Goal: Transaction & Acquisition: Complete application form

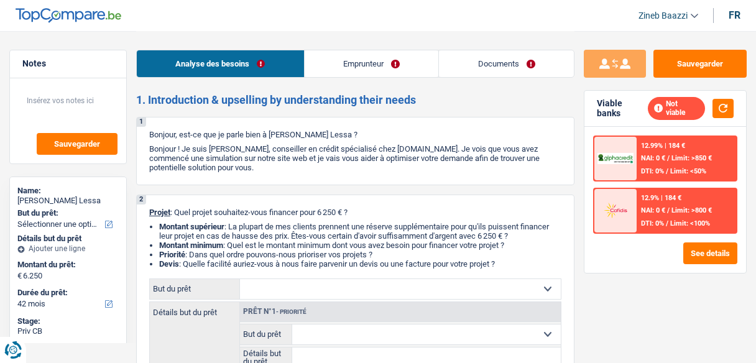
select select "42"
select select "unemployed"
select select "unemployment"
select select "42"
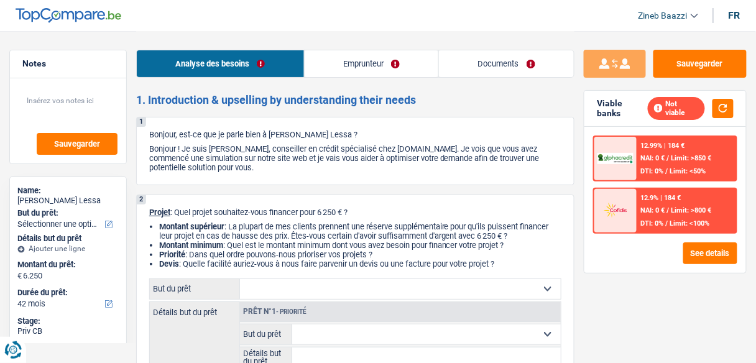
drag, startPoint x: 318, startPoint y: 211, endPoint x: 366, endPoint y: 213, distance: 47.9
click at [366, 213] on p "Projet : Quel projet souhaitez-vous financer pour 6 250 € ?" at bounding box center [355, 212] width 412 height 9
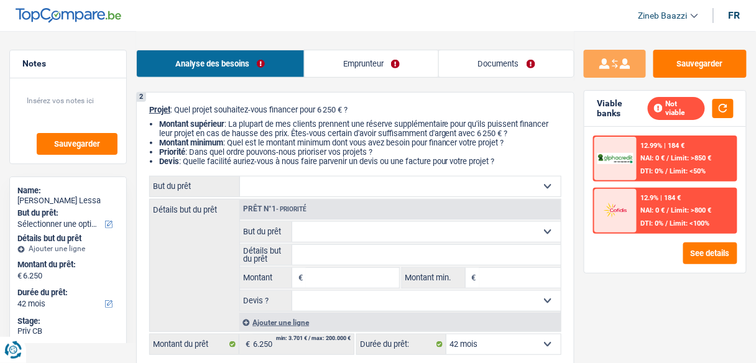
scroll to position [99, 0]
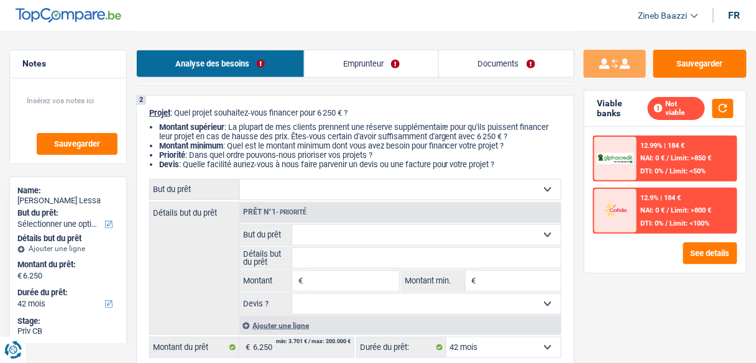
click at [325, 152] on li "Priorité : Dans quel ordre pouvons-nous prioriser vos projets ?" at bounding box center [360, 154] width 402 height 9
drag, startPoint x: 229, startPoint y: 128, endPoint x: 508, endPoint y: 168, distance: 281.3
click at [508, 168] on ul "Montant supérieur : La plupart de mes clients prennent une réserve supplémentai…" at bounding box center [355, 145] width 412 height 47
click at [508, 167] on li "Devis : Quelle facilité auriez-vous à nous faire parvenir un devis ou une factu…" at bounding box center [360, 164] width 402 height 9
click at [505, 164] on li "Devis : Quelle facilité auriez-vous à nous faire parvenir un devis ou une factu…" at bounding box center [360, 164] width 402 height 9
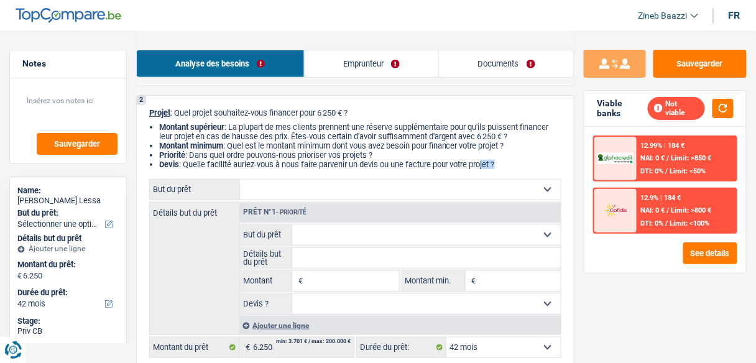
drag, startPoint x: 481, startPoint y: 167, endPoint x: 522, endPoint y: 172, distance: 41.4
click at [522, 172] on div "2 Projet : Quel projet souhaitez-vous financer pour 6 250 € ? Montant supérieur…" at bounding box center [355, 233] width 438 height 276
click at [519, 167] on li "Devis : Quelle facilité auriez-vous à nous faire parvenir un devis ou une factu…" at bounding box center [360, 164] width 402 height 9
click at [513, 165] on li "Devis : Quelle facilité auriez-vous à nous faire parvenir un devis ou une factu…" at bounding box center [360, 164] width 402 height 9
drag, startPoint x: 509, startPoint y: 165, endPoint x: 232, endPoint y: 125, distance: 280.1
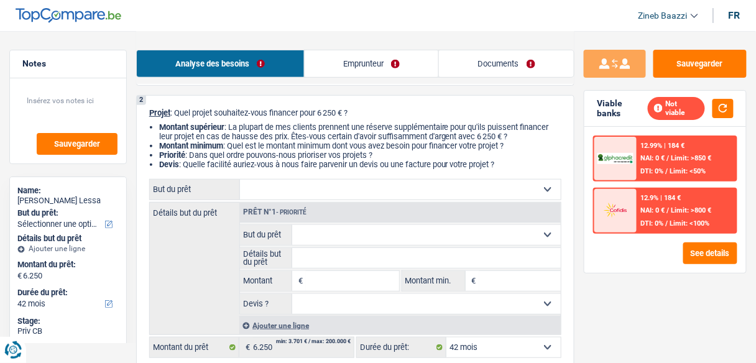
click at [232, 125] on ul "Montant supérieur : La plupart de mes clients prennent une réserve supplémentai…" at bounding box center [355, 145] width 412 height 47
click at [290, 152] on li "Priorité : Dans quel ordre pouvons-nous prioriser vos projets ?" at bounding box center [360, 154] width 402 height 9
drag, startPoint x: 232, startPoint y: 124, endPoint x: 519, endPoint y: 162, distance: 289.6
click at [519, 162] on ul "Montant supérieur : La plupart de mes clients prennent une réserve supplémentai…" at bounding box center [355, 145] width 412 height 47
click at [519, 162] on li "Devis : Quelle facilité auriez-vous à nous faire parvenir un devis ou une factu…" at bounding box center [360, 164] width 402 height 9
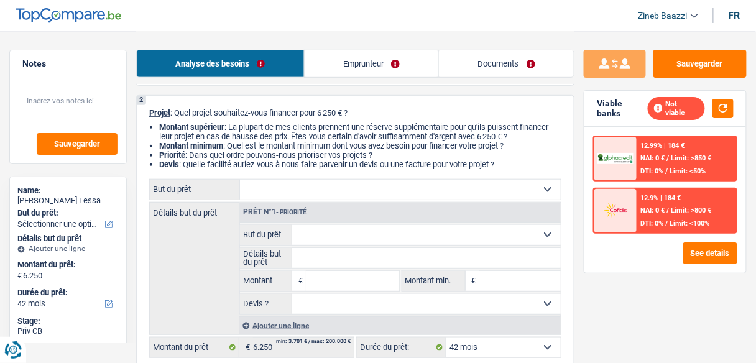
drag, startPoint x: 519, startPoint y: 162, endPoint x: 229, endPoint y: 127, distance: 291.6
click at [229, 127] on ul "Montant supérieur : La plupart de mes clients prennent une réserve supplémentai…" at bounding box center [355, 145] width 412 height 47
click at [243, 139] on li "Montant supérieur : La plupart de mes clients prennent une réserve supplémentai…" at bounding box center [360, 131] width 402 height 19
click at [264, 186] on select "Confort maison: meubles, textile, peinture, électroménager, outillage non-profe…" at bounding box center [400, 190] width 321 height 20
click at [296, 186] on select "Confort maison: meubles, textile, peinture, électroménager, outillage non-profe…" at bounding box center [400, 190] width 321 height 20
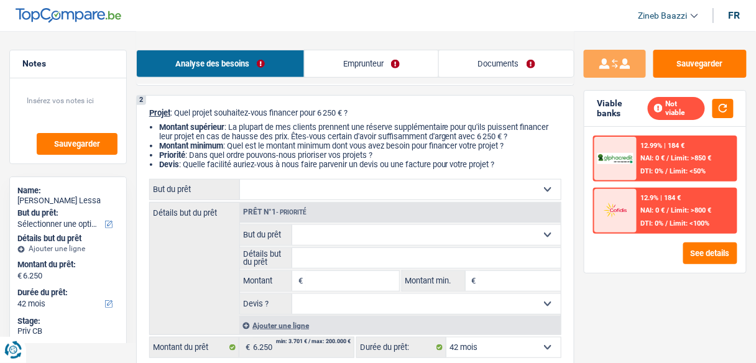
select select "household"
click at [240, 180] on select "Confort maison: meubles, textile, peinture, électroménager, outillage non-profe…" at bounding box center [400, 190] width 321 height 20
select select "household"
type input "6.250"
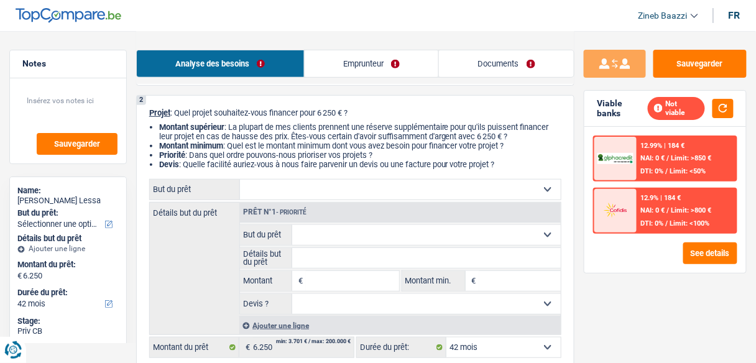
select select "household"
type input "6.250"
select select "household"
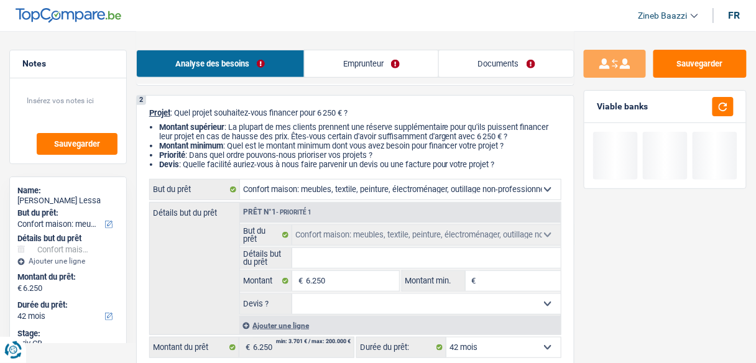
click at [330, 255] on input "Détails but du prêt" at bounding box center [426, 258] width 268 height 20
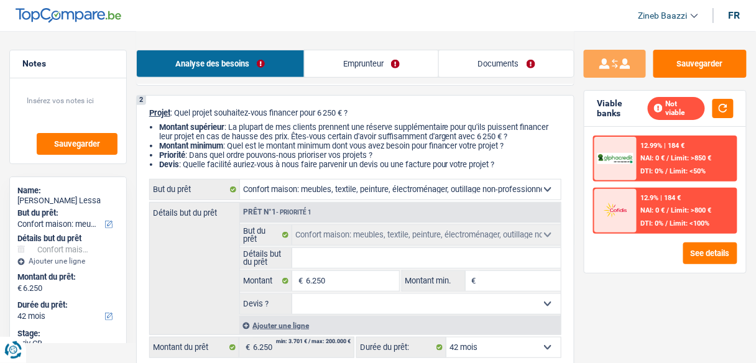
click at [330, 255] on input "Détails but du prêt" at bounding box center [426, 258] width 268 height 20
click at [325, 191] on select "Confort maison: meubles, textile, peinture, électroménager, outillage non-profe…" at bounding box center [400, 190] width 321 height 20
click at [204, 252] on div "Détails but du prêt Prêt n°1 - Priorité 1 Confort maison: meubles, textile, pei…" at bounding box center [355, 268] width 412 height 133
click at [392, 255] on input "Détails but du prêt" at bounding box center [426, 258] width 268 height 20
type input "a"
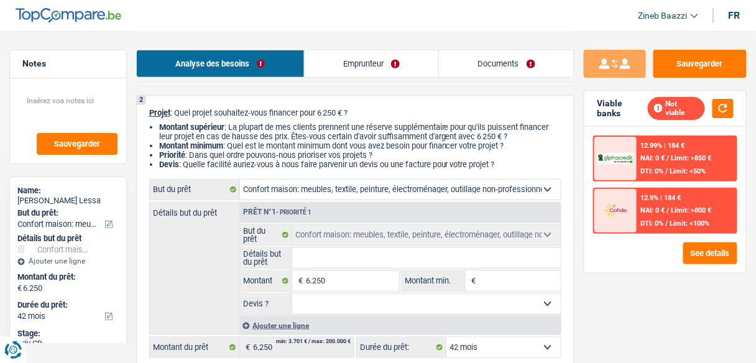
type input "a"
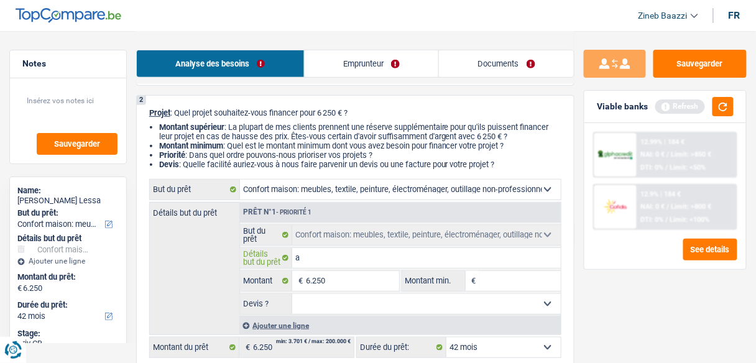
type input "ac"
type input "ach"
type input "ache"
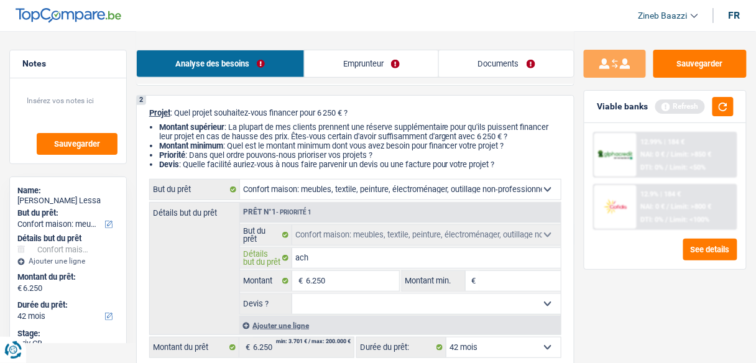
type input "ache"
type input "achet"
type input "achete"
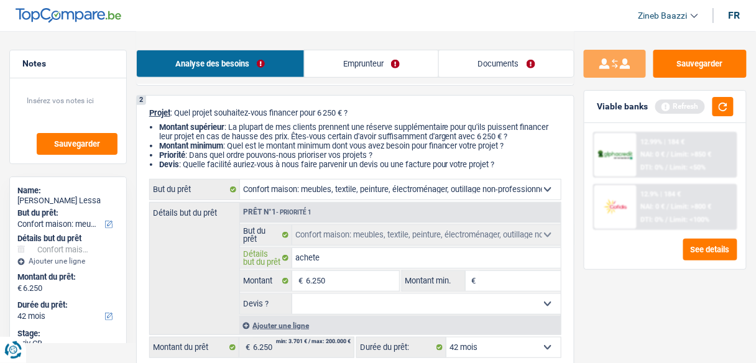
type input "acheter"
type input "acheter d"
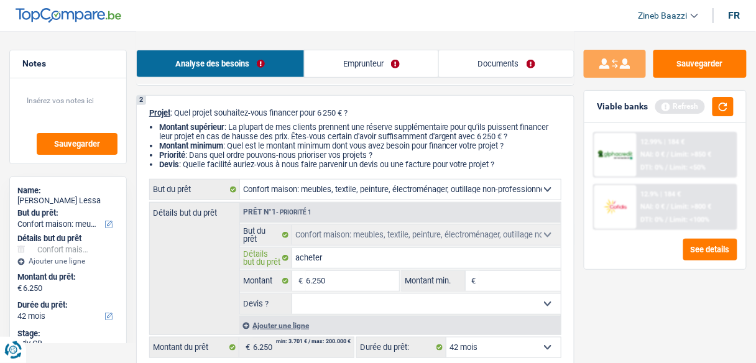
type input "acheter d"
type input "acheter de"
type input "acheter des"
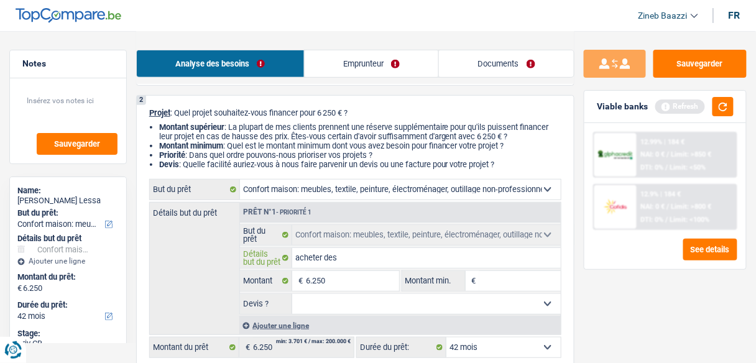
type input "acheter des"
type input "acheter des m"
type input "acheter des me"
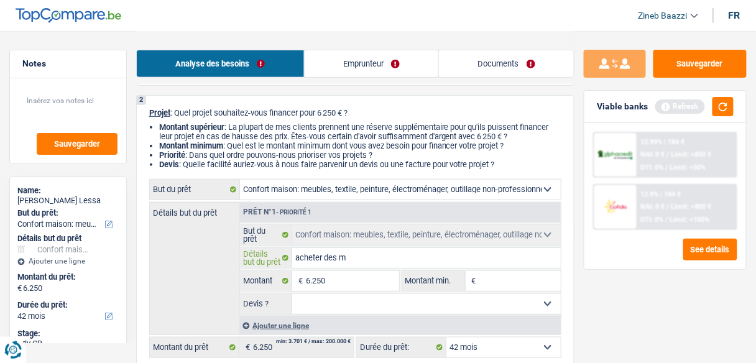
type input "acheter des me"
type input "acheter des meu"
type input "acheter des meub"
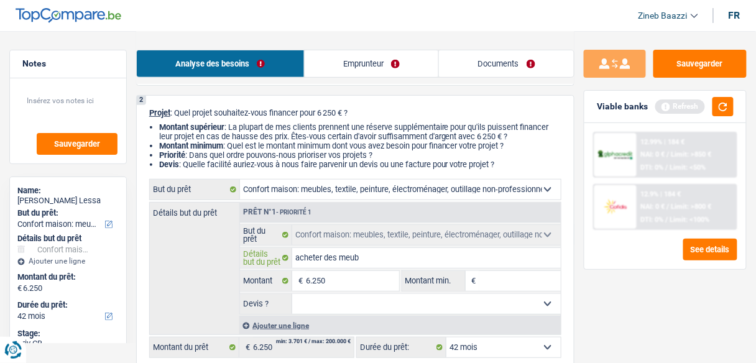
type input "acheter des meubl"
type input "acheter des meuble"
type input "acheter des meubles"
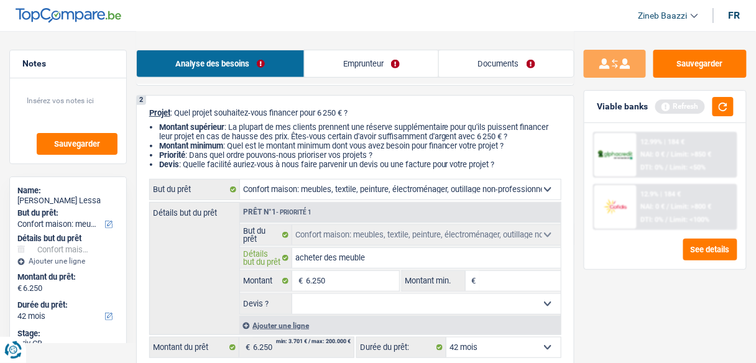
type input "acheter des meubles"
type input "acheter des meubles d"
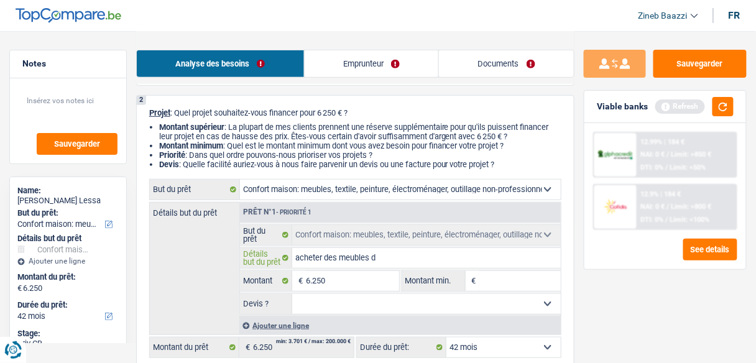
type input "acheter des meubles de"
type input "acheter des meubles de l"
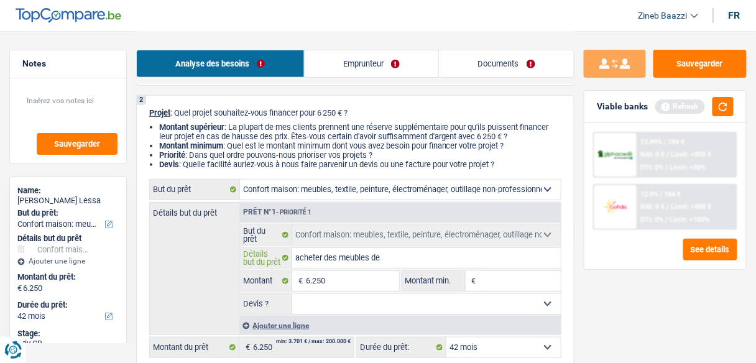
type input "acheter des meubles de l"
type input "acheter des meubles de la"
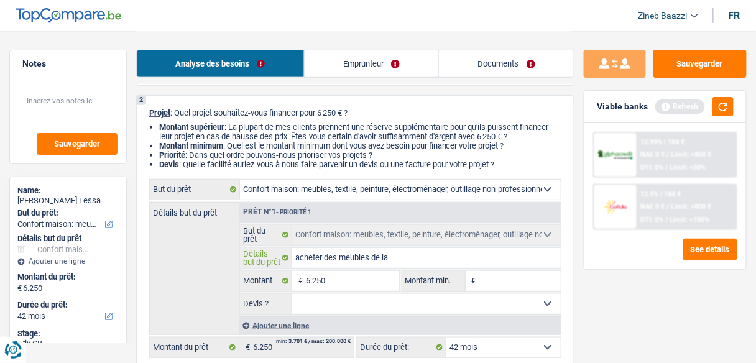
type input "acheter des meubles de la l"
type input "acheter des meubles de la li"
type input "acheter des meubles de la lit"
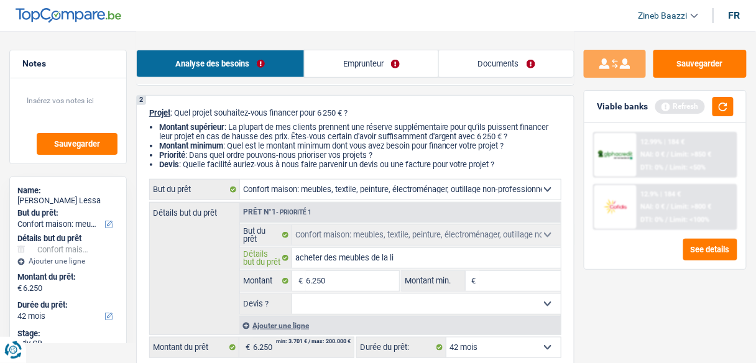
type input "acheter des meubles de la lit"
type input "acheter des meubles de la litt"
type input "acheter des meubles de la litte"
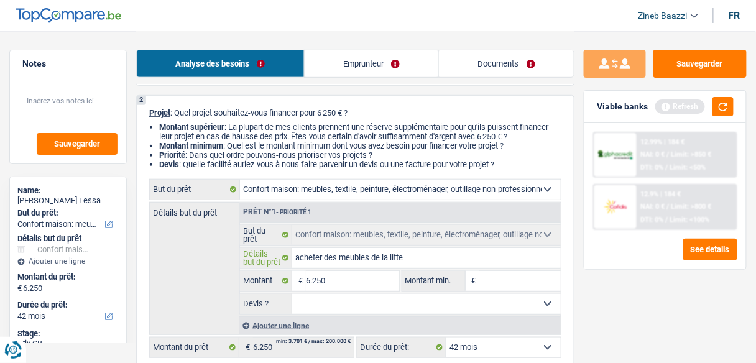
type input "acheter des meubles de la litter"
type input "acheter des meubles de la litteri"
type input "acheter des meubles de la litterie"
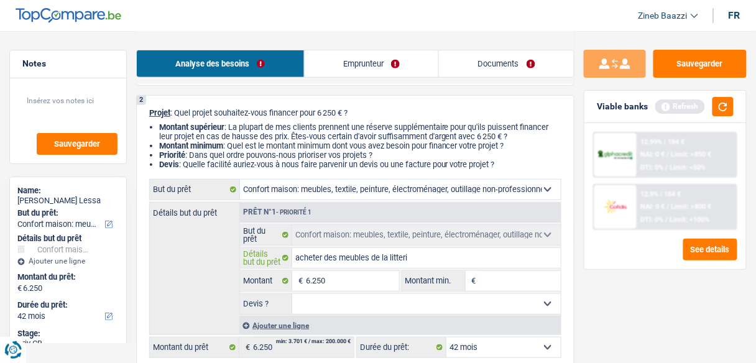
type input "acheter des meubles de la litterie"
type input "acheter des meubles de la litterie c"
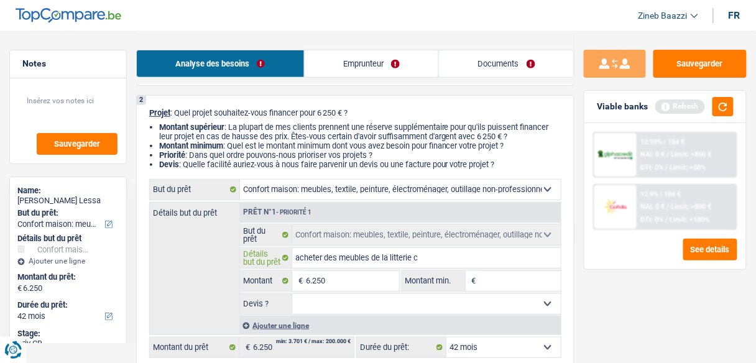
type input "acheter des meubles de la litterie ch"
type input "acheter des meubles de la litterie cha"
type input "acheter des meubles de la litterie chan"
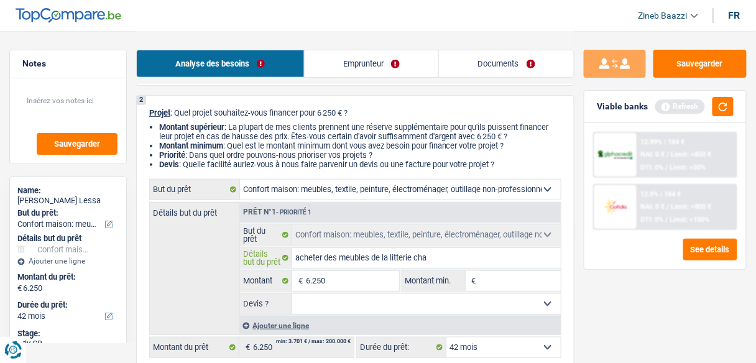
type input "acheter des meubles de la litterie chan"
type input "acheter des meubles de la litterie chang"
type input "acheter des meubles de la litterie change"
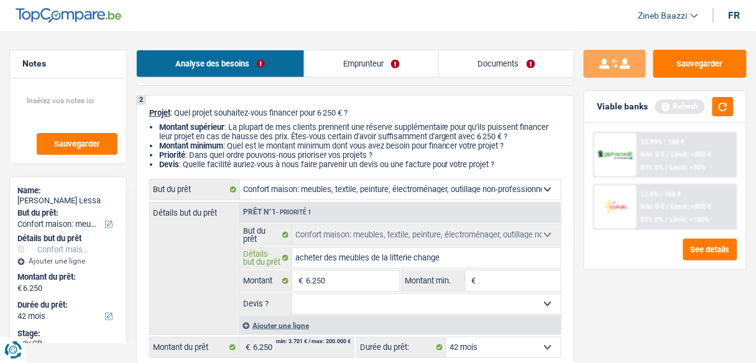
type input "acheter des meubles de la litterie changer"
type input "acheter des meubles de la litterie changer l"
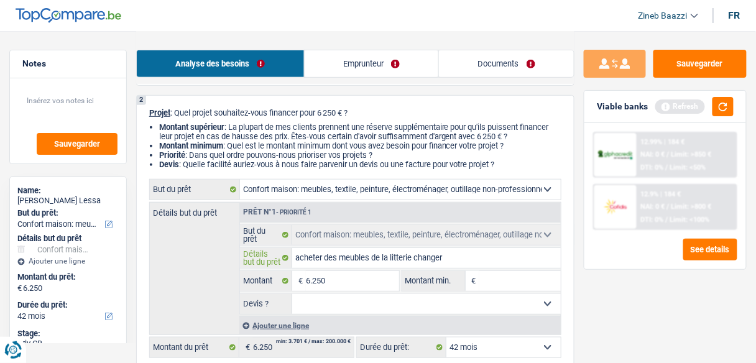
type input "acheter des meubles de la litterie changer l"
type input "acheter des meubles de la litterie changer la"
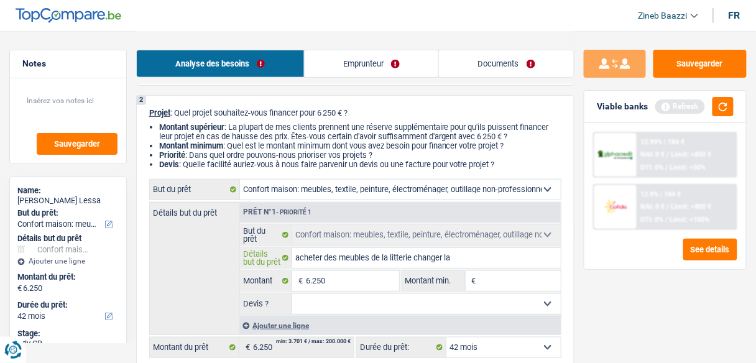
type input "acheter des meubles de la litterie changer la"
type input "acheter des meubles de la litterie changer la c"
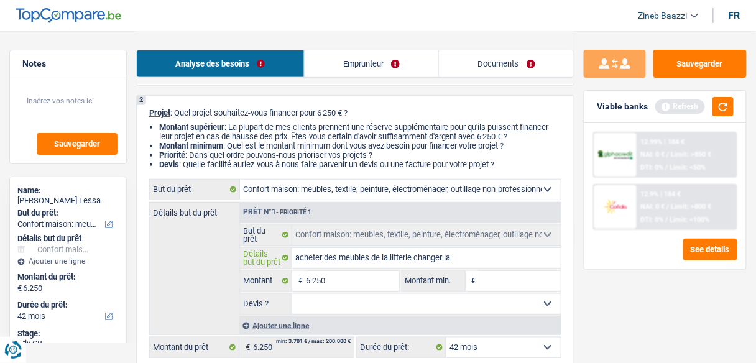
type input "acheter des meubles de la litterie changer la c"
type input "acheter des meubles de la litterie changer la ch"
type input "acheter des meubles de la litterie changer la cha"
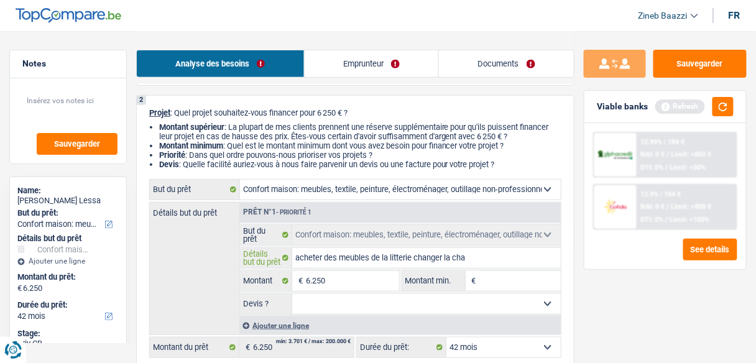
type input "acheter des meubles de la litterie changer la cham"
type input "acheter des meubles de la litterie changer la chamb"
type input "acheter des meubles de la litterie changer la chambr"
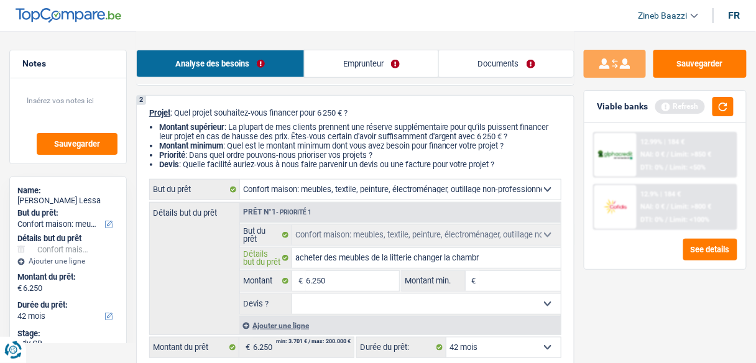
type input "acheter des meubles de la litterie changer la chambr"
type input "acheter des meubles de la litterie changer la chambre"
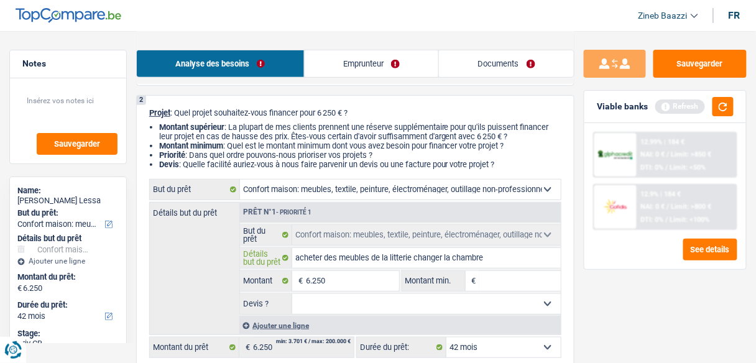
type input "acheter des meubles de la litterie changer la chambre c"
type input "acheter des meubles de la litterie changer la chambre co"
type input "acheter des meubles de la litterie changer la chambre cou"
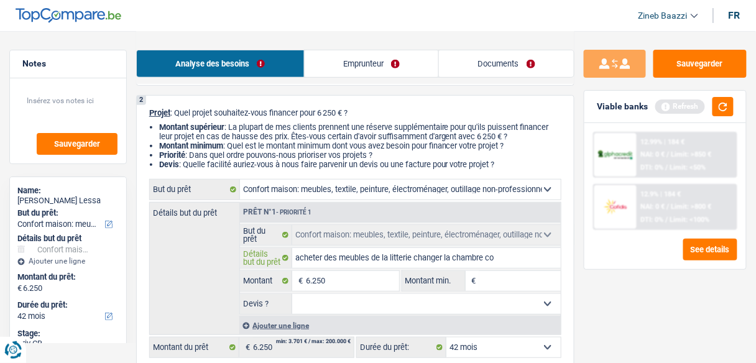
type input "acheter des meubles de la litterie changer la chambre cou"
type input "acheter des meubles de la litterie changer la chambre couc"
type input "acheter des meubles de la litterie changer la chambre couch"
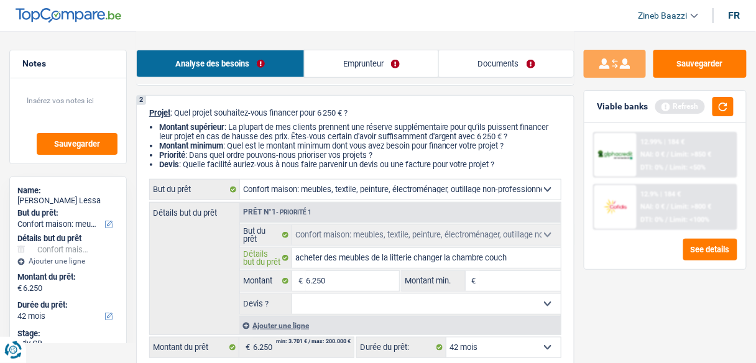
type input "acheter des meubles de la litterie changer la chambre couche"
type input "acheter des meubles de la litterie changer la chambre coucher"
type input "acheter des meubles de la litterie changer la chambre couche"
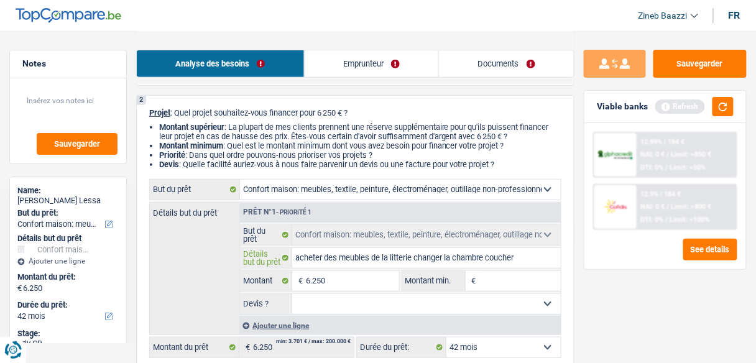
type input "acheter des meubles de la litterie changer la chambre couche"
type input "acheter des meubles de la litterie changer la chambre couch"
type input "acheter des meubles de la litterie changer la chambre couc"
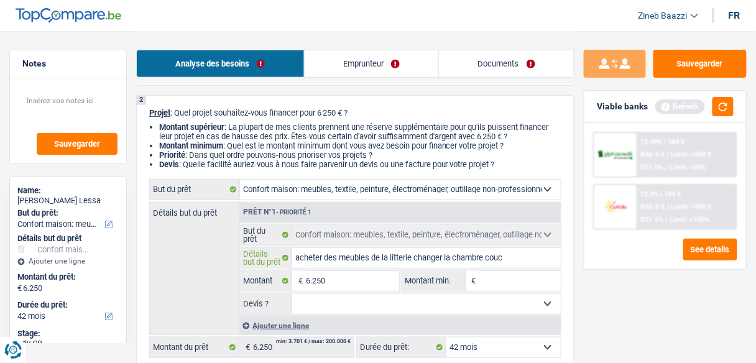
type input "acheter des meubles de la litterie changer la chambre cou"
type input "acheter des meubles de la litterie changer la chambre co"
type input "acheter des meubles de la litterie changer la chambre c"
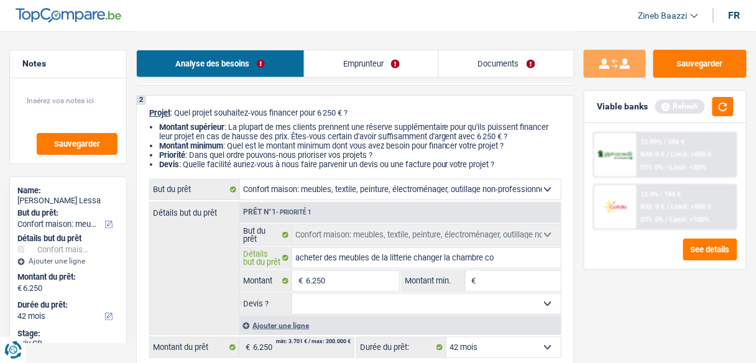
type input "acheter des meubles de la litterie changer la chambre c"
type input "acheter des meubles de la litterie changer la chambre"
type input "acheter des meubles de la litterie changer la chambre à"
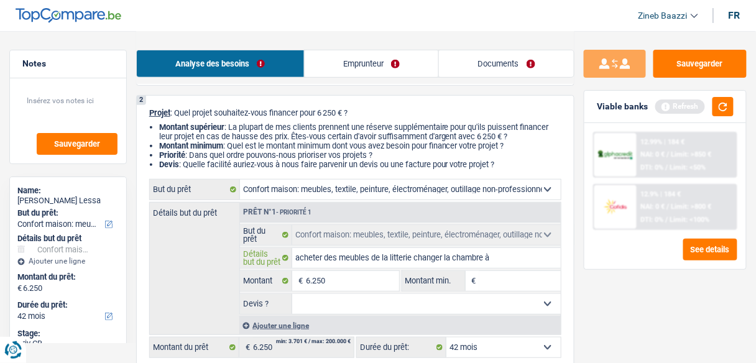
type input "acheter des meubles de la litterie changer la chambre à"
type input "acheter des meubles de la litterie changer la chambre à c"
type input "acheter des meubles de la litterie changer la chambre à ch"
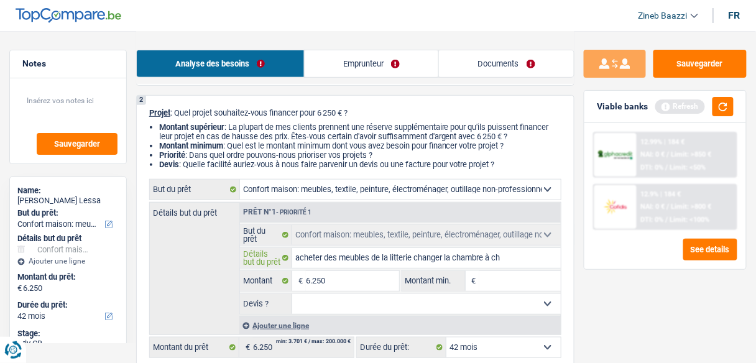
type input "acheter des meubles de la litterie changer la chambre à ch"
type input "acheter des meubles de la litterie changer la chambre à cha"
type input "acheter des meubles de la litterie changer la chambre à cham"
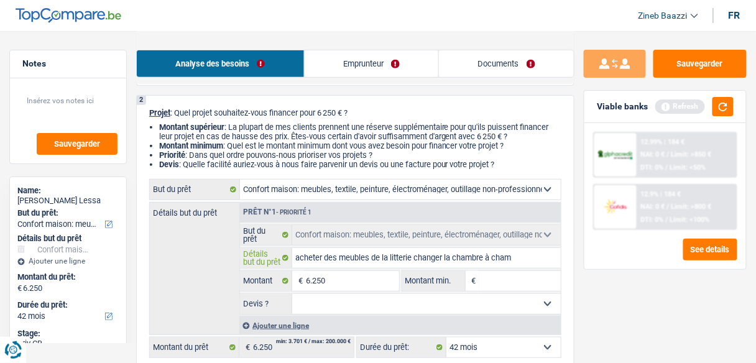
type input "acheter des meubles de la litterie changer la chambre à cha"
type input "acheter des meubles de la litterie changer la chambre à ch"
type input "acheter des meubles de la litterie changer la chambre à c"
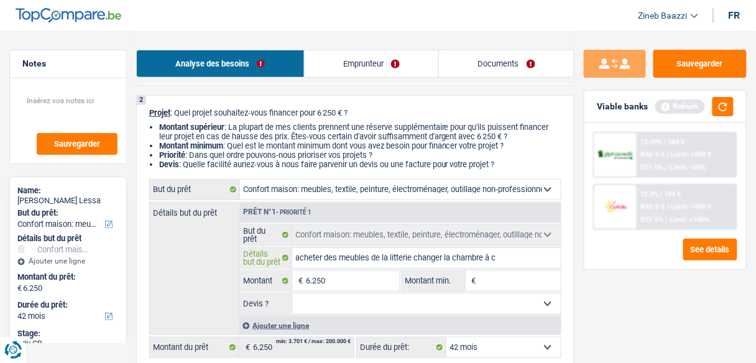
type input "acheter des meubles de la litterie changer la chambre à c"
type input "acheter des meubles de la litterie changer la chambre à"
type input "acheter des meubles de la litterie changer la chambre à d"
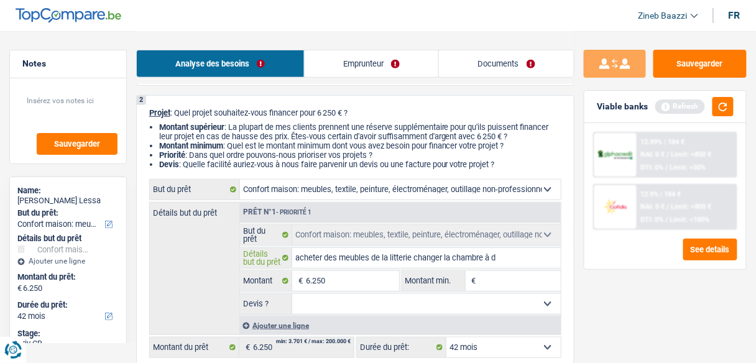
type input "acheter des meubles de la litterie changer la chambre à de"
type input "acheter des meubles de la litterie changer la chambre à des"
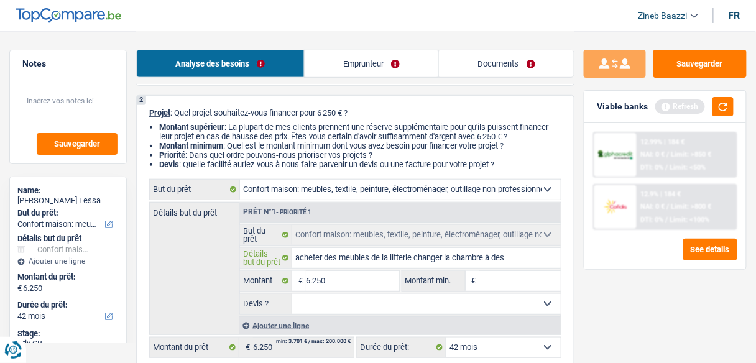
type input "acheter des meubles de la litterie changer la chambre à des"
type input "acheter des meubles de la litterie changer la chambre à des e"
type input "acheter des meubles de la litterie changer la chambre à des en"
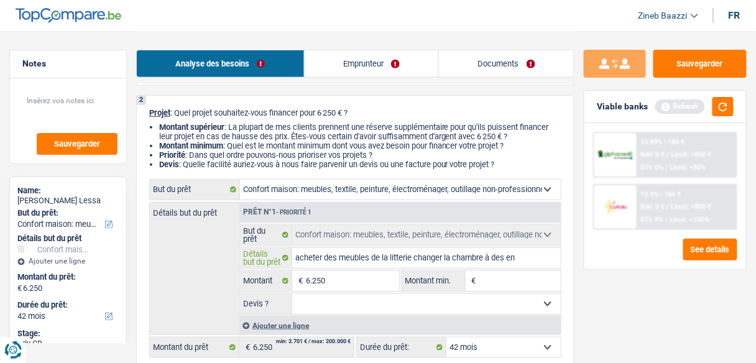
type input "acheter des meubles de la litterie changer la chambre à des enf"
type input "acheter des meubles de la litterie changer la chambre à des enfn"
type input "acheter des meubles de la litterie changer la chambre à des enfnt"
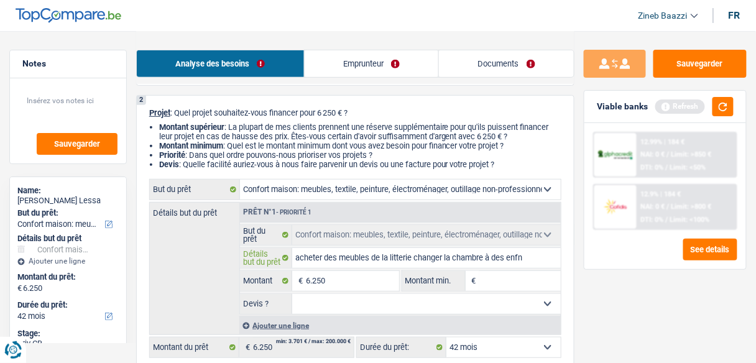
type input "acheter des meubles de la litterie changer la chambre à des enfnt"
type input "acheter des meubles de la litterie changer la chambre à des enfnts"
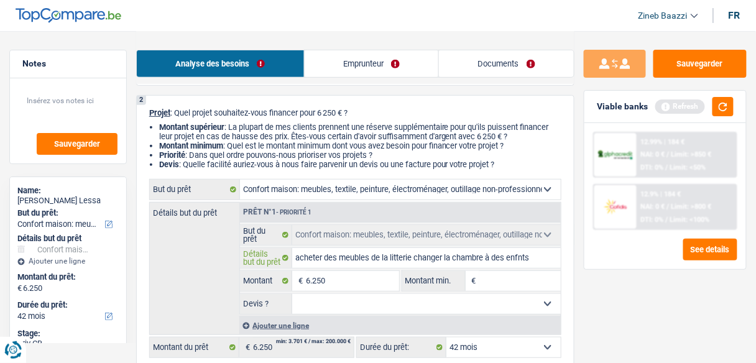
type input "acheter des meubles de la litterie changer la chambre à des enfnts"
type input "acheter des meubles de la litterie changer la chambre à des enfnt"
type input "acheter des meubles de la litterie changer la chambre à des enfn"
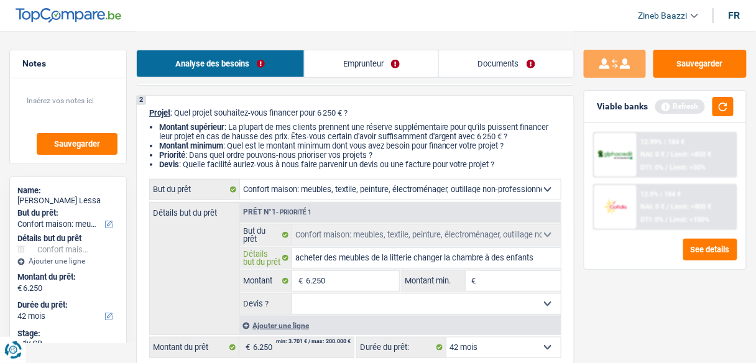
click at [540, 254] on input "acheter des meubles de la litterie changer la chambre à des enfants" at bounding box center [426, 258] width 268 height 20
click at [357, 284] on input "6.250" at bounding box center [352, 281] width 93 height 20
click at [509, 286] on input "Montant min." at bounding box center [519, 281] width 81 height 20
click at [320, 287] on input "6.250" at bounding box center [352, 281] width 93 height 20
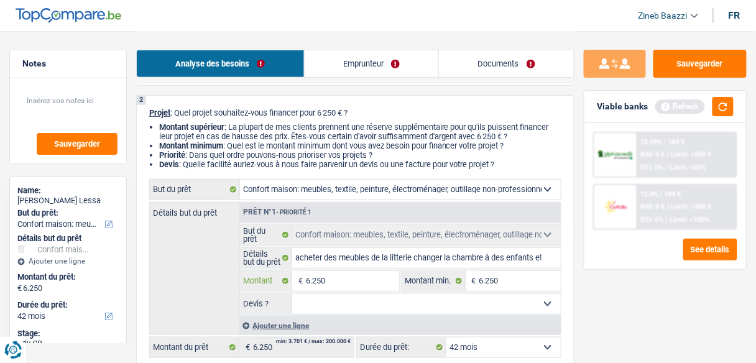
click at [320, 287] on input "6.250" at bounding box center [352, 281] width 93 height 20
click at [480, 285] on input "6.250" at bounding box center [519, 281] width 81 height 20
click at [482, 285] on input "6.250" at bounding box center [519, 281] width 81 height 20
click at [385, 277] on input "Montant" at bounding box center [352, 281] width 93 height 20
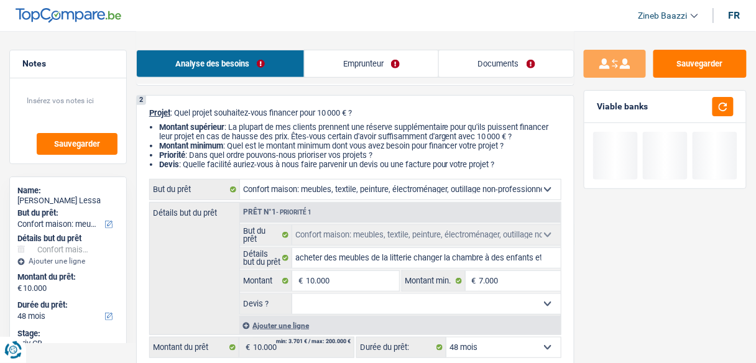
click at [734, 104] on div "Viable banks" at bounding box center [665, 107] width 162 height 32
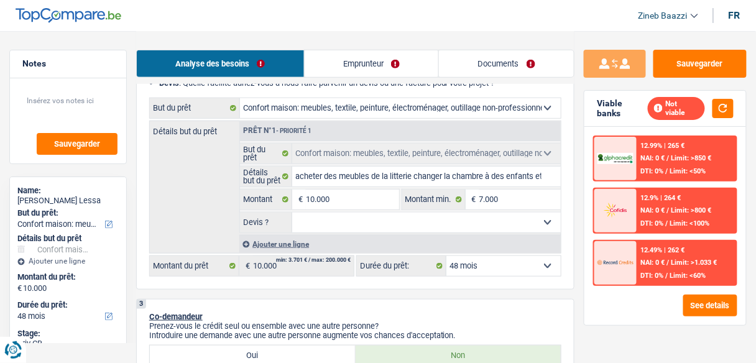
scroll to position [199, 0]
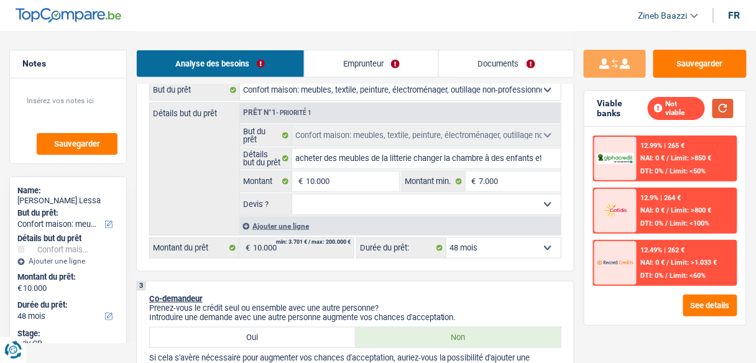
click at [727, 111] on button "button" at bounding box center [722, 108] width 21 height 19
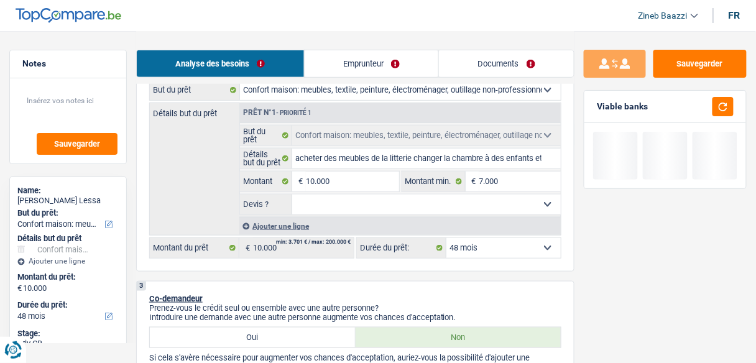
click at [461, 209] on select "Oui Non Non répondu Sélectionner une option" at bounding box center [426, 205] width 268 height 20
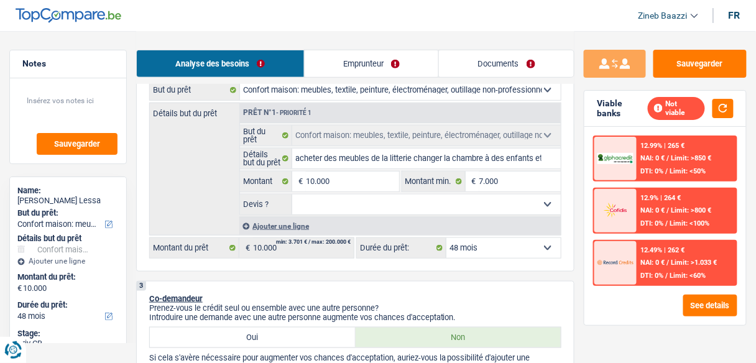
click at [292, 195] on select "Oui Non Non répondu Sélectionner une option" at bounding box center [426, 205] width 268 height 20
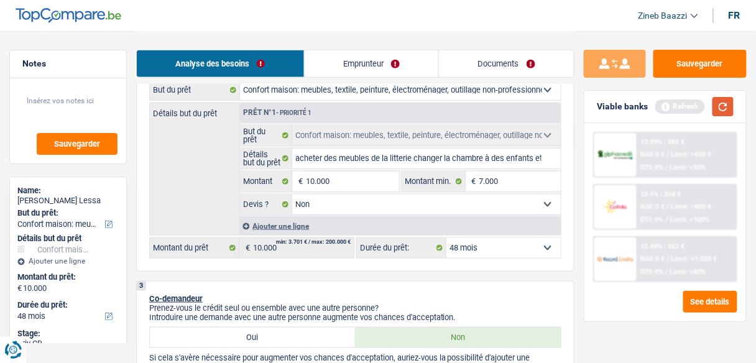
click at [723, 105] on button "button" at bounding box center [722, 106] width 21 height 19
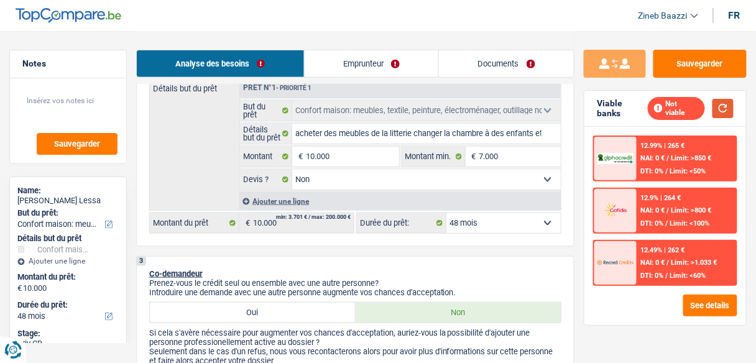
scroll to position [249, 0]
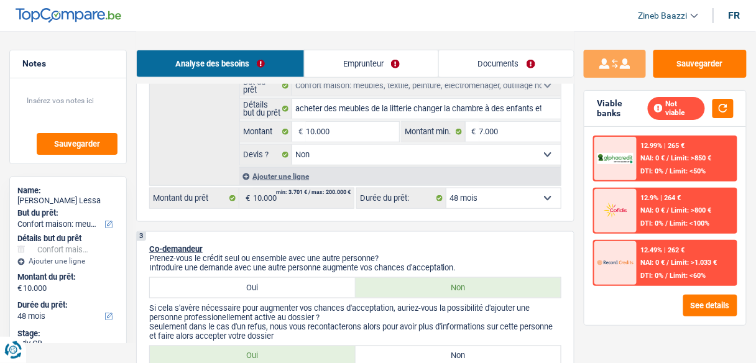
click at [484, 185] on div "Confort maison: meubles, textile, peinture, électroménager, outillage non-profe…" at bounding box center [355, 119] width 412 height 179
click at [489, 195] on select "12 mois 18 mois 24 mois 30 mois 36 mois 42 mois 48 mois Sélectionner une option" at bounding box center [503, 198] width 114 height 20
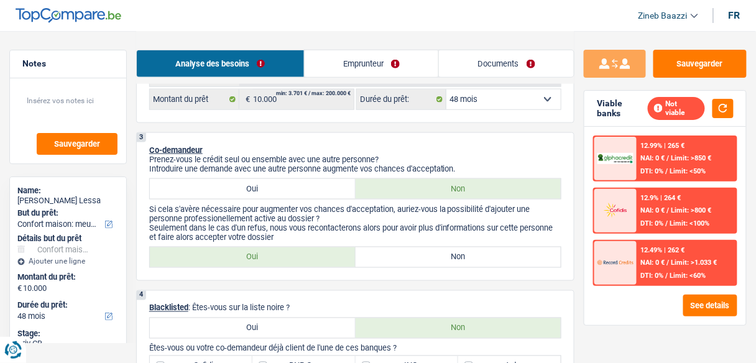
scroll to position [348, 0]
click at [345, 224] on p "Seulement dans le cas d'un refus, nous vous recontacterons alors pour avoir plu…" at bounding box center [355, 231] width 412 height 19
drag, startPoint x: 355, startPoint y: 224, endPoint x: 525, endPoint y: 226, distance: 169.1
click at [525, 226] on p "Seulement dans le cas d'un refus, nous vous recontacterons alors pour avoir plu…" at bounding box center [355, 231] width 412 height 19
click at [716, 111] on button "button" at bounding box center [722, 108] width 21 height 19
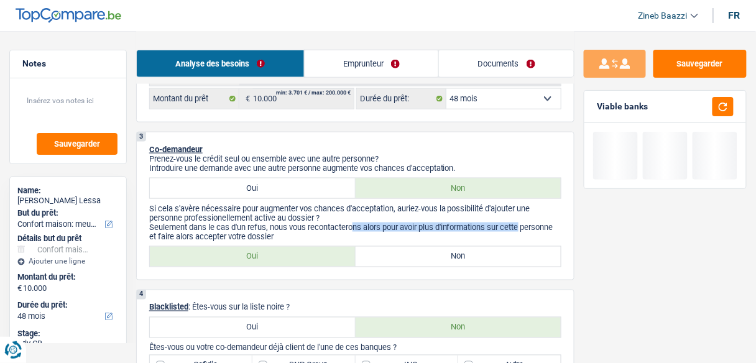
click at [448, 223] on p "Seulement dans le cas d'un refus, nous vous recontacterons alors pour avoir plu…" at bounding box center [355, 231] width 412 height 19
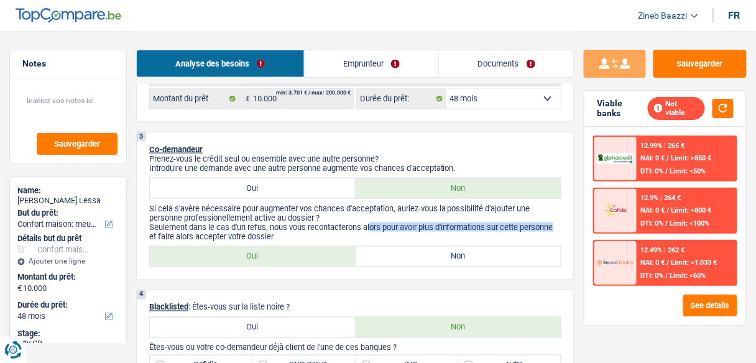
drag, startPoint x: 373, startPoint y: 226, endPoint x: 562, endPoint y: 226, distance: 189.6
click at [562, 226] on div "3 Co-demandeur Prenez-vous le crédit seul ou ensemble avec une autre personne? …" at bounding box center [355, 206] width 438 height 149
click at [293, 255] on label "Oui" at bounding box center [253, 257] width 206 height 20
click at [293, 255] on input "Oui" at bounding box center [253, 257] width 206 height 20
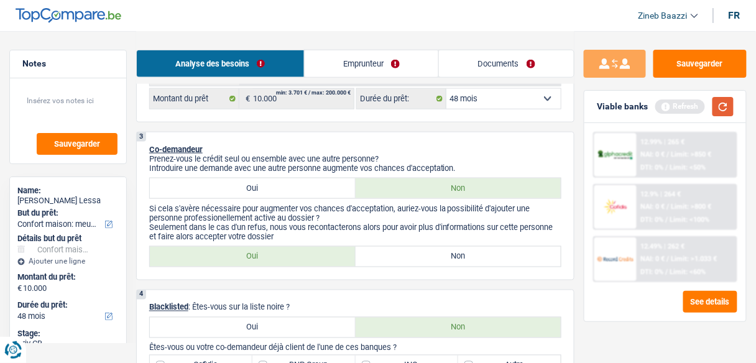
click at [720, 111] on button "button" at bounding box center [722, 106] width 21 height 19
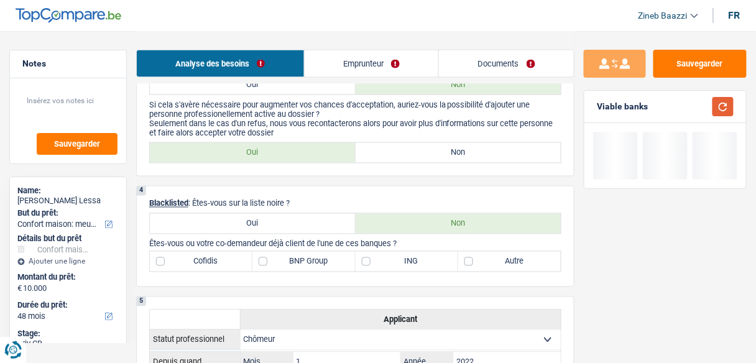
scroll to position [398, 0]
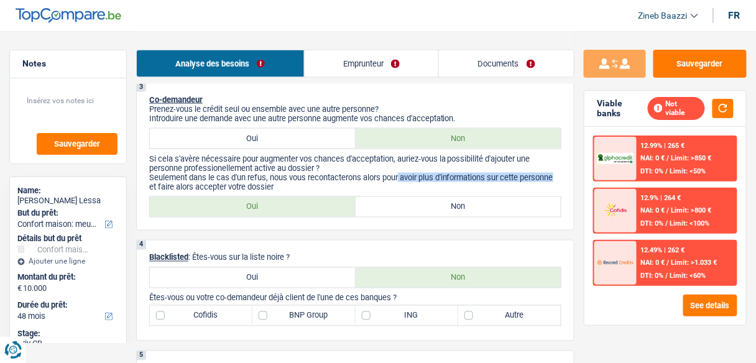
drag, startPoint x: 401, startPoint y: 178, endPoint x: 561, endPoint y: 172, distance: 160.5
click at [561, 173] on p "Seulement dans le cas d'un refus, nous vous recontacterons alors pour avoir plu…" at bounding box center [355, 182] width 412 height 19
click at [727, 99] on button "button" at bounding box center [722, 108] width 21 height 19
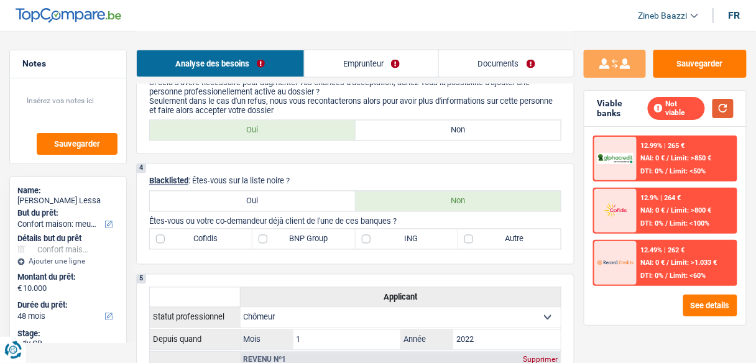
scroll to position [497, 0]
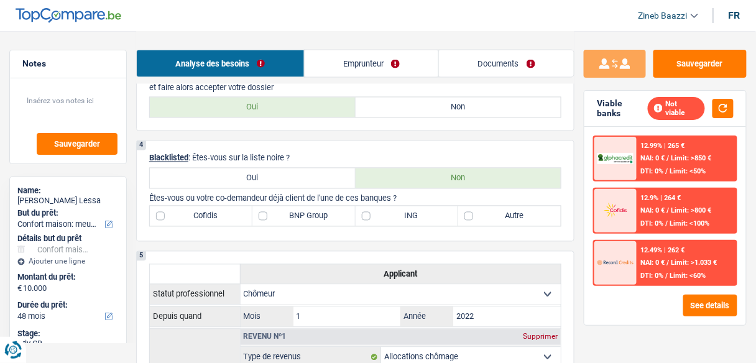
click at [536, 214] on label "Autre" at bounding box center [509, 216] width 103 height 20
click at [536, 214] on input "Autre" at bounding box center [509, 216] width 103 height 20
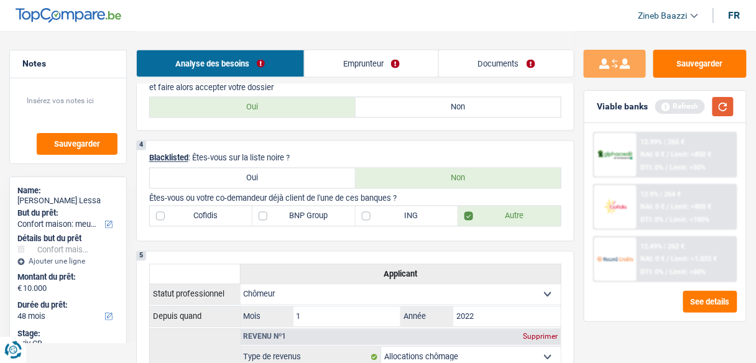
click at [721, 111] on button "button" at bounding box center [722, 106] width 21 height 19
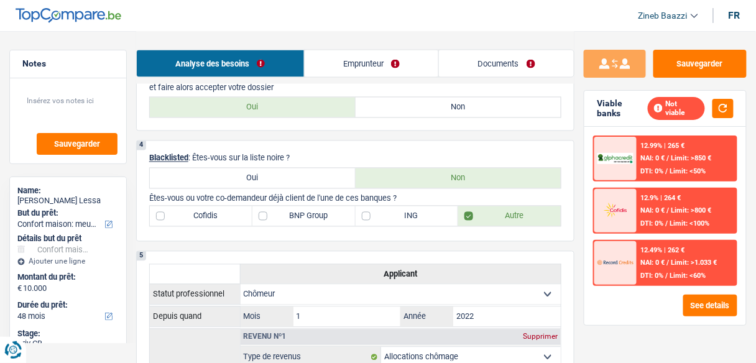
click at [308, 216] on label "BNP Group" at bounding box center [303, 216] width 103 height 20
click at [308, 216] on input "BNP Group" at bounding box center [303, 216] width 103 height 20
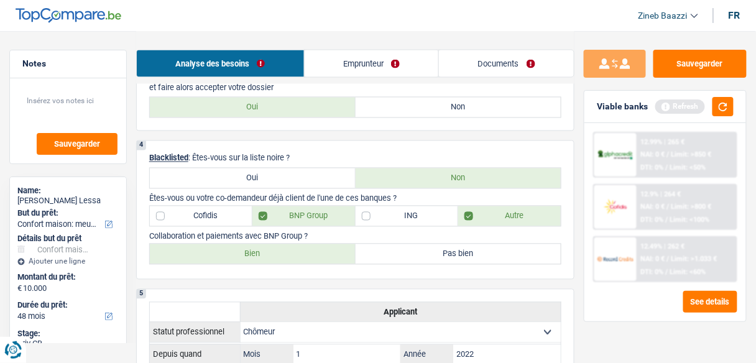
click at [709, 109] on div "Refresh" at bounding box center [694, 106] width 78 height 19
click at [727, 104] on button "button" at bounding box center [722, 106] width 21 height 19
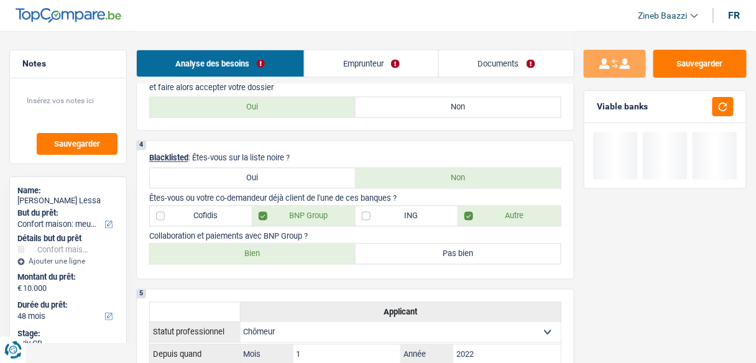
click at [579, 182] on div "Sauvegarder Viable banks" at bounding box center [664, 196] width 181 height 293
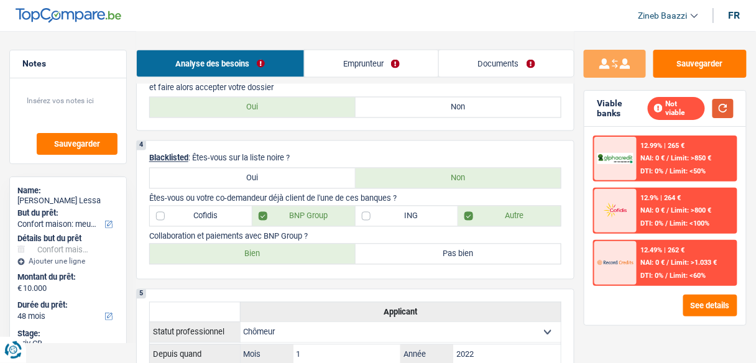
click at [721, 102] on button "button" at bounding box center [722, 108] width 21 height 19
click at [579, 270] on div "Sauvegarder Viable banks Not viable 12.99% | 265 € NAI: 0 € / Limit: >850 € DTI…" at bounding box center [664, 196] width 181 height 293
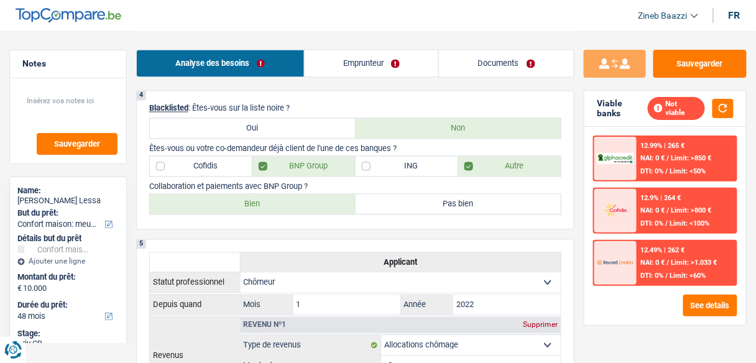
click at [273, 196] on label "Bien" at bounding box center [253, 205] width 206 height 20
click at [273, 196] on input "Bien" at bounding box center [253, 205] width 206 height 20
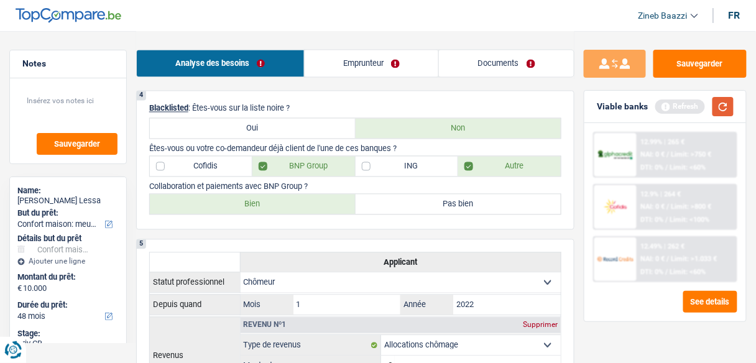
click at [723, 106] on button "button" at bounding box center [722, 106] width 21 height 19
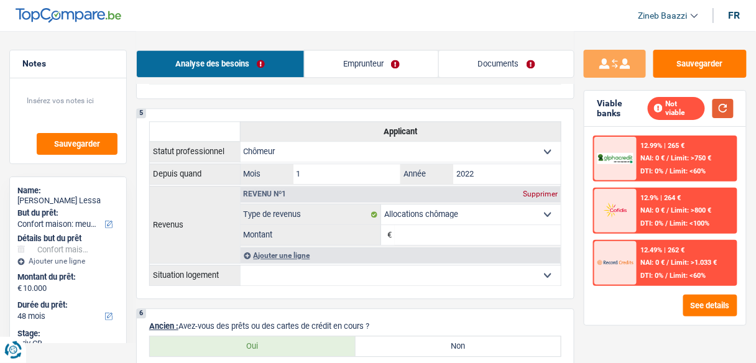
scroll to position [696, 0]
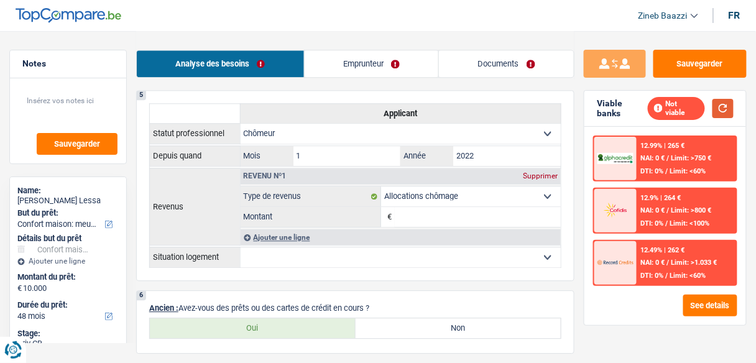
click at [729, 105] on button "button" at bounding box center [722, 108] width 21 height 19
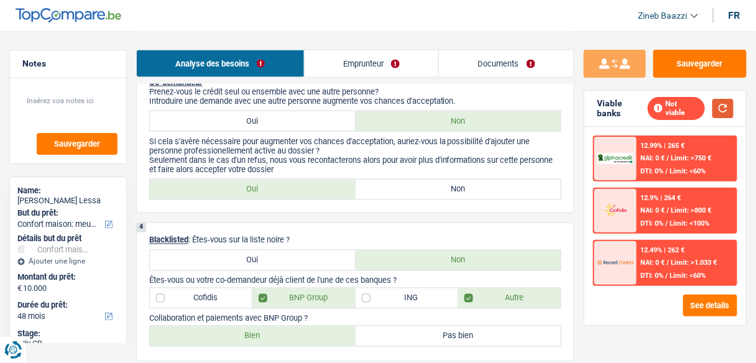
scroll to position [167, 0]
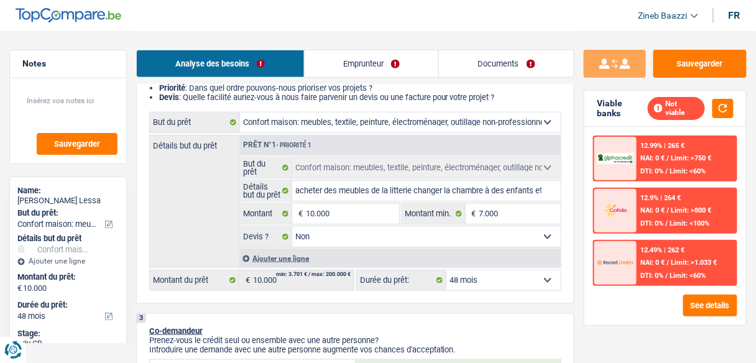
click at [364, 68] on link "Emprunteur" at bounding box center [372, 63] width 134 height 27
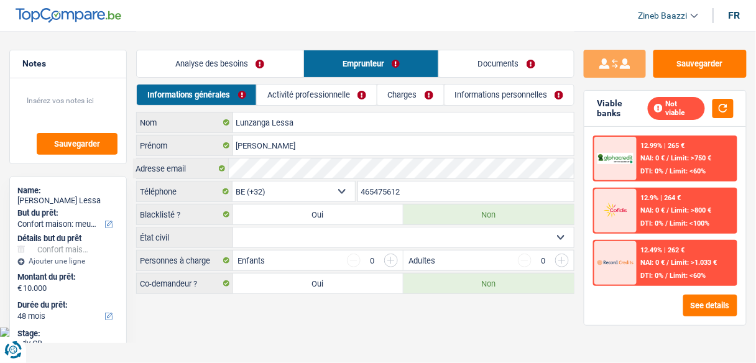
scroll to position [0, 0]
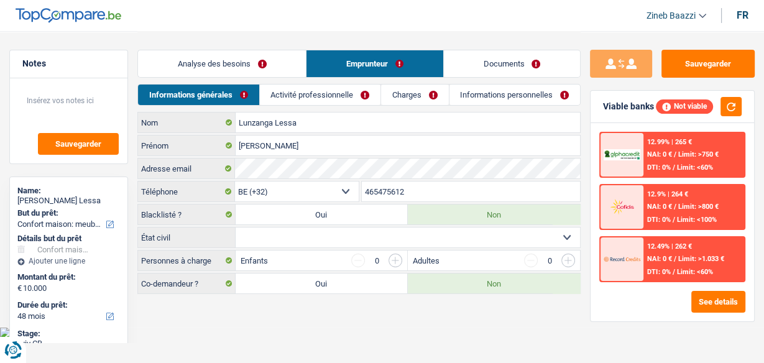
click at [264, 321] on main "Notes Sauvegarder Name: Alex Lunzanga Lessa But du prêt: Confort maison: meuble…" at bounding box center [382, 163] width 764 height 327
click at [313, 237] on select "Célibataire Marié(e) Cohabitant(e) légal(e) Divorcé(e) Veuf(ve) Séparé (de fait…" at bounding box center [408, 237] width 344 height 20
click at [236, 227] on select "Célibataire Marié(e) Cohabitant(e) légal(e) Divorcé(e) Veuf(ve) Séparé (de fait…" at bounding box center [408, 237] width 344 height 20
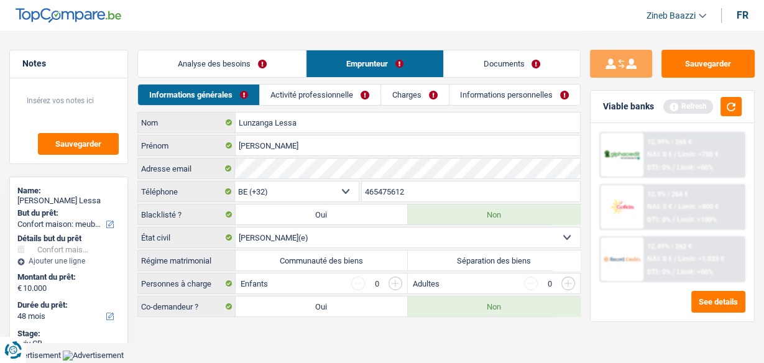
click at [468, 262] on label "Séparation des biens" at bounding box center [494, 260] width 172 height 20
click at [468, 262] on input "Séparation des biens" at bounding box center [494, 260] width 172 height 20
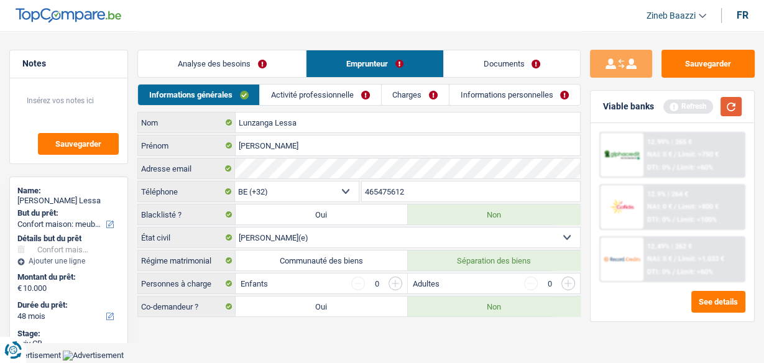
click at [727, 103] on button "button" at bounding box center [730, 106] width 21 height 19
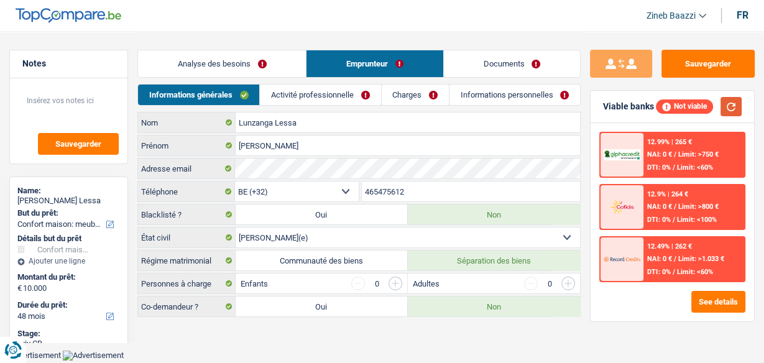
click at [735, 113] on button "button" at bounding box center [730, 106] width 21 height 19
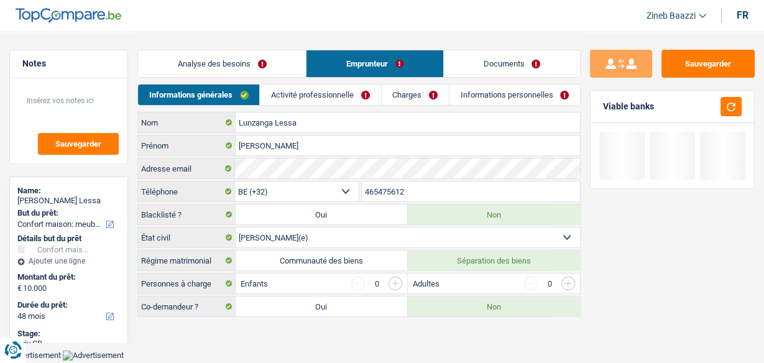
click at [449, 330] on main "Notes Sauvegarder Name: Alex Lunzanga Lessa But du prêt: Confort maison: meuble…" at bounding box center [382, 175] width 764 height 350
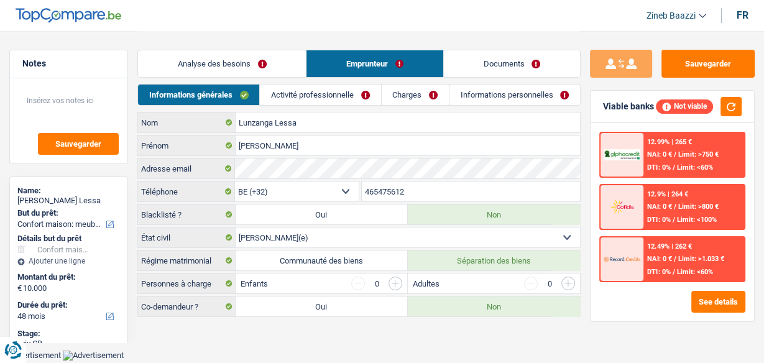
click at [388, 278] on input "button" at bounding box center [395, 284] width 14 height 14
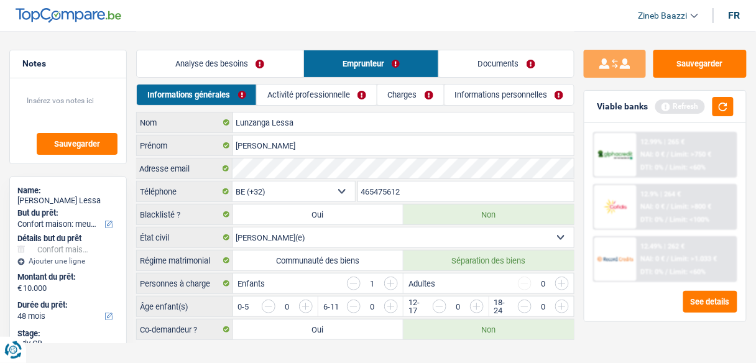
click at [388, 278] on input "button" at bounding box center [391, 284] width 14 height 14
drag, startPoint x: 741, startPoint y: 102, endPoint x: 722, endPoint y: 108, distance: 19.7
click at [722, 108] on div "Viable banks Refresh" at bounding box center [665, 107] width 162 height 32
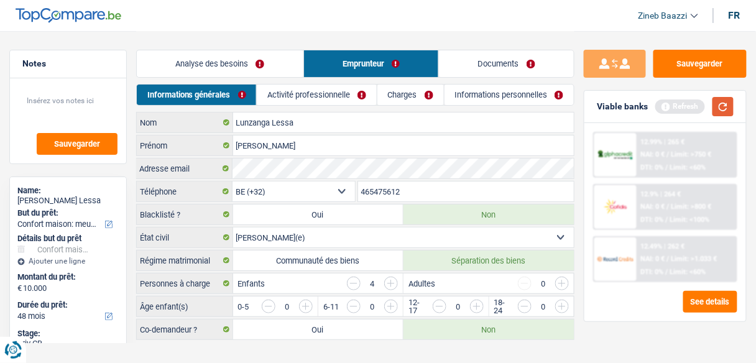
click at [722, 108] on button "button" at bounding box center [722, 106] width 21 height 19
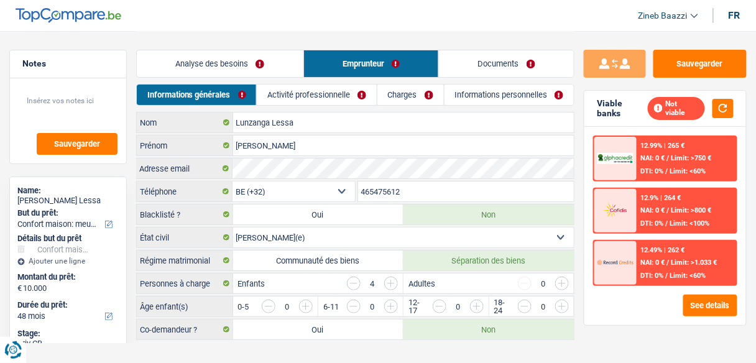
click at [388, 303] on input "button" at bounding box center [602, 310] width 437 height 20
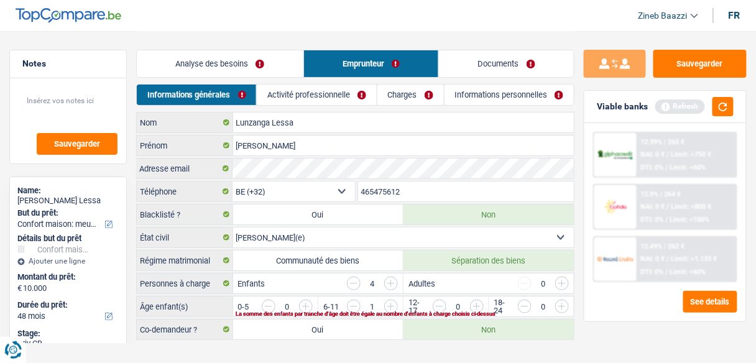
click at [353, 303] on input "button" at bounding box center [354, 307] width 14 height 14
click at [479, 301] on input "button" at bounding box center [688, 310] width 437 height 20
click at [391, 301] on input "button" at bounding box center [602, 310] width 437 height 20
click at [388, 301] on input "button" at bounding box center [602, 310] width 437 height 20
click at [301, 311] on div "La somme des enfants par tranche d'âge doit être égale au nombre d'enfants à ch…" at bounding box center [387, 313] width 303 height 5
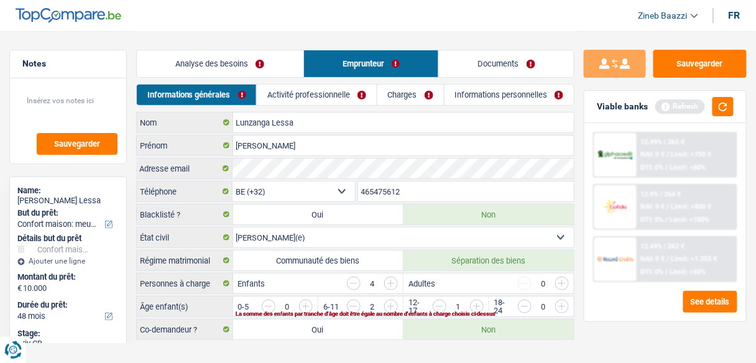
click at [305, 300] on input "button" at bounding box center [517, 310] width 437 height 20
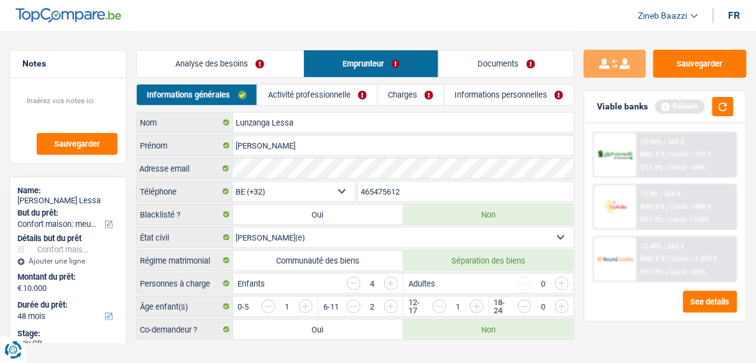
click at [293, 342] on main "Notes Sauvegarder Name: Alex Lunzanga Lessa But du prêt: Confort maison: meuble…" at bounding box center [378, 186] width 756 height 373
click at [311, 98] on link "Activité professionnelle" at bounding box center [316, 95] width 119 height 21
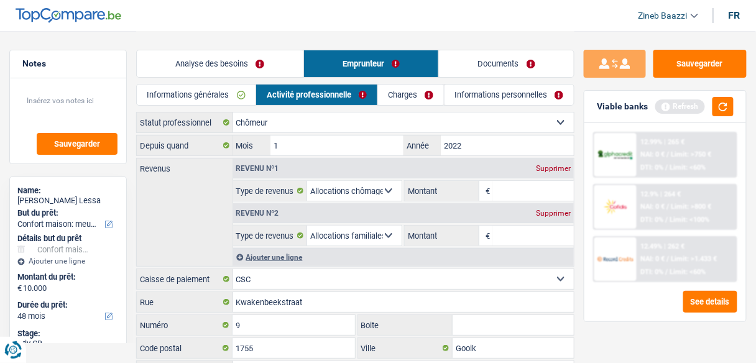
click at [207, 234] on div "Revenus Revenu nº1 Supprimer Allocation d'handicap Allocations chômage Allocati…" at bounding box center [355, 212] width 438 height 109
click at [718, 112] on button "button" at bounding box center [722, 106] width 21 height 19
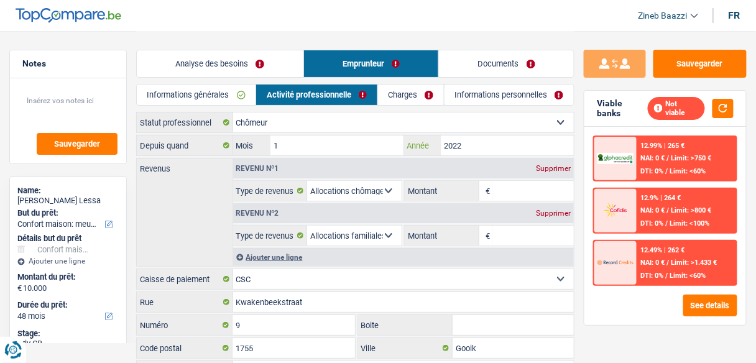
click at [470, 143] on input "2022" at bounding box center [507, 145] width 133 height 20
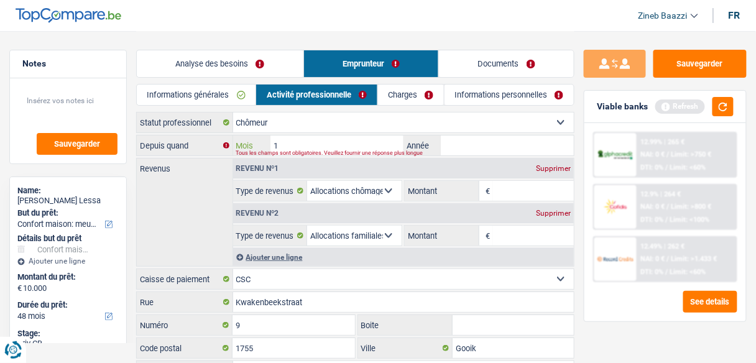
click at [395, 144] on input "1" at bounding box center [336, 145] width 133 height 20
click at [395, 144] on input "09" at bounding box center [336, 145] width 133 height 20
click at [727, 116] on button "button" at bounding box center [722, 106] width 21 height 19
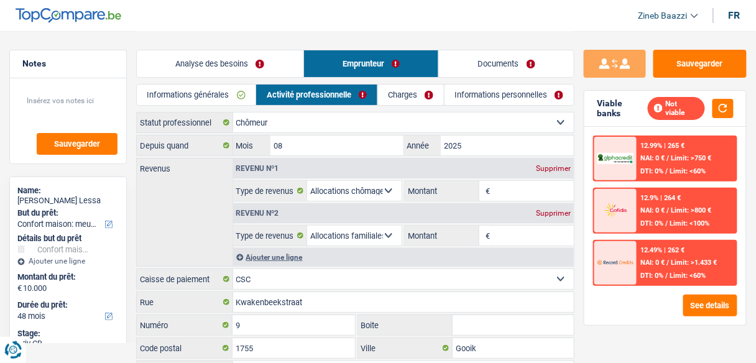
click at [550, 209] on div "Supprimer" at bounding box center [553, 212] width 41 height 7
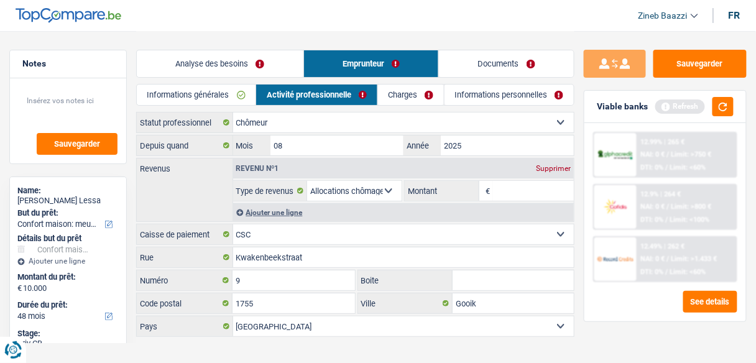
click at [517, 199] on input "Montant" at bounding box center [533, 191] width 81 height 20
click at [718, 104] on button "button" at bounding box center [722, 106] width 21 height 19
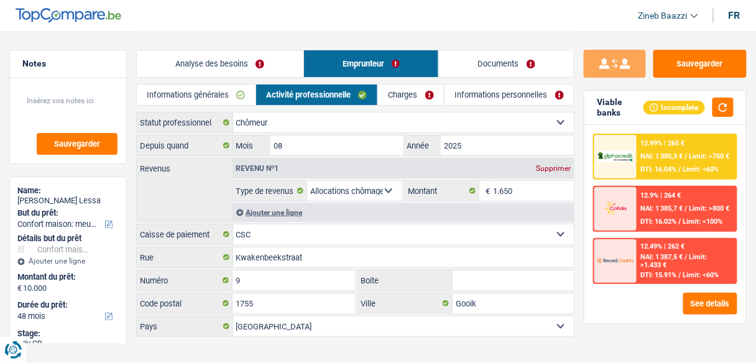
click at [395, 93] on link "Charges" at bounding box center [411, 95] width 66 height 21
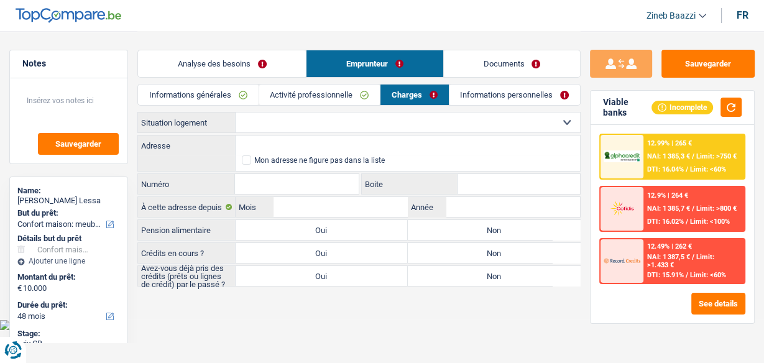
click at [283, 121] on select "Locataire Propriétaire avec prêt hypothécaire Propriétaire sans prêt hypothécai…" at bounding box center [408, 122] width 344 height 20
click at [283, 124] on select "Locataire Propriétaire avec prêt hypothécaire Propriétaire sans prêt hypothécai…" at bounding box center [408, 122] width 344 height 20
click at [236, 112] on select "Locataire Propriétaire avec prêt hypothécaire Propriétaire sans prêt hypothécai…" at bounding box center [408, 122] width 344 height 20
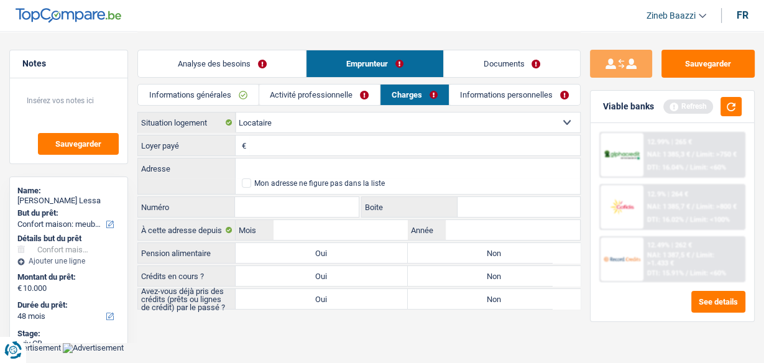
click at [278, 144] on input "Loyer payé" at bounding box center [414, 145] width 331 height 20
click at [737, 108] on button "button" at bounding box center [730, 106] width 21 height 19
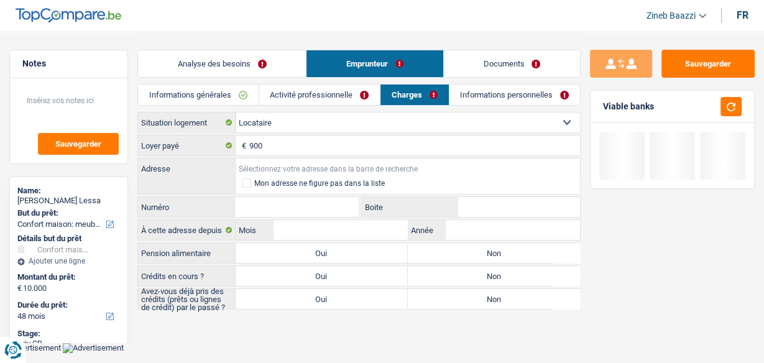
click at [320, 170] on input "Adresse" at bounding box center [408, 168] width 344 height 20
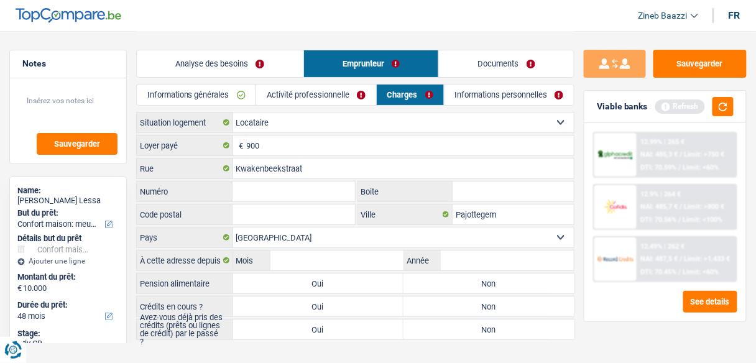
click at [306, 196] on input "Numéro" at bounding box center [293, 191] width 122 height 20
click at [720, 110] on button "button" at bounding box center [722, 106] width 21 height 19
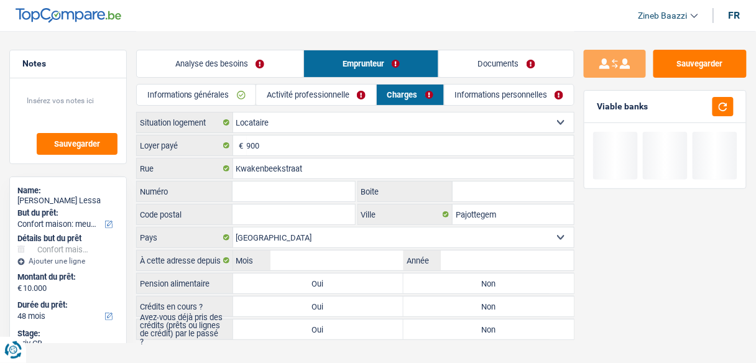
click at [329, 191] on input "Numéro" at bounding box center [293, 191] width 122 height 20
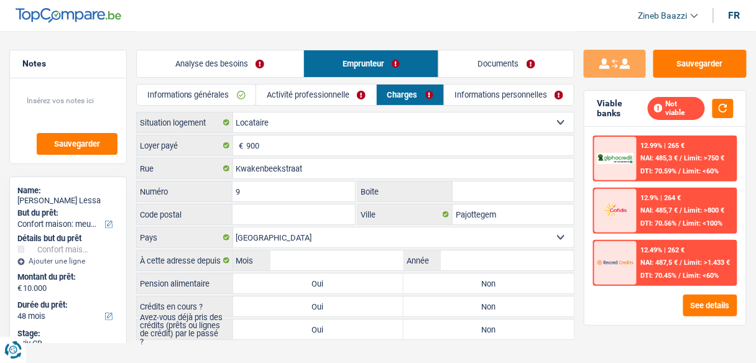
click at [472, 192] on input "Boite" at bounding box center [512, 191] width 121 height 20
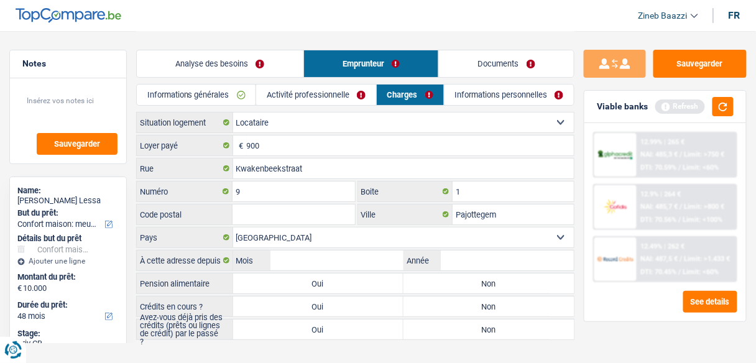
click at [332, 209] on input "Code postal" at bounding box center [293, 214] width 122 height 20
click at [336, 169] on input "Kwakenbeekstraat" at bounding box center [403, 168] width 341 height 20
click at [287, 208] on input "Code postal" at bounding box center [293, 214] width 122 height 20
click at [637, 339] on div "Sauvegarder Viable banks Refresh 12.99% | 265 € NAI: 485,3 € / Limit: >750 € DT…" at bounding box center [664, 196] width 181 height 293
click at [328, 255] on input "Mois" at bounding box center [336, 260] width 133 height 20
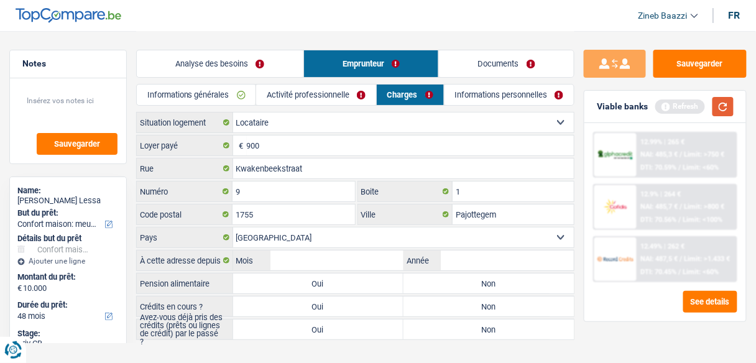
click at [723, 110] on button "button" at bounding box center [722, 106] width 21 height 19
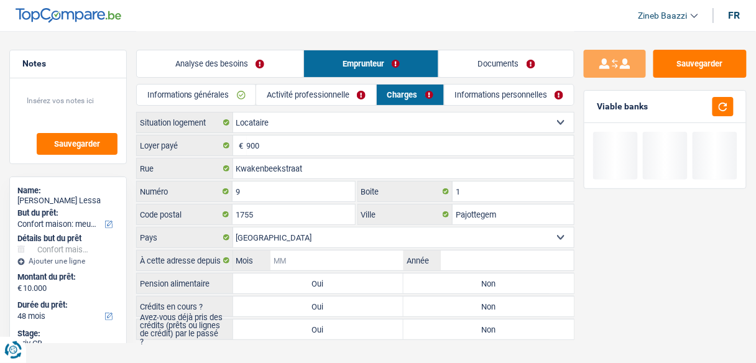
click at [328, 264] on input "Mois" at bounding box center [336, 260] width 133 height 20
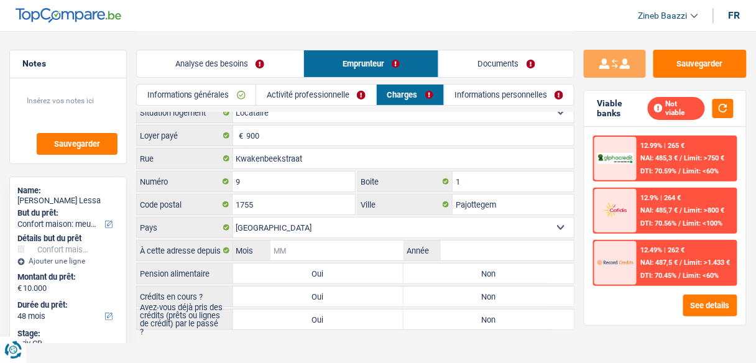
scroll to position [15, 0]
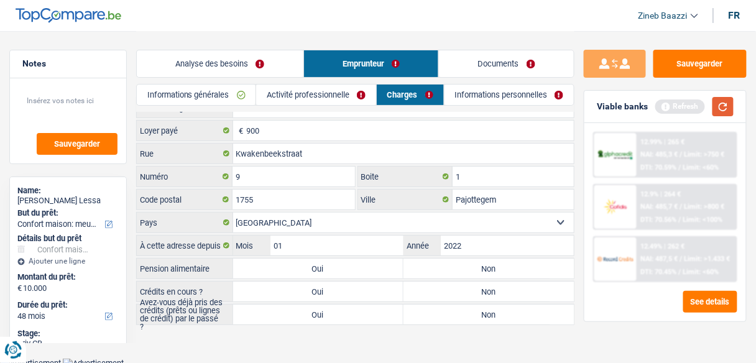
click at [722, 111] on button "button" at bounding box center [722, 106] width 21 height 19
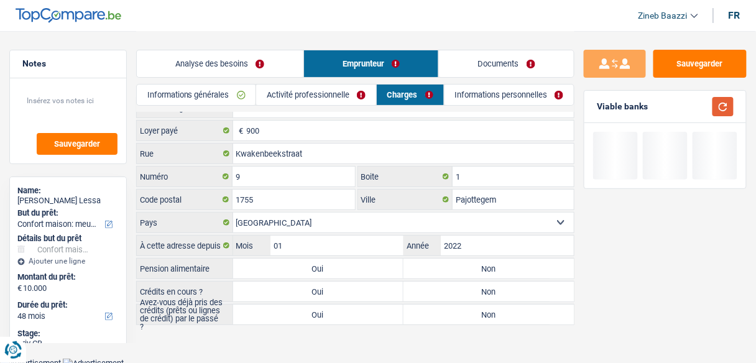
scroll to position [0, 0]
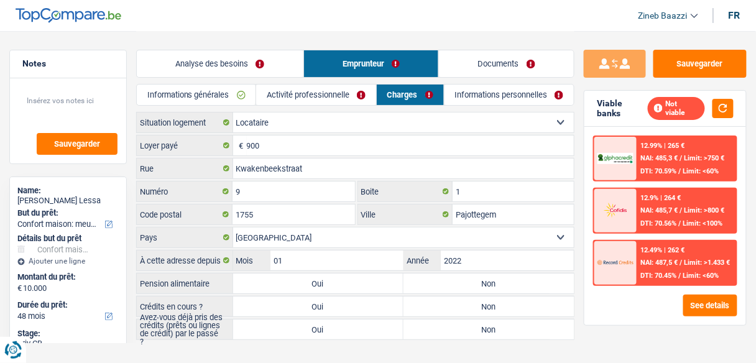
click at [458, 284] on label "Non" at bounding box center [488, 283] width 170 height 20
click at [458, 284] on input "Non" at bounding box center [488, 283] width 170 height 20
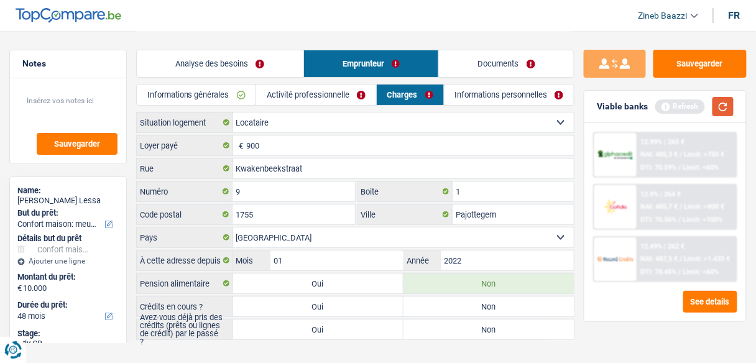
click at [722, 110] on button "button" at bounding box center [722, 106] width 21 height 19
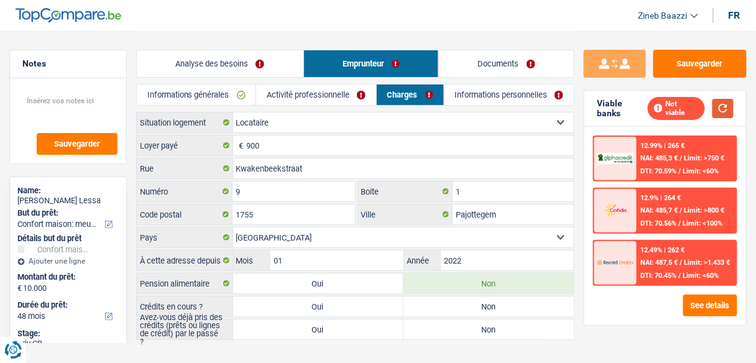
scroll to position [15, 0]
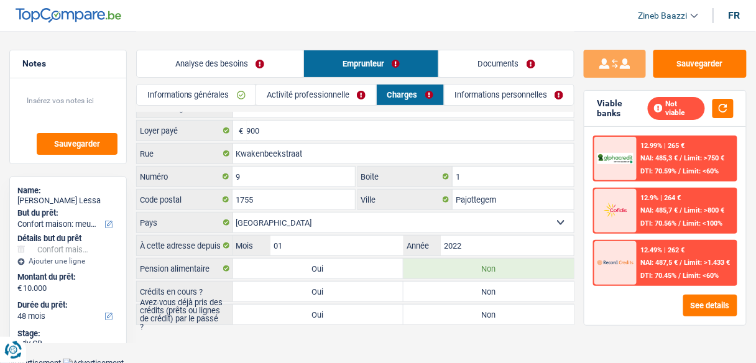
click at [381, 290] on label "Oui" at bounding box center [318, 292] width 170 height 20
click at [381, 290] on input "Oui" at bounding box center [318, 292] width 170 height 20
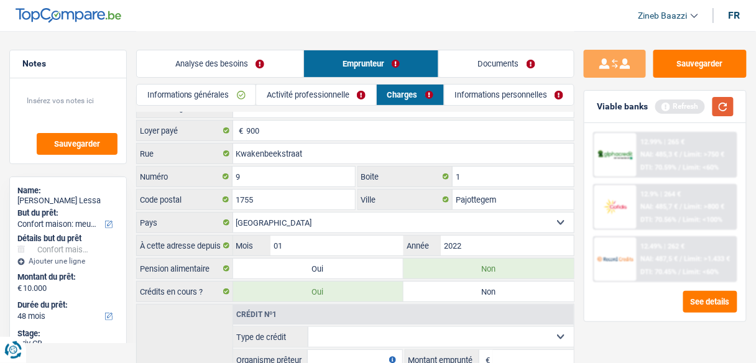
click at [719, 104] on button "button" at bounding box center [722, 106] width 21 height 19
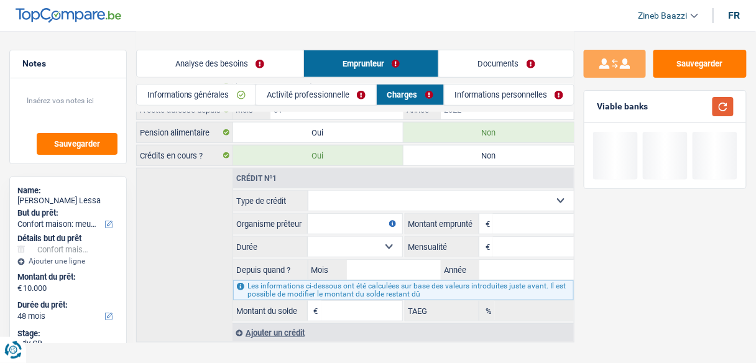
scroll to position [164, 0]
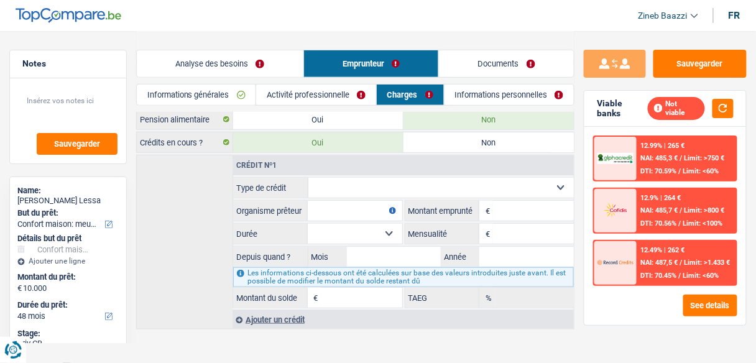
click at [428, 186] on select "Carte ou ouverture de crédit Prêt hypothécaire Vente à tempérament Prêt à tempé…" at bounding box center [441, 188] width 266 height 20
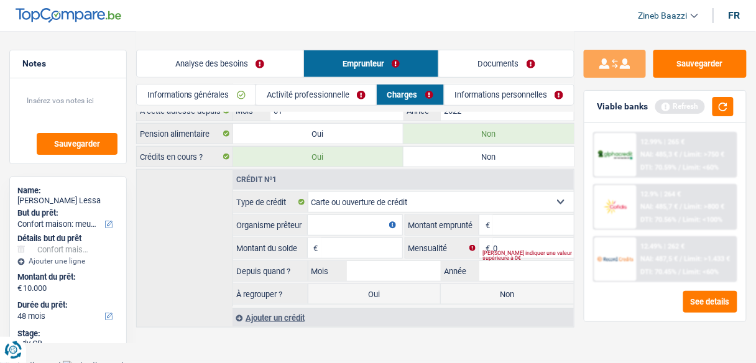
click at [361, 204] on select "Carte ou ouverture de crédit Prêt hypothécaire Vente à tempérament Prêt à tempé…" at bounding box center [441, 202] width 266 height 20
click at [203, 247] on div "Crédit nº1 Carte ou ouverture de crédit Prêt hypothécaire Vente à tempérament P…" at bounding box center [355, 248] width 438 height 158
click at [340, 218] on input "Organisme prêteur" at bounding box center [355, 225] width 94 height 20
click at [506, 239] on input "0" at bounding box center [533, 248] width 81 height 20
click at [507, 206] on select "Carte ou ouverture de crédit Prêt hypothécaire Vente à tempérament Prêt à tempé…" at bounding box center [441, 202] width 266 height 20
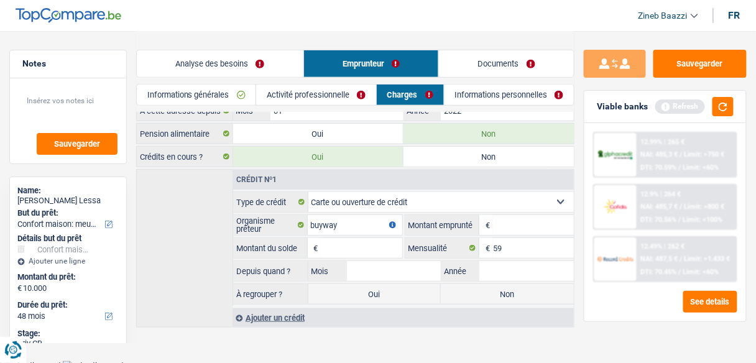
click at [494, 183] on div "Crédit nº1" at bounding box center [403, 180] width 341 height 20
click at [506, 217] on input "Montant" at bounding box center [533, 225] width 81 height 20
click at [349, 244] on input "Montant du solde" at bounding box center [361, 248] width 81 height 20
click at [497, 218] on input "2.500" at bounding box center [533, 225] width 81 height 20
click at [326, 244] on input "2.500" at bounding box center [361, 248] width 81 height 20
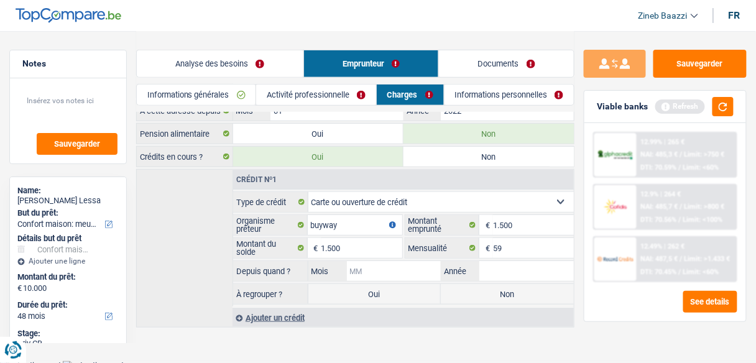
click at [397, 270] on input "Mois" at bounding box center [394, 271] width 94 height 20
click at [729, 115] on button "button" at bounding box center [722, 106] width 21 height 19
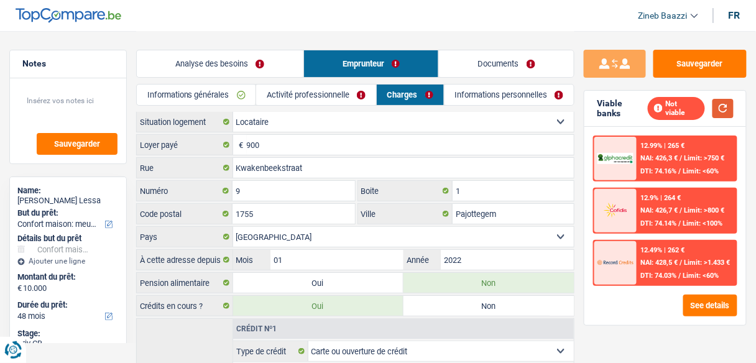
scroll to position [0, 0]
click at [484, 93] on link "Informations personnelles" at bounding box center [509, 95] width 130 height 21
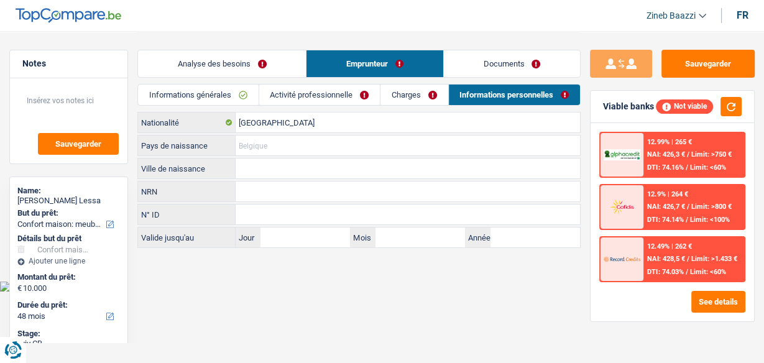
click at [256, 140] on input "Pays de naissance" at bounding box center [408, 145] width 344 height 20
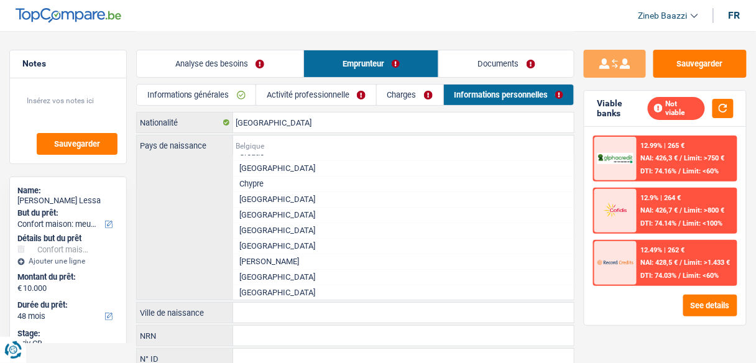
scroll to position [696, 0]
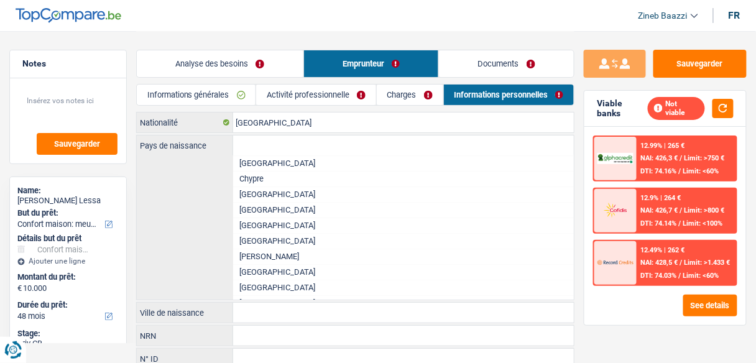
click at [260, 218] on li "République démocratique du Congo" at bounding box center [403, 211] width 341 height 16
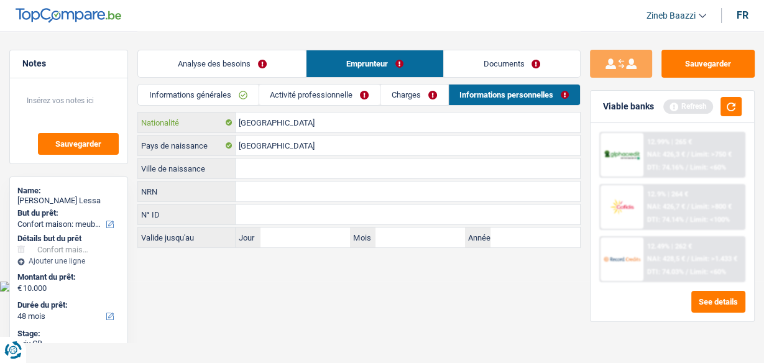
click at [259, 126] on input "[GEOGRAPHIC_DATA]" at bounding box center [408, 122] width 344 height 20
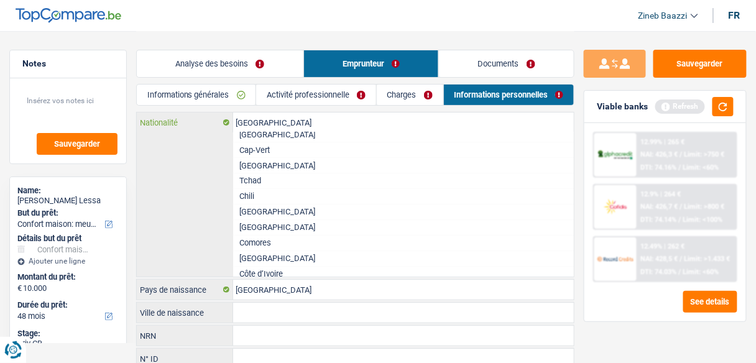
scroll to position [746, 0]
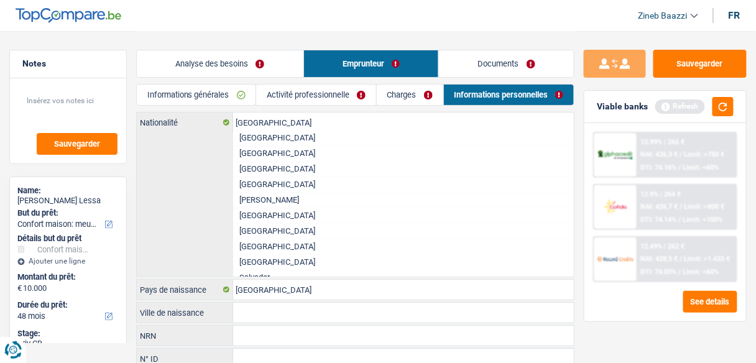
click at [285, 161] on li "République démocratique du Congo" at bounding box center [403, 153] width 341 height 16
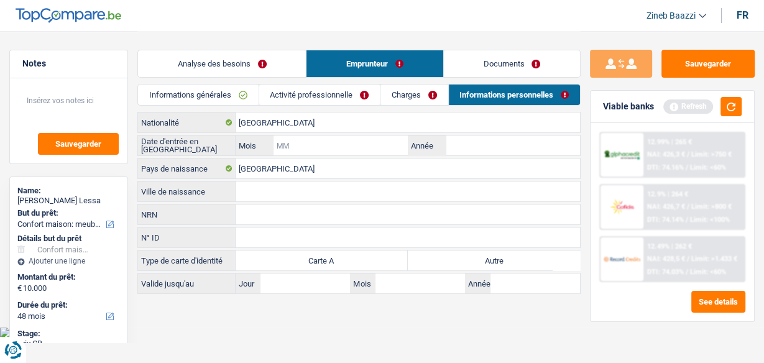
click at [286, 145] on input "Mois" at bounding box center [340, 145] width 134 height 20
click at [261, 181] on div "Ville de naissance Tous les champs sont obligatoires. Veuillez fournir une répo…" at bounding box center [358, 191] width 443 height 21
click at [301, 138] on input "Mois" at bounding box center [340, 145] width 134 height 20
click at [477, 145] on input "Année" at bounding box center [513, 145] width 134 height 20
click at [344, 141] on input "Mois" at bounding box center [340, 145] width 134 height 20
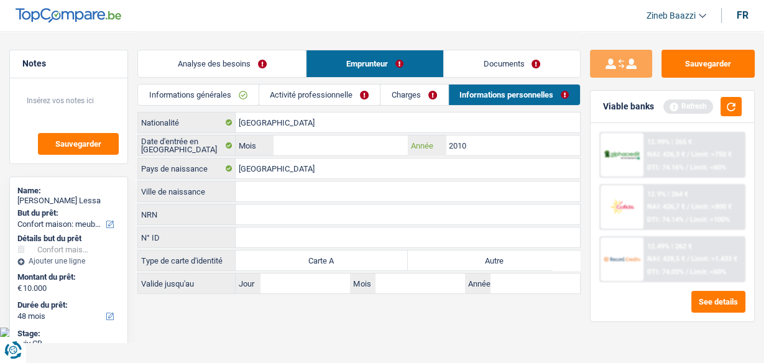
click at [479, 142] on input "2010" at bounding box center [513, 145] width 134 height 20
click at [365, 145] on input "Mois" at bounding box center [340, 145] width 134 height 20
click at [363, 207] on input "NRN" at bounding box center [408, 214] width 344 height 20
click at [727, 111] on button "button" at bounding box center [730, 106] width 21 height 19
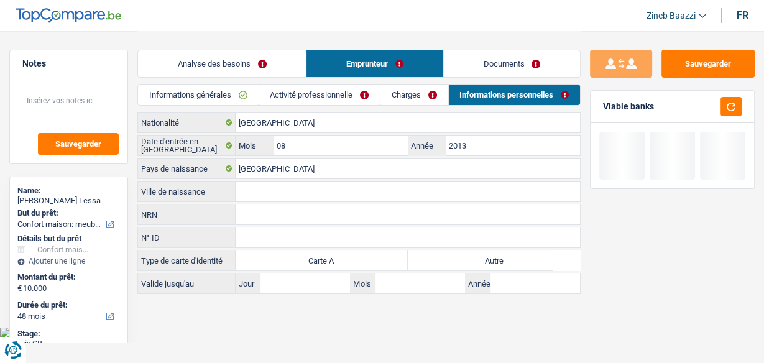
click at [299, 95] on link "Activité professionnelle" at bounding box center [319, 95] width 121 height 21
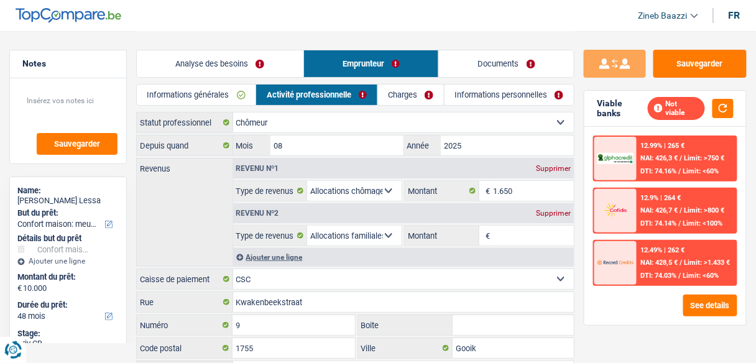
click at [238, 61] on link "Analyse des besoins" at bounding box center [220, 63] width 167 height 27
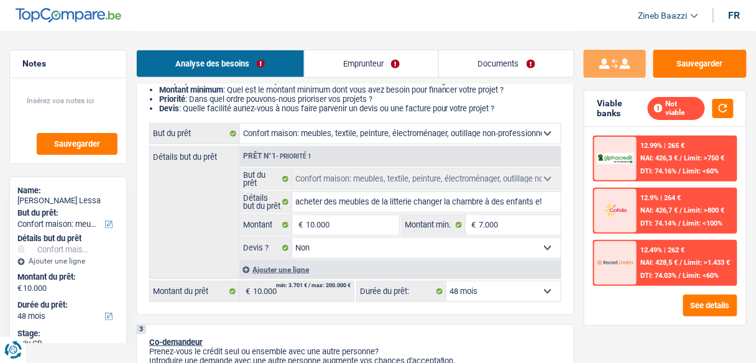
scroll to position [199, 0]
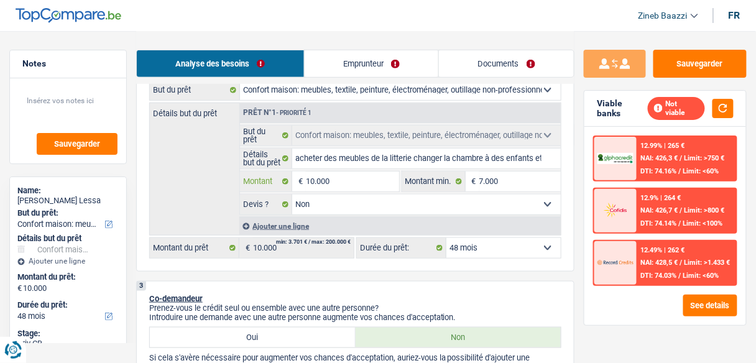
click at [340, 177] on input "10.000" at bounding box center [352, 182] width 93 height 20
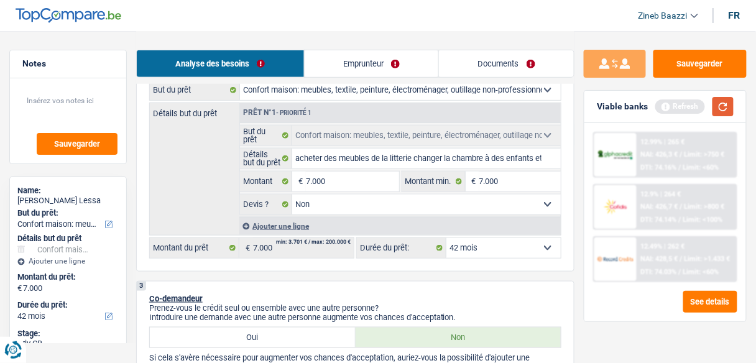
click at [722, 108] on button "button" at bounding box center [722, 106] width 21 height 19
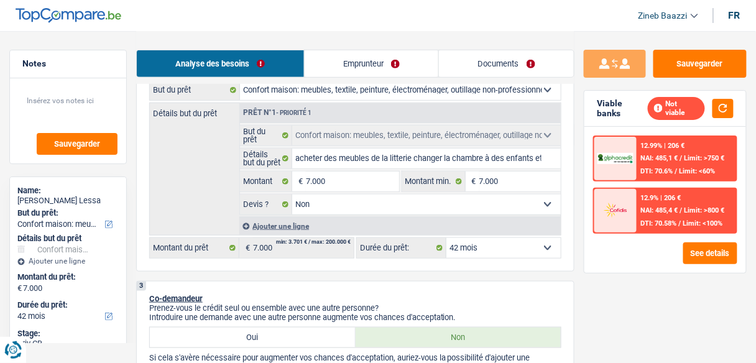
click at [508, 254] on select "12 mois 18 mois 24 mois 30 mois 36 mois 42 mois Sélectionner une option" at bounding box center [503, 248] width 114 height 20
click at [446, 238] on select "12 mois 18 mois 24 mois 30 mois 36 mois 42 mois Sélectionner une option" at bounding box center [503, 248] width 114 height 20
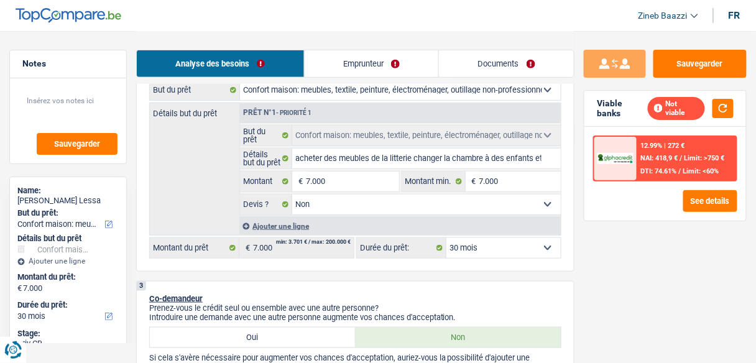
click at [525, 240] on select "12 mois 18 mois 24 mois 30 mois 36 mois 42 mois Sélectionner une option" at bounding box center [503, 248] width 114 height 20
click at [446, 238] on select "12 mois 18 mois 24 mois 30 mois 36 mois 42 mois Sélectionner une option" at bounding box center [503, 248] width 114 height 20
click at [505, 254] on select "12 mois 18 mois 24 mois 30 mois 36 mois 42 mois Sélectionner une option" at bounding box center [503, 248] width 114 height 20
click at [446, 238] on select "12 mois 18 mois 24 mois 30 mois 36 mois 42 mois Sélectionner une option" at bounding box center [503, 248] width 114 height 20
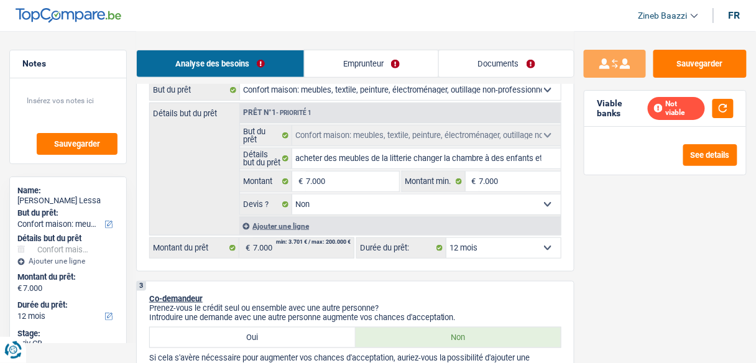
click at [528, 245] on select "12 mois 18 mois 24 mois 30 mois 36 mois 42 mois Sélectionner une option" at bounding box center [503, 248] width 114 height 20
click at [446, 238] on select "12 mois 18 mois 24 mois 30 mois 36 mois 42 mois Sélectionner une option" at bounding box center [503, 248] width 114 height 20
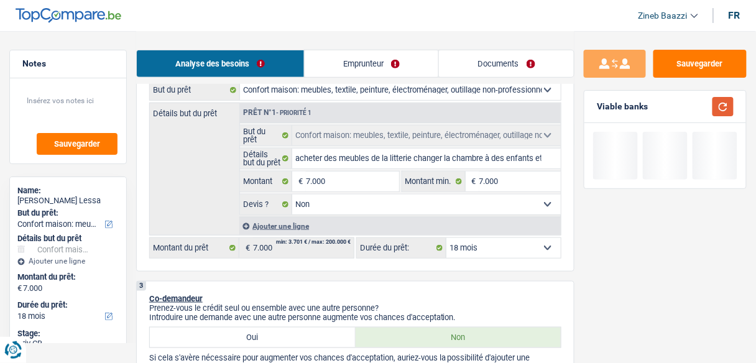
click at [731, 111] on button "button" at bounding box center [722, 106] width 21 height 19
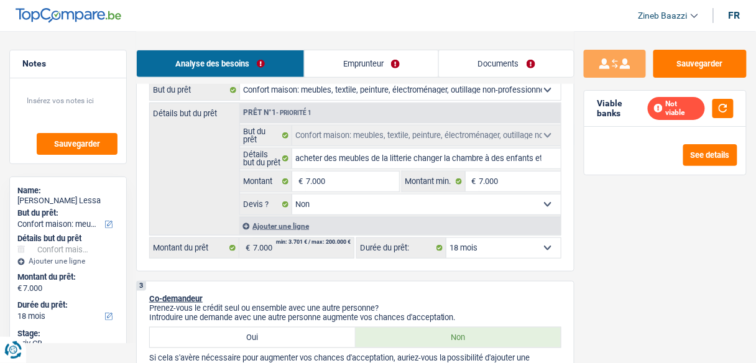
click at [520, 252] on select "12 mois 18 mois 24 mois 30 mois 36 mois 42 mois Sélectionner une option" at bounding box center [503, 248] width 114 height 20
click at [446, 238] on select "12 mois 18 mois 24 mois 30 mois 36 mois 42 mois Sélectionner une option" at bounding box center [503, 248] width 114 height 20
click at [733, 106] on button "button" at bounding box center [722, 108] width 21 height 19
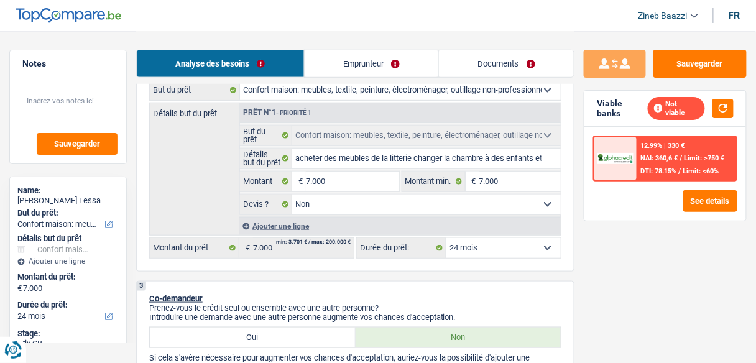
click at [541, 250] on select "12 mois 18 mois 24 mois 30 mois 36 mois 42 mois Sélectionner une option" at bounding box center [503, 248] width 114 height 20
click at [446, 238] on select "12 mois 18 mois 24 mois 30 mois 36 mois 42 mois Sélectionner une option" at bounding box center [503, 248] width 114 height 20
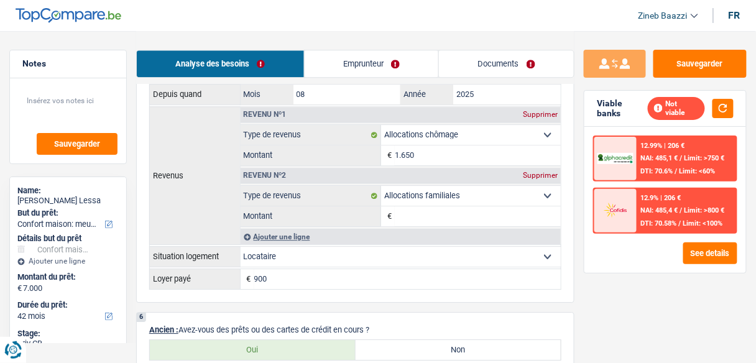
scroll to position [746, 0]
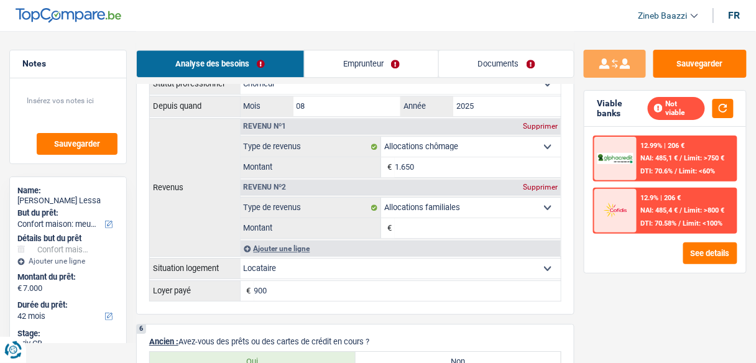
click at [537, 184] on div "Supprimer" at bounding box center [540, 186] width 41 height 7
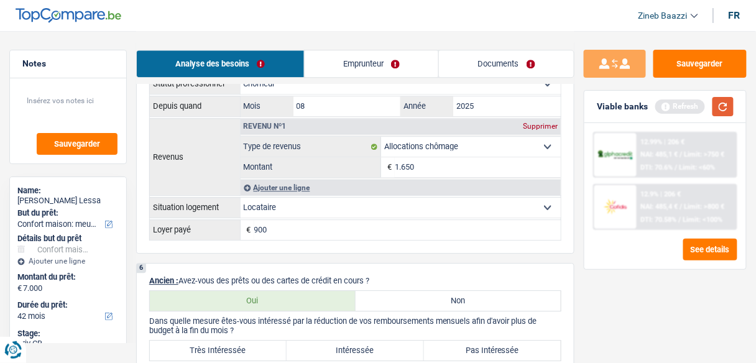
click at [724, 103] on button "button" at bounding box center [722, 106] width 21 height 19
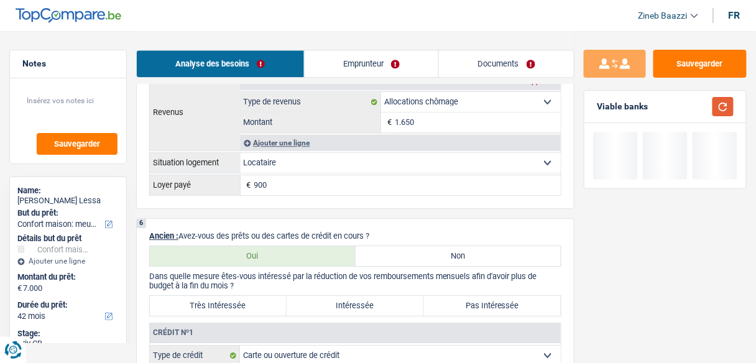
scroll to position [845, 0]
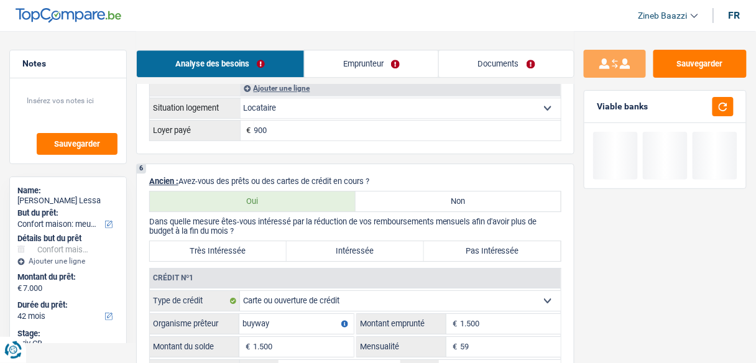
click at [229, 251] on label "Très Intéressée" at bounding box center [218, 251] width 137 height 20
click at [229, 251] on input "Très Intéressée" at bounding box center [218, 251] width 137 height 20
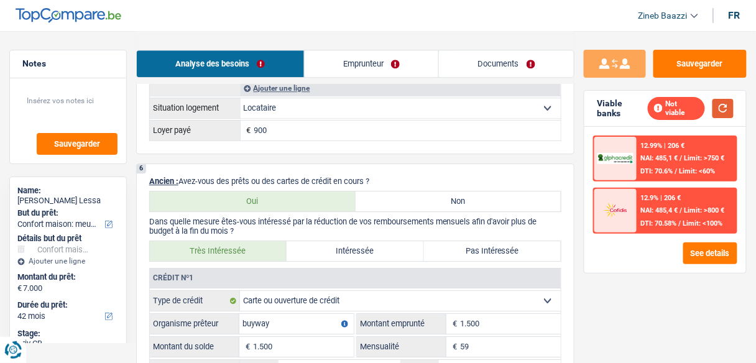
click at [726, 111] on button "button" at bounding box center [722, 108] width 21 height 19
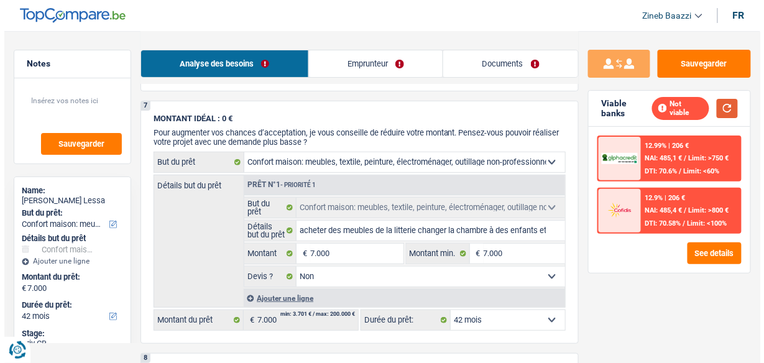
scroll to position [1193, 0]
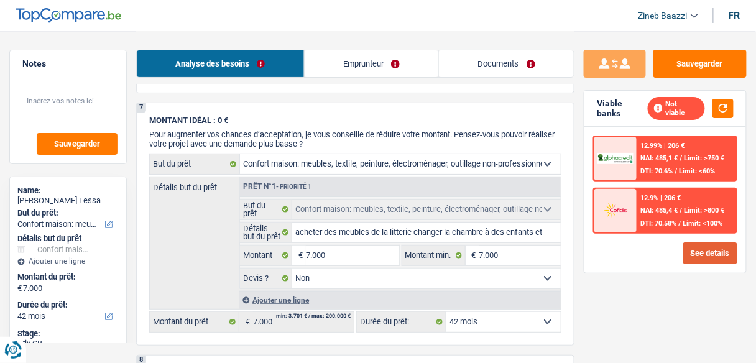
click at [717, 254] on button "See details" at bounding box center [710, 253] width 54 height 22
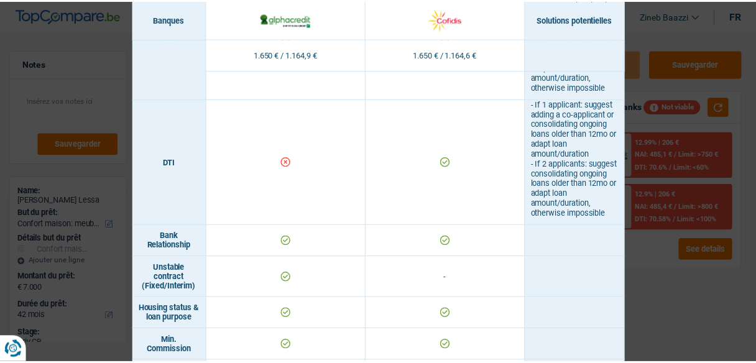
scroll to position [696, 0]
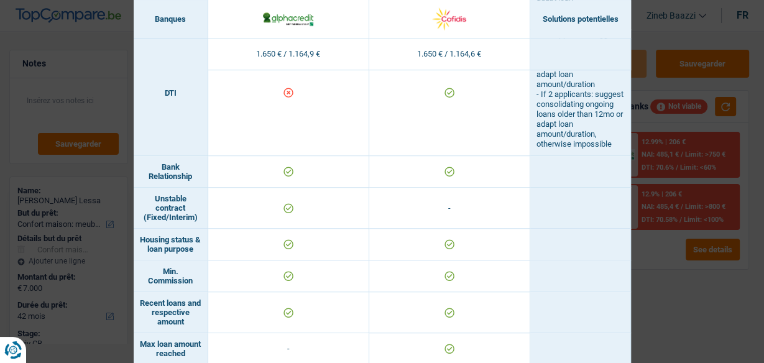
click at [646, 259] on div "Banks conditions × Banques Solutions potentielles Revenus / Charges 1.650 € / 1…" at bounding box center [382, 181] width 764 height 363
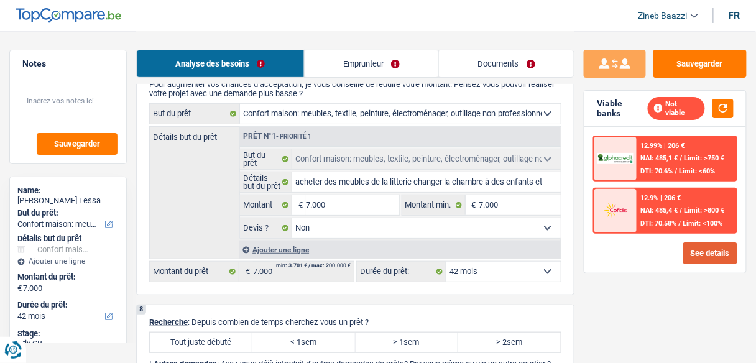
scroll to position [1293, 0]
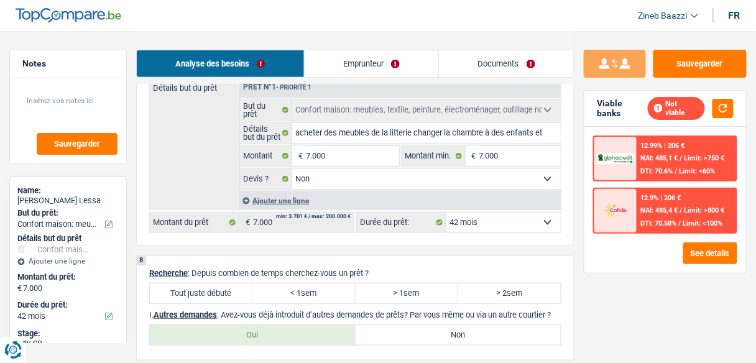
click at [189, 267] on div "8 Recherche : Depuis combien de temps cherchez-vous un prêt ? Tout juste débuté…" at bounding box center [355, 307] width 438 height 105
click at [196, 287] on label "Tout juste débuté" at bounding box center [201, 293] width 103 height 20
click at [196, 287] on input "Tout juste débuté" at bounding box center [201, 293] width 103 height 20
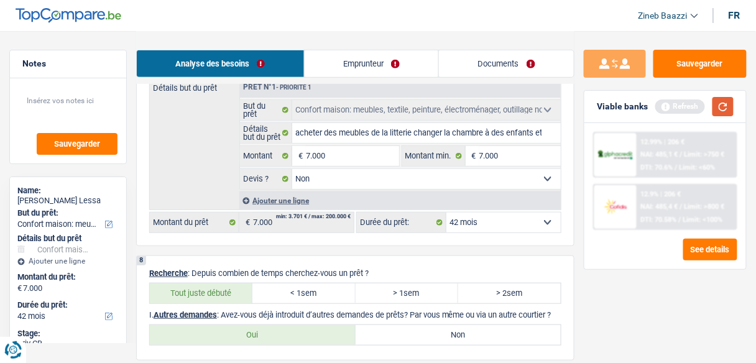
click at [726, 104] on button "button" at bounding box center [722, 106] width 21 height 19
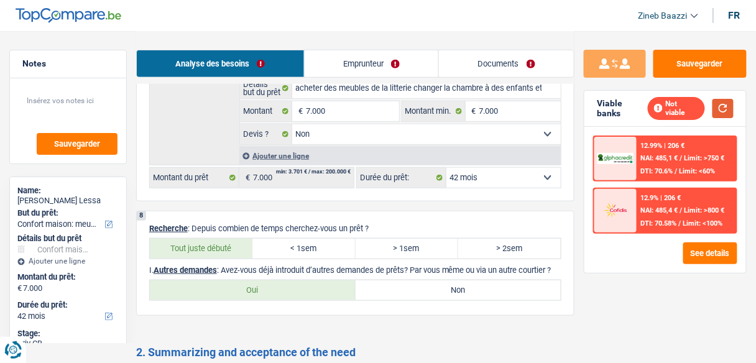
scroll to position [1392, 0]
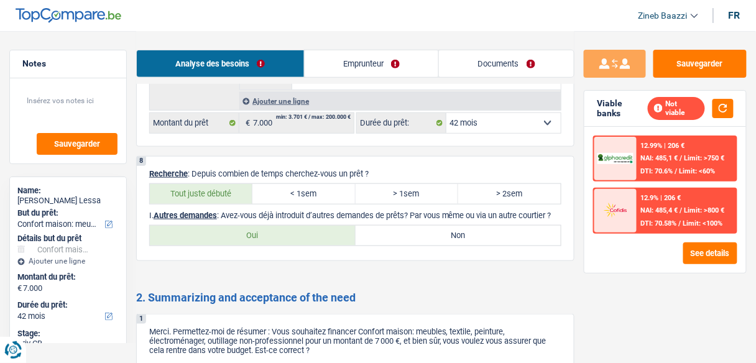
click at [421, 236] on label "Non" at bounding box center [458, 236] width 206 height 20
click at [421, 236] on input "Non" at bounding box center [458, 236] width 206 height 20
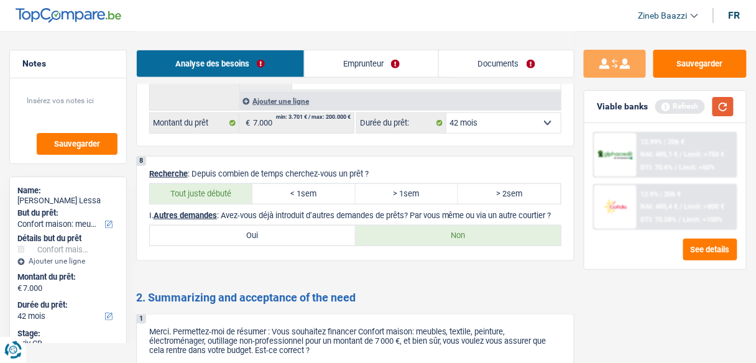
click at [723, 97] on button "button" at bounding box center [722, 106] width 21 height 19
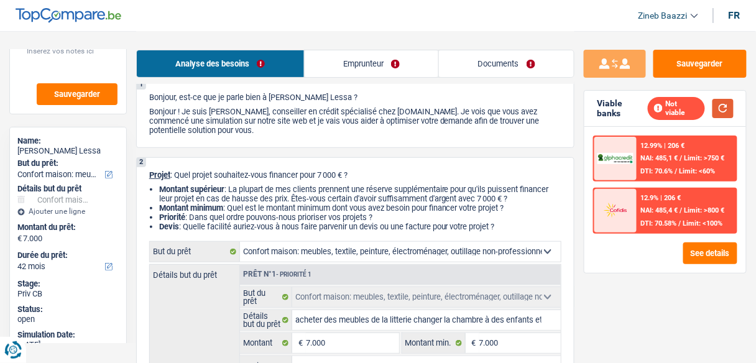
scroll to position [0, 0]
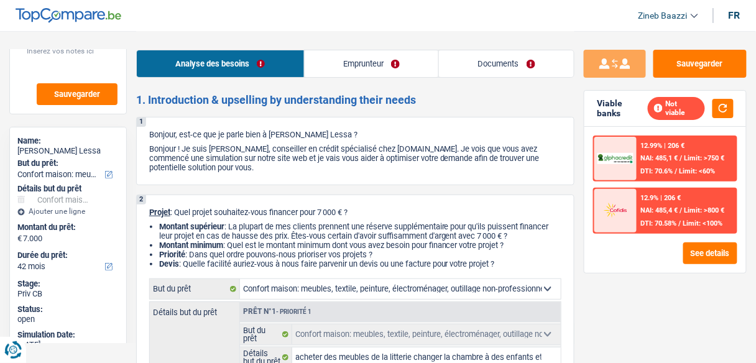
click at [338, 62] on link "Emprunteur" at bounding box center [372, 63] width 134 height 27
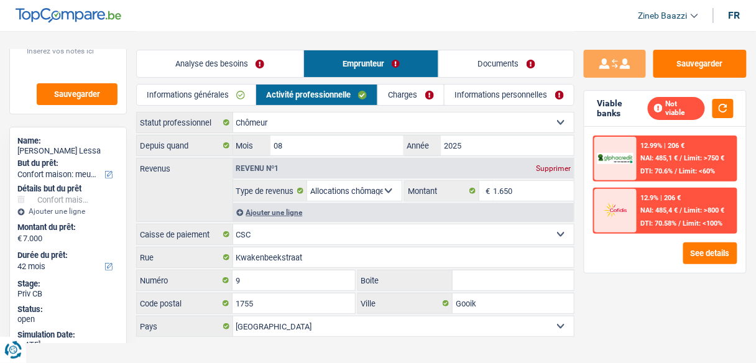
click at [273, 64] on link "Analyse des besoins" at bounding box center [220, 63] width 167 height 27
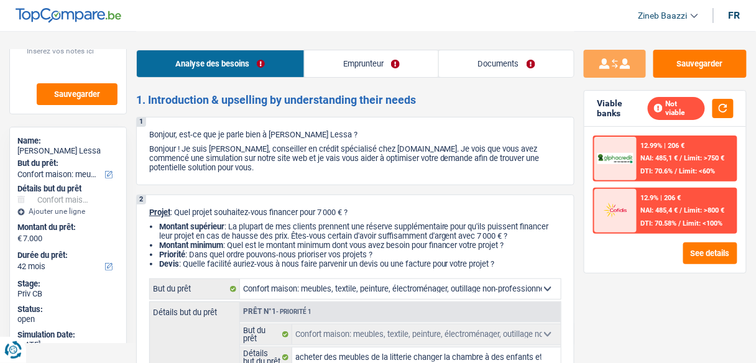
click at [355, 64] on link "Emprunteur" at bounding box center [372, 63] width 134 height 27
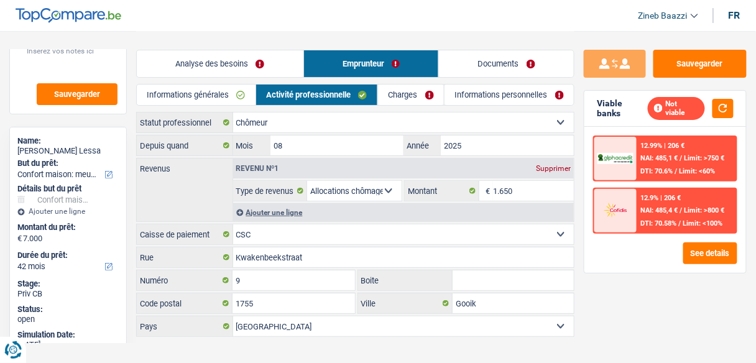
click at [234, 73] on link "Analyse des besoins" at bounding box center [220, 63] width 167 height 27
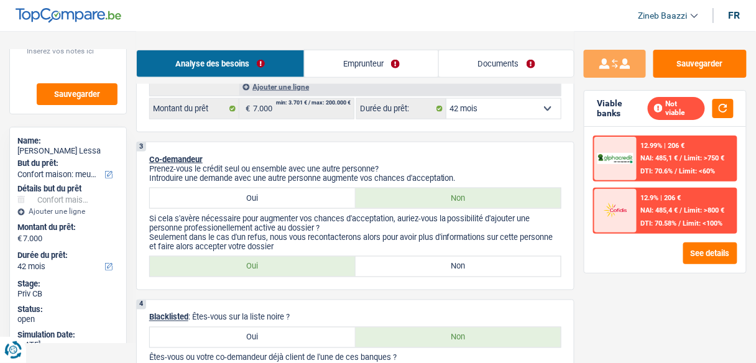
scroll to position [348, 0]
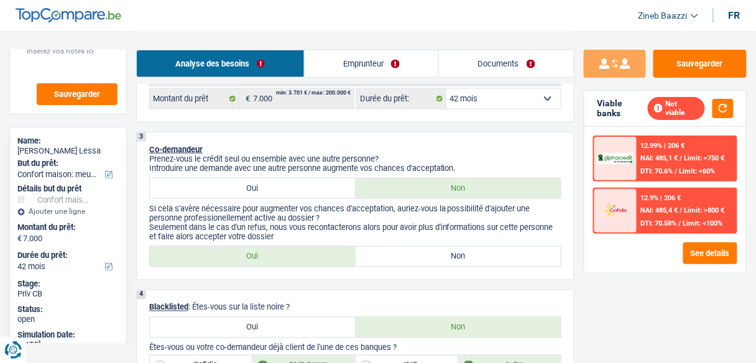
click at [328, 178] on label "Oui" at bounding box center [253, 188] width 206 height 20
click at [328, 178] on input "Oui" at bounding box center [253, 188] width 206 height 20
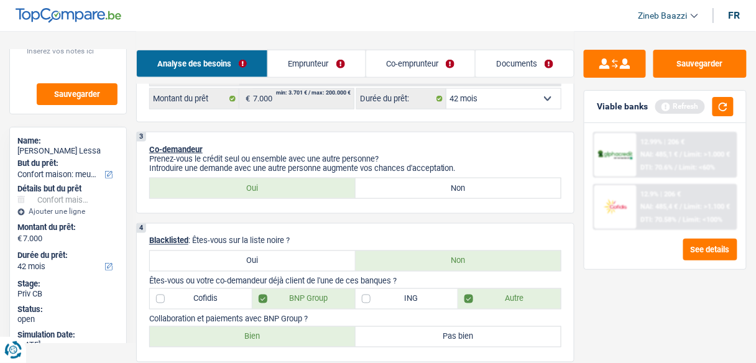
click at [344, 73] on link "Emprunteur" at bounding box center [317, 63] width 98 height 27
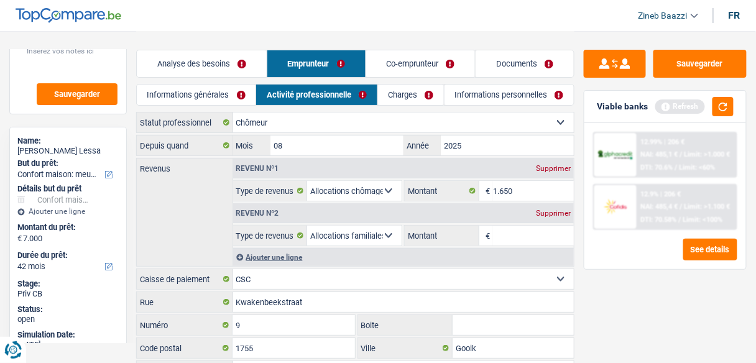
scroll to position [0, 0]
click at [408, 63] on link "Co-emprunteur" at bounding box center [420, 63] width 109 height 27
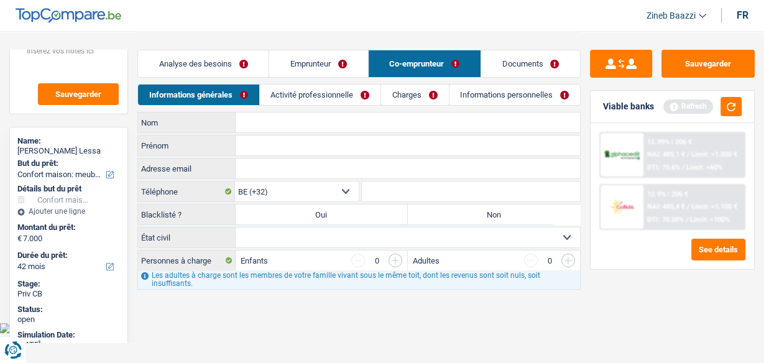
click at [299, 216] on label "Oui" at bounding box center [322, 214] width 172 height 20
click at [299, 216] on input "Oui" at bounding box center [322, 214] width 172 height 20
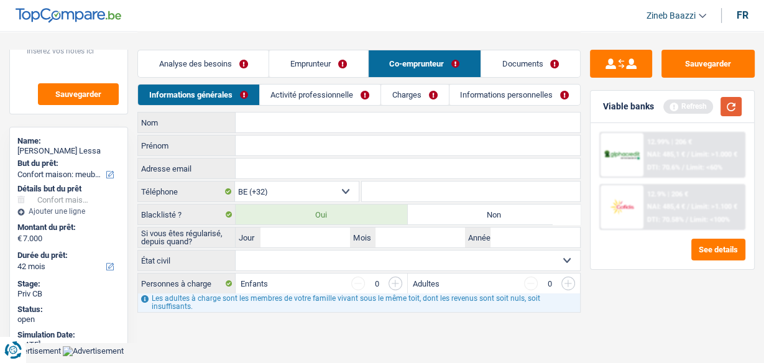
click at [731, 109] on button "button" at bounding box center [730, 106] width 21 height 19
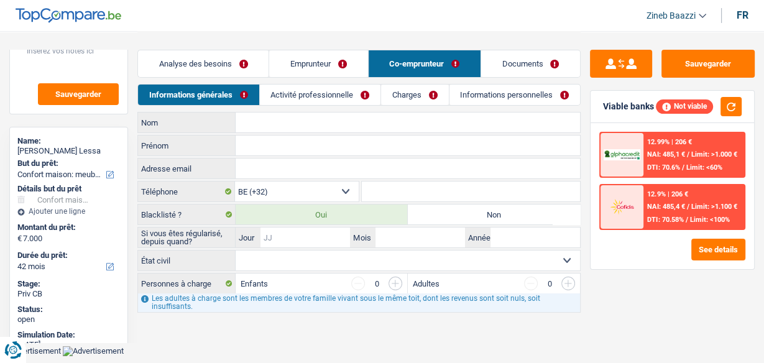
click at [312, 229] on input "Jour" at bounding box center [304, 237] width 89 height 20
click at [275, 261] on select "Célibataire Marié(e) Cohabitant(e) légal(e) Divorcé(e) Veuf(ve) Séparé (de fait…" at bounding box center [408, 260] width 344 height 20
click at [273, 234] on input "Jour" at bounding box center [304, 237] width 89 height 20
click at [270, 238] on input "Jour" at bounding box center [304, 237] width 89 height 20
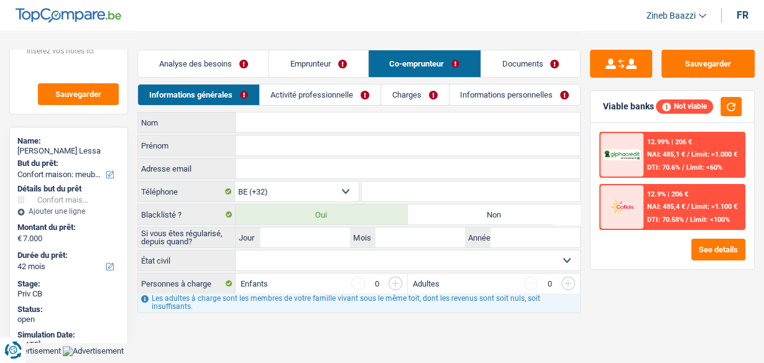
click at [343, 89] on link "Activité professionnelle" at bounding box center [320, 95] width 121 height 21
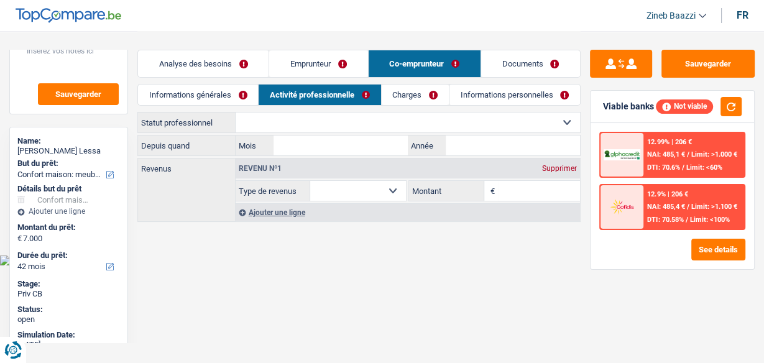
click at [395, 85] on link "Charges" at bounding box center [415, 95] width 67 height 21
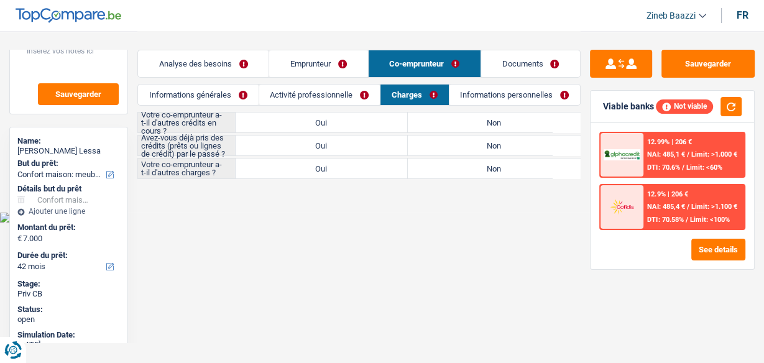
click at [357, 93] on link "Activité professionnelle" at bounding box center [319, 95] width 121 height 21
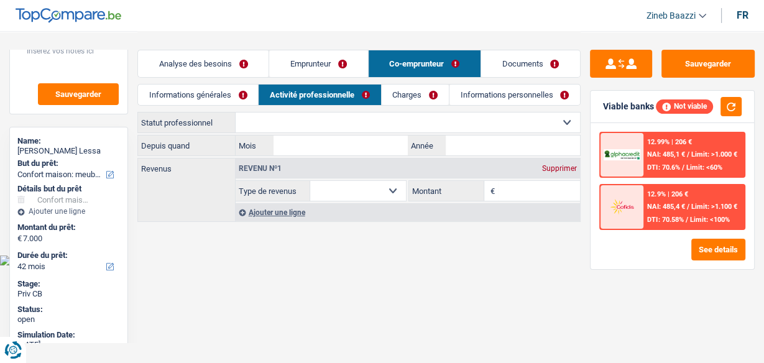
click at [455, 91] on link "Informations personnelles" at bounding box center [514, 95] width 131 height 21
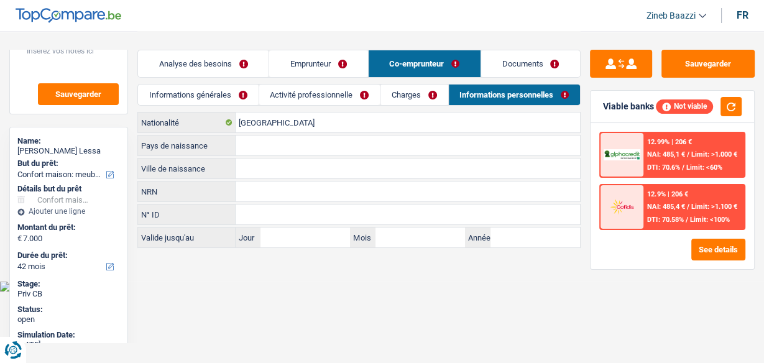
click at [396, 99] on link "Charges" at bounding box center [413, 95] width 67 height 21
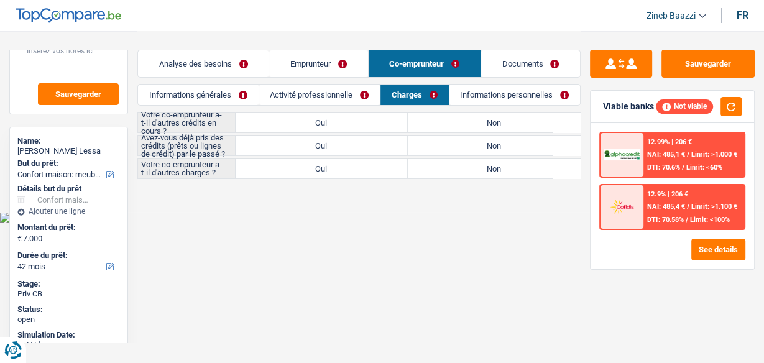
click at [344, 99] on link "Activité professionnelle" at bounding box center [319, 95] width 121 height 21
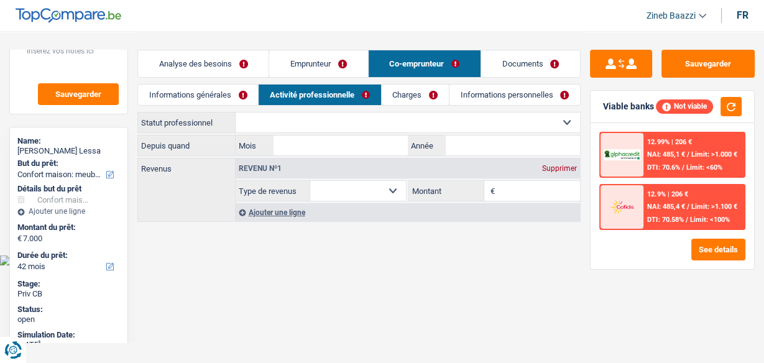
click at [204, 95] on link "Informations générales" at bounding box center [198, 95] width 120 height 21
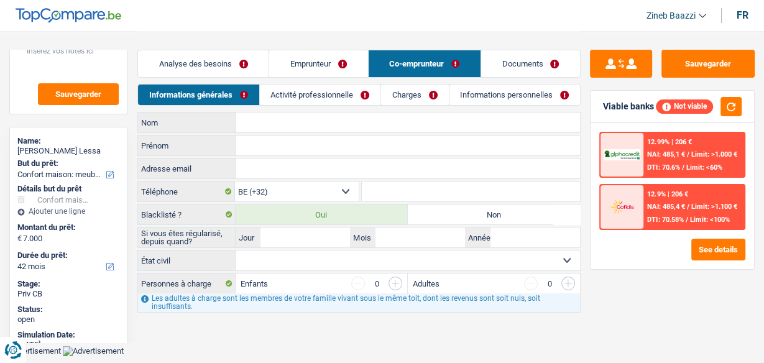
click at [218, 65] on link "Analyse des besoins" at bounding box center [203, 63] width 131 height 27
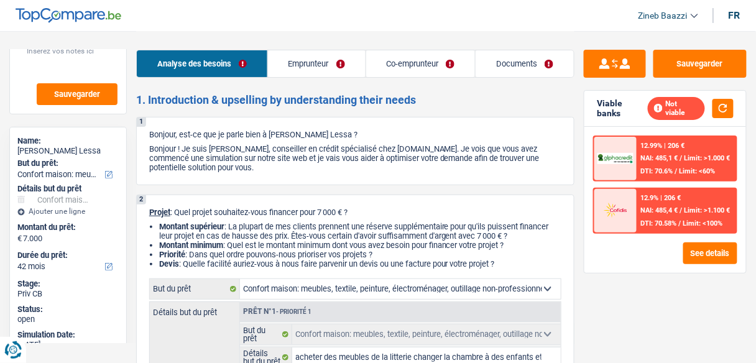
click at [312, 62] on link "Emprunteur" at bounding box center [317, 63] width 98 height 27
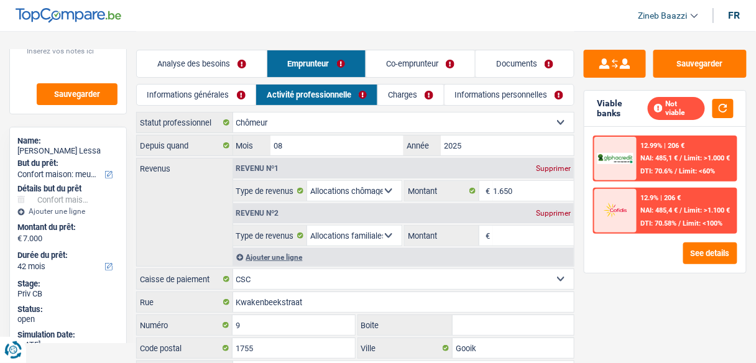
click at [427, 66] on link "Co-emprunteur" at bounding box center [420, 63] width 109 height 27
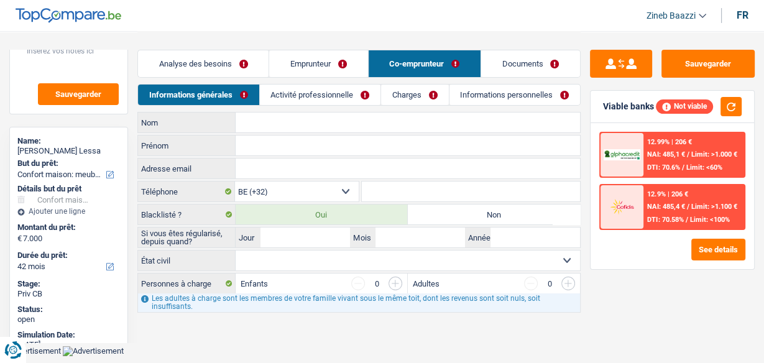
click at [509, 68] on link "Documents" at bounding box center [530, 63] width 99 height 27
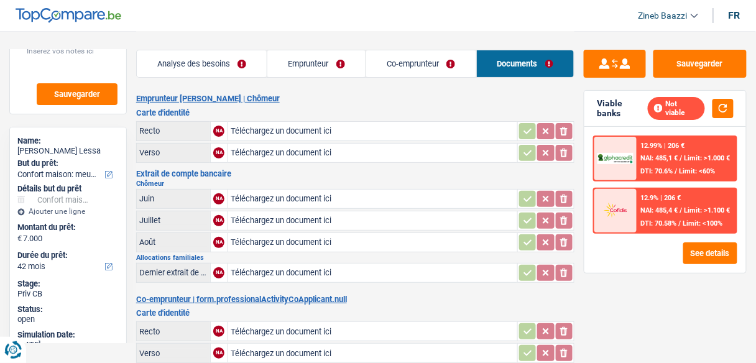
click at [710, 108] on div "Not viable" at bounding box center [691, 108] width 86 height 23
click at [735, 111] on div "Viable banks Not viable" at bounding box center [665, 109] width 162 height 36
click at [732, 111] on button "button" at bounding box center [722, 108] width 21 height 19
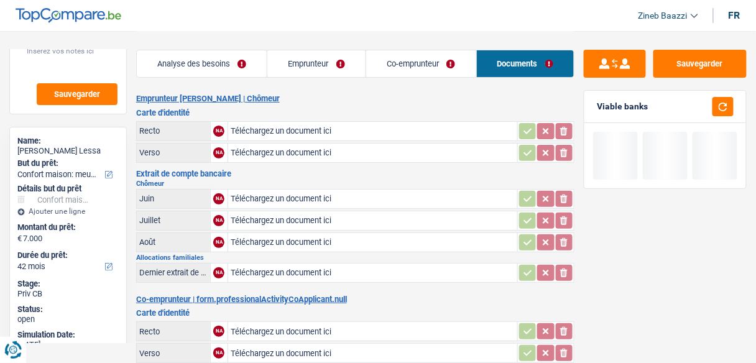
click at [236, 66] on link "Analyse des besoins" at bounding box center [202, 63] width 131 height 27
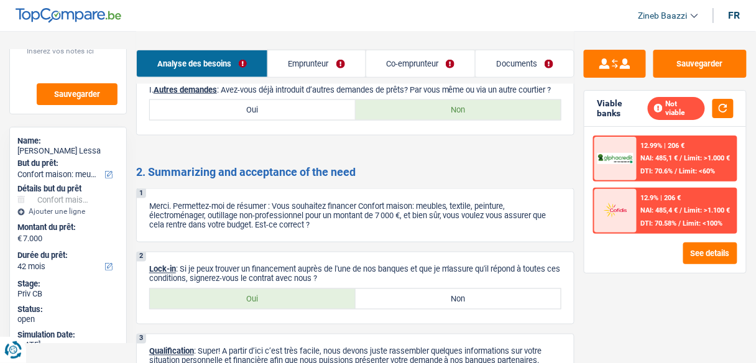
scroll to position [1614, 0]
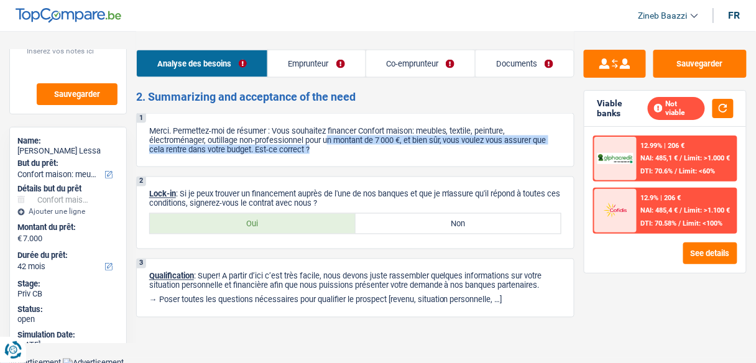
drag, startPoint x: 330, startPoint y: 132, endPoint x: 433, endPoint y: 148, distance: 104.3
click at [433, 148] on p "Merci. Permettez-moi de résumer : Vous souhaitez financer Confort maison: meubl…" at bounding box center [355, 140] width 412 height 28
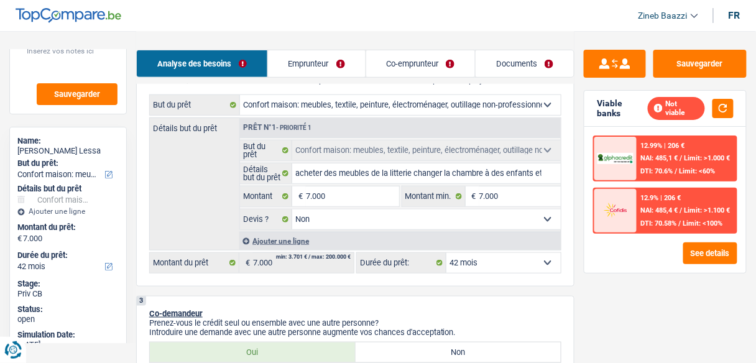
scroll to position [50, 0]
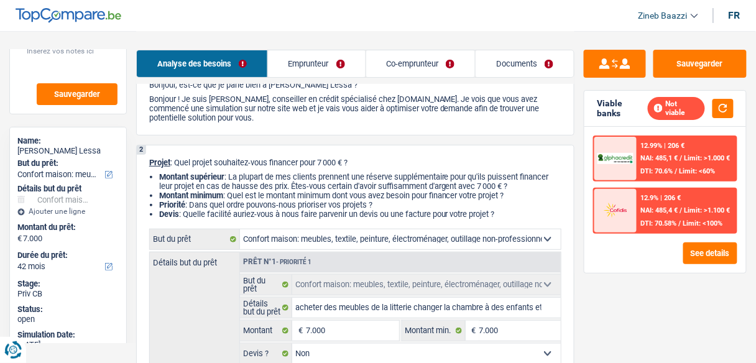
click at [383, 64] on link "Co-emprunteur" at bounding box center [420, 63] width 109 height 27
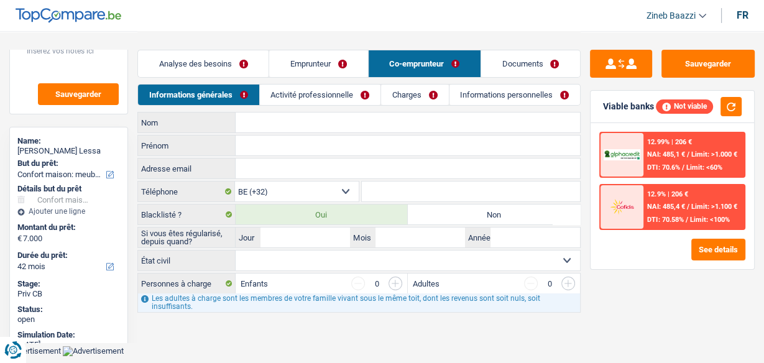
click at [330, 71] on link "Emprunteur" at bounding box center [318, 63] width 98 height 27
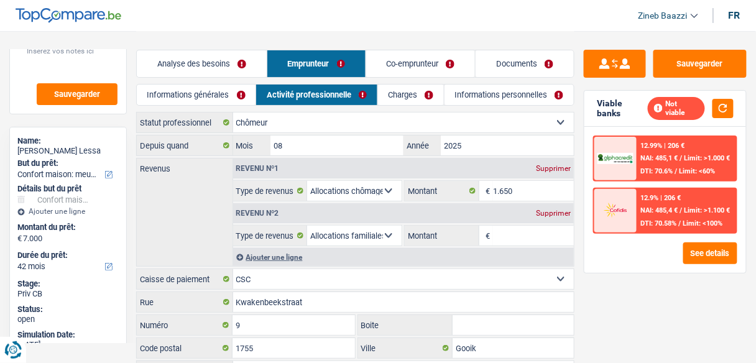
click at [394, 98] on link "Charges" at bounding box center [411, 95] width 66 height 21
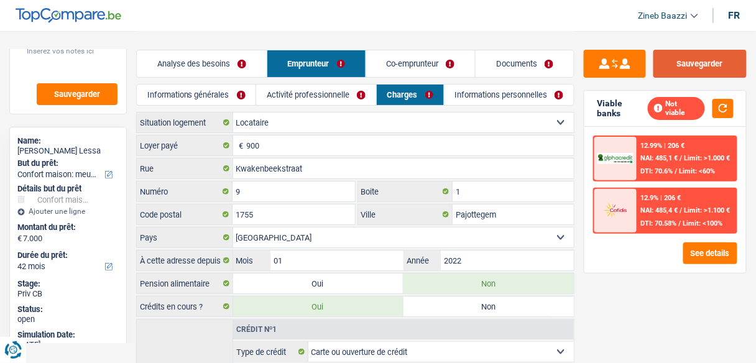
click at [699, 63] on button "Sauvegarder" at bounding box center [699, 64] width 93 height 28
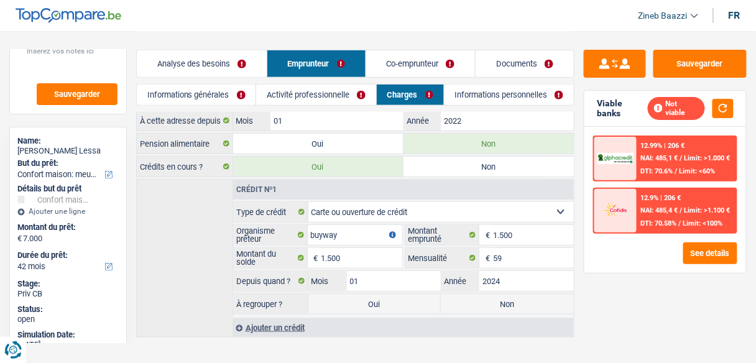
scroll to position [150, 0]
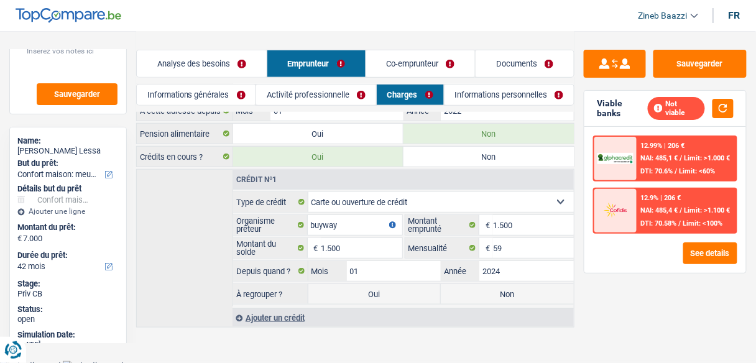
click at [397, 292] on label "Oui" at bounding box center [374, 294] width 133 height 20
click at [397, 292] on input "Oui" at bounding box center [374, 294] width 133 height 20
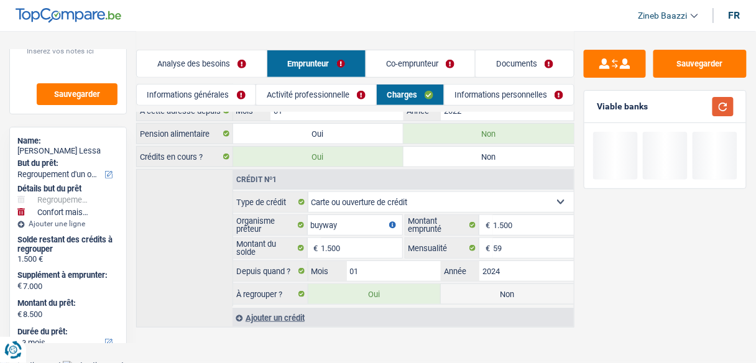
click at [722, 109] on button "button" at bounding box center [722, 106] width 21 height 19
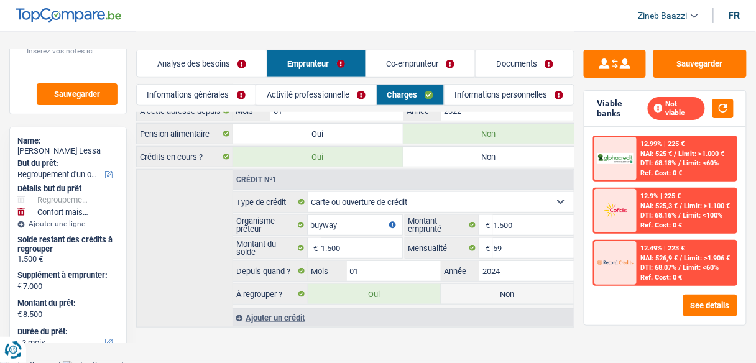
click at [393, 67] on link "Co-emprunteur" at bounding box center [420, 63] width 109 height 27
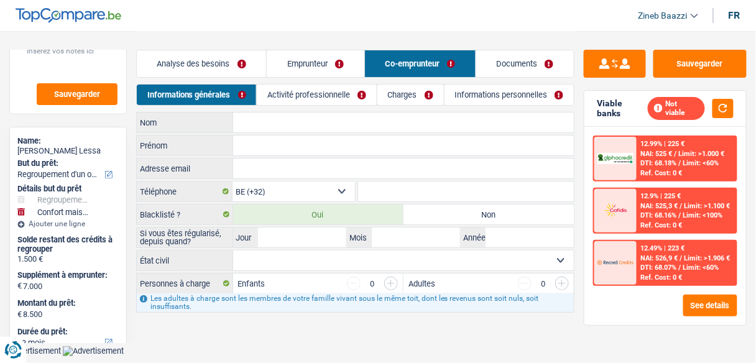
scroll to position [0, 0]
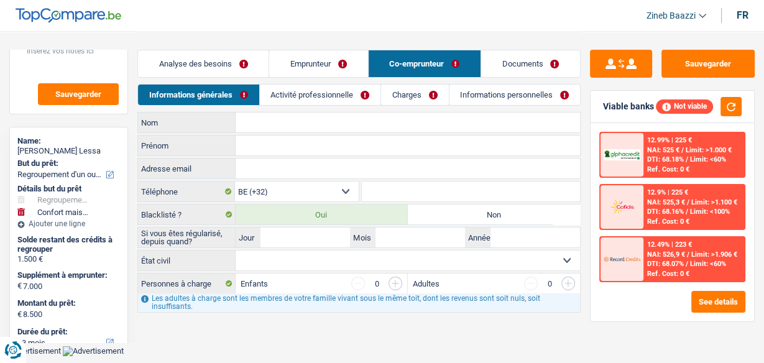
click at [172, 58] on link "Analyse des besoins" at bounding box center [203, 63] width 131 height 27
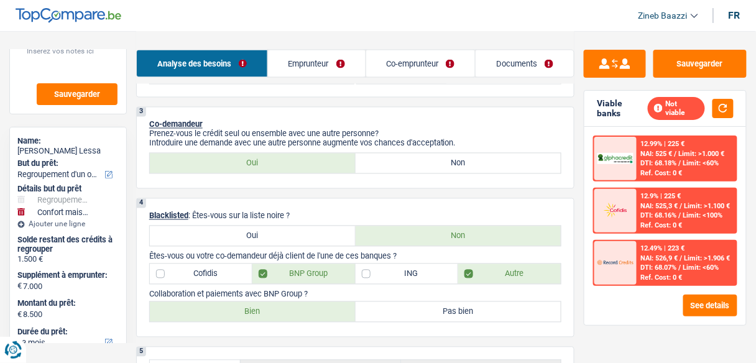
scroll to position [447, 0]
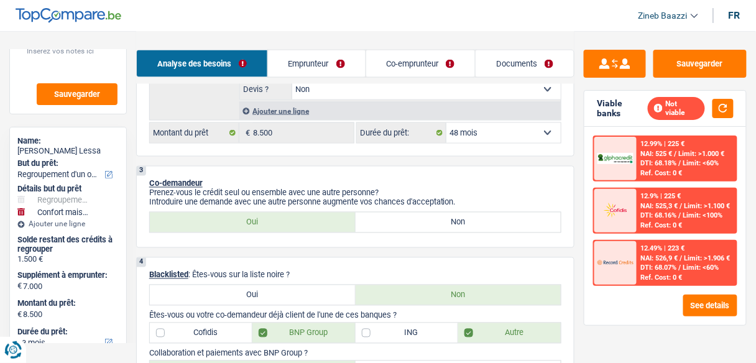
click at [469, 219] on label "Non" at bounding box center [458, 223] width 206 height 20
click at [469, 219] on input "Non" at bounding box center [458, 223] width 206 height 20
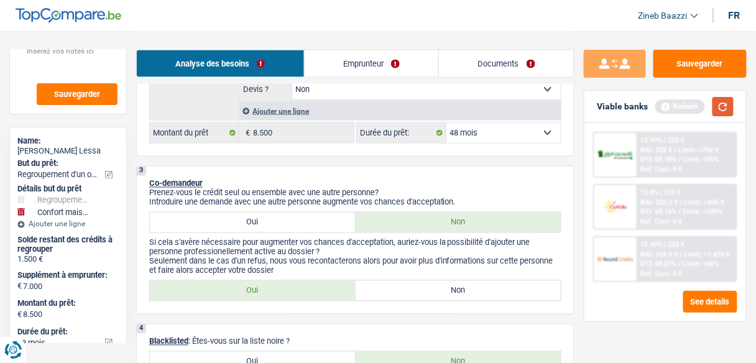
click at [726, 109] on button "button" at bounding box center [722, 106] width 21 height 19
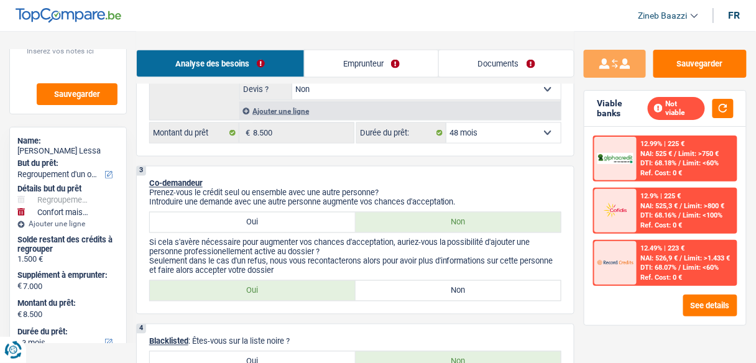
click at [394, 62] on link "Emprunteur" at bounding box center [372, 63] width 134 height 27
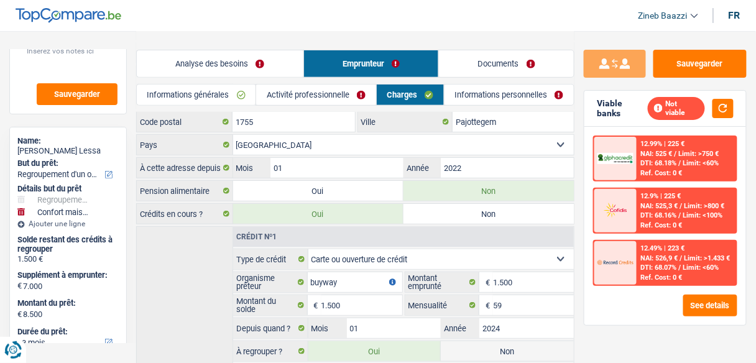
scroll to position [99, 0]
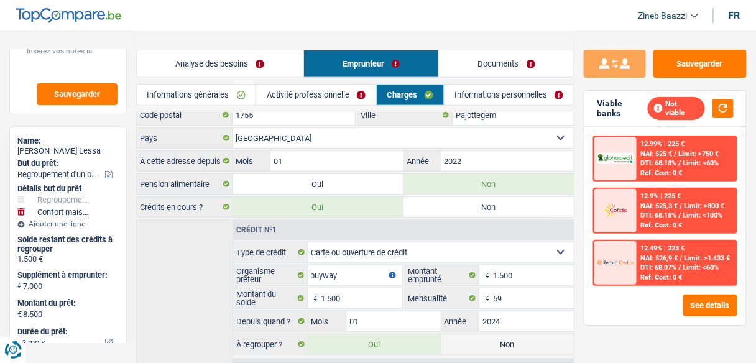
click at [206, 66] on link "Analyse des besoins" at bounding box center [220, 63] width 167 height 27
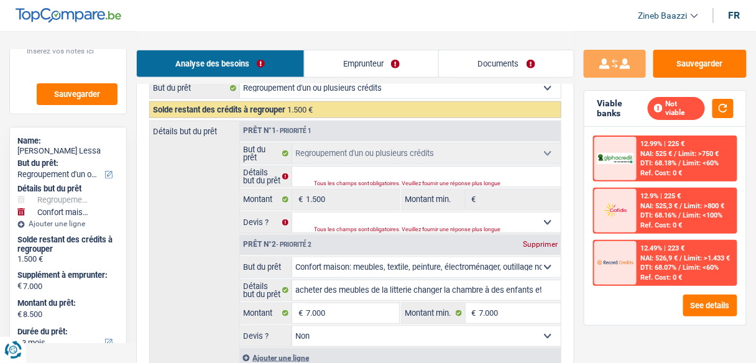
scroll to position [199, 0]
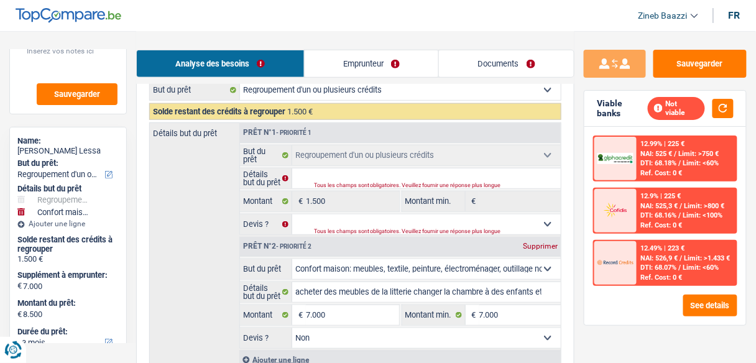
click at [537, 245] on div "Supprimer" at bounding box center [540, 245] width 41 height 7
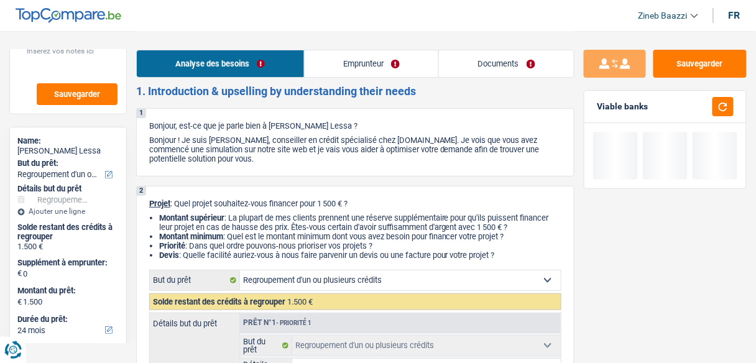
scroll to position [0, 0]
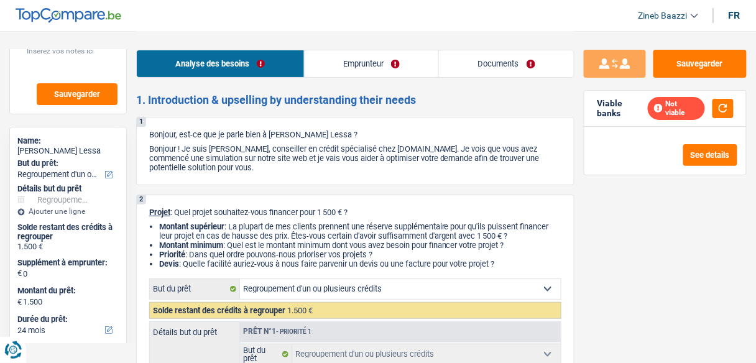
click at [378, 10] on header "Zineb Baazzi Se déconnecter fr" at bounding box center [378, 16] width 756 height 32
click at [456, 29] on header "Zineb Baazzi Se déconnecter fr" at bounding box center [378, 16] width 756 height 32
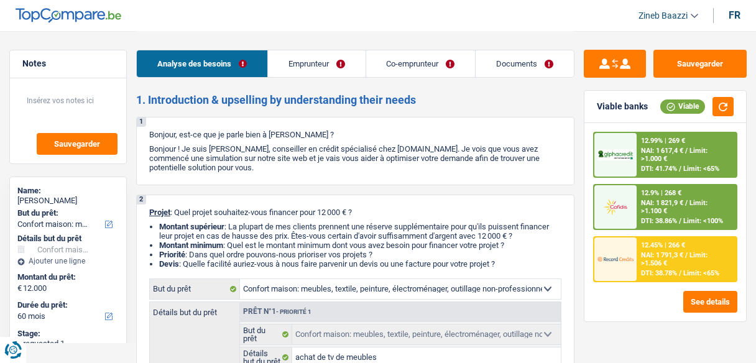
select select "household"
select select "60"
select select "household"
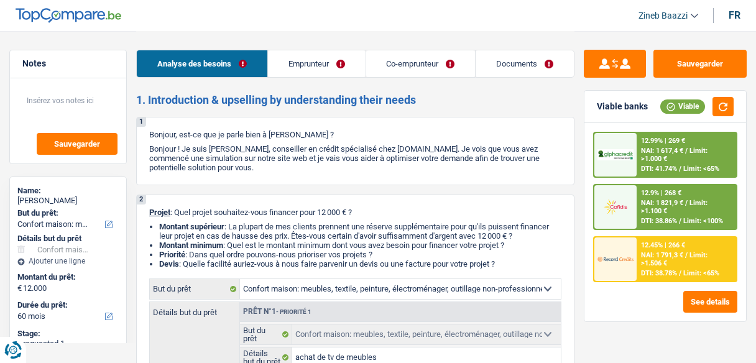
select select "false"
select select "60"
select select "worker"
select select "netSalary"
select select "mealVouchers"
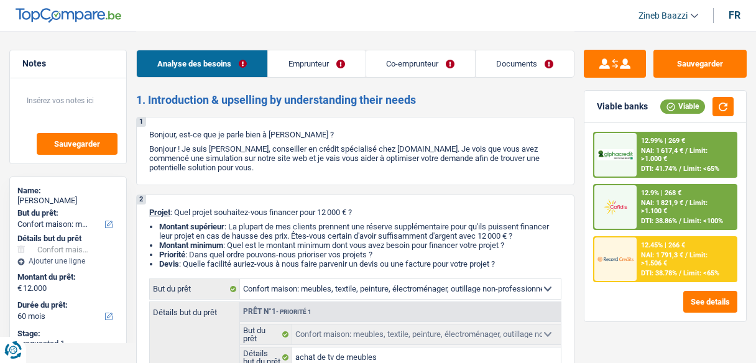
select select "rentalIncome"
select select "familyAllowances"
select select "ownerWithMortgage"
select select "mortgage"
select select "180"
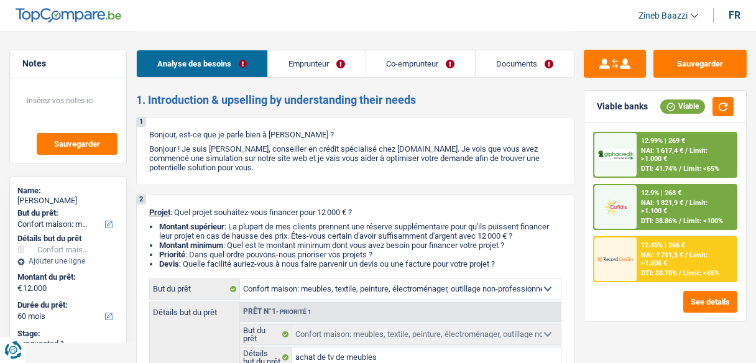
select select "household"
select select "false"
select select "60"
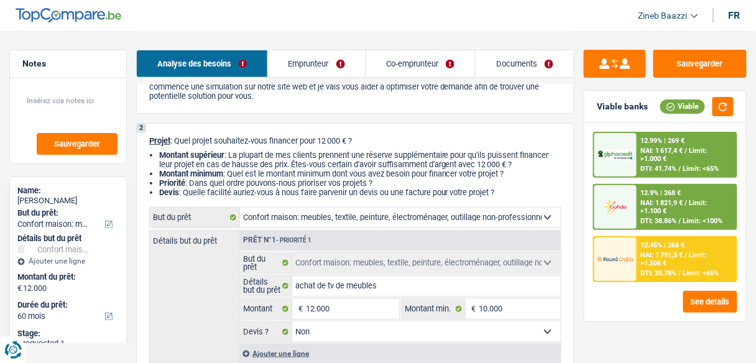
scroll to position [99, 0]
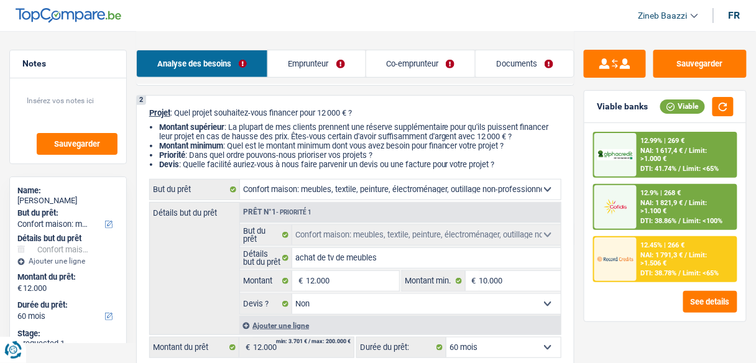
click at [336, 172] on div "2 Projet : Quel projet souhaitez-vous financer pour 12 000 € ? Montant supérieu…" at bounding box center [355, 233] width 438 height 276
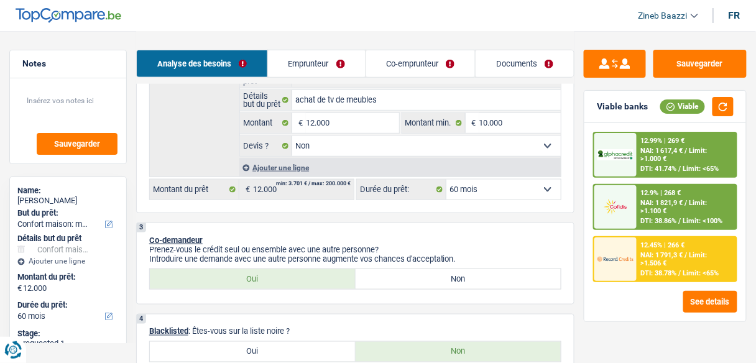
scroll to position [0, 0]
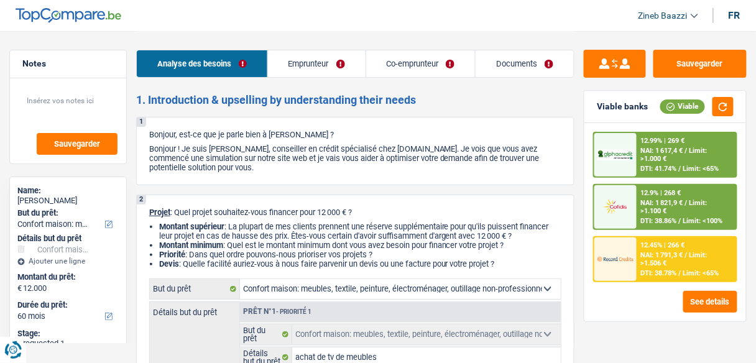
click at [410, 27] on header "Zineb Baazzi Se déconnecter fr" at bounding box center [378, 16] width 756 height 32
click at [536, 11] on header "Zineb Baazzi Se déconnecter fr" at bounding box center [378, 16] width 756 height 32
click at [447, 34] on div "Analyse des besoins Emprunteur Co-emprunteur Documents" at bounding box center [355, 57] width 438 height 53
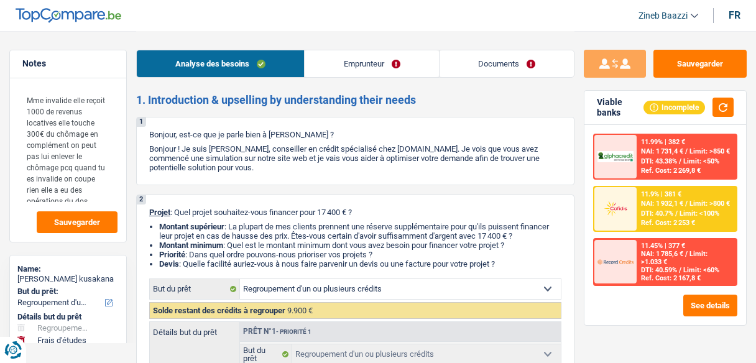
select select "refinancing"
select select "study"
select select "60"
select select "refinancing"
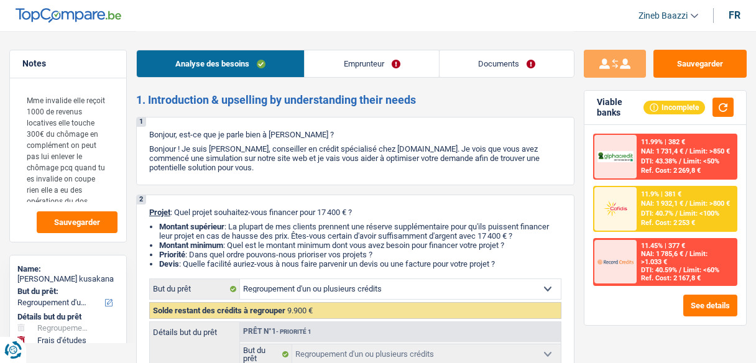
select select "refinancing"
select select "yes"
select select "study"
select select "false"
select select "60"
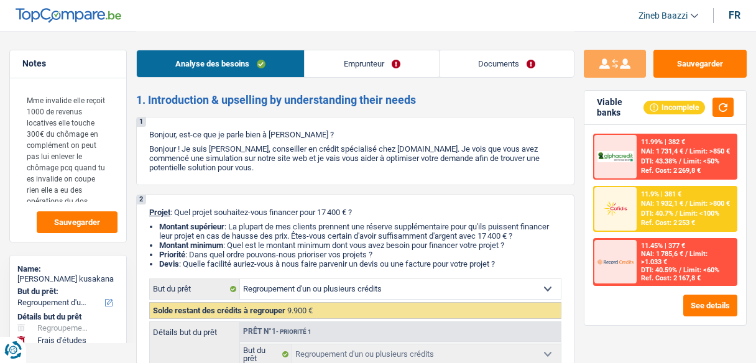
select select "invalid"
select select "disabilityPension"
select select "rentalIncome"
select select "unemployment"
select select "rents"
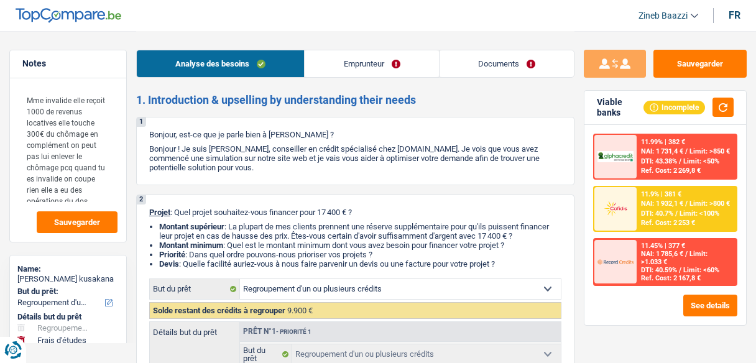
select select "carLoan"
select select "48"
select select "cardOrCredit"
select select "refinancing"
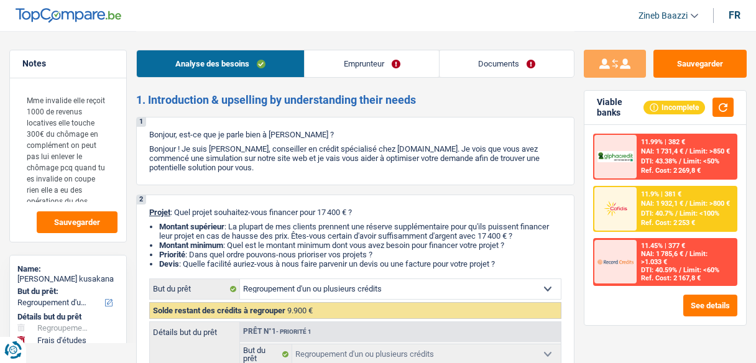
select select "refinancing"
select select "yes"
select select "study"
select select "false"
select select "60"
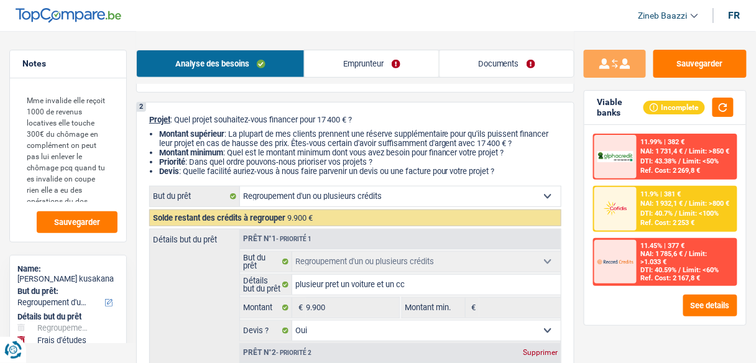
scroll to position [99, 0]
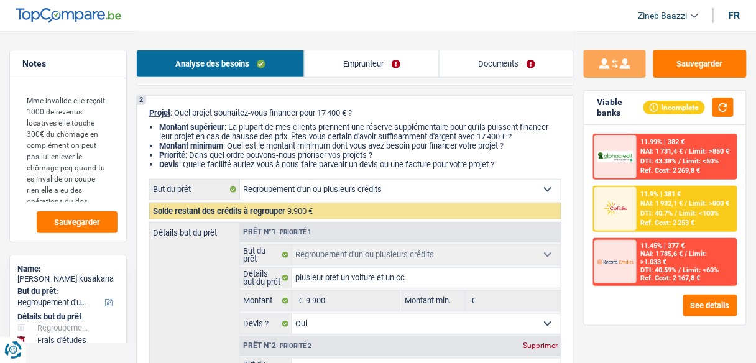
click at [329, 17] on header "Zineb Baazzi Se déconnecter fr" at bounding box center [378, 16] width 756 height 32
click at [53, 6] on header "Zineb Baazzi Se déconnecter fr" at bounding box center [378, 16] width 756 height 32
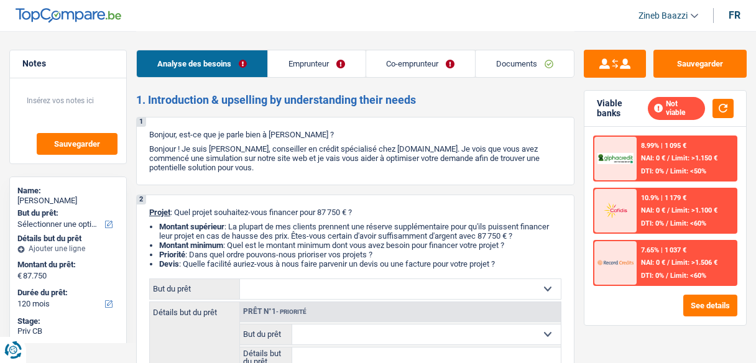
select select "120"
select select "renovationLoan"
select select "120"
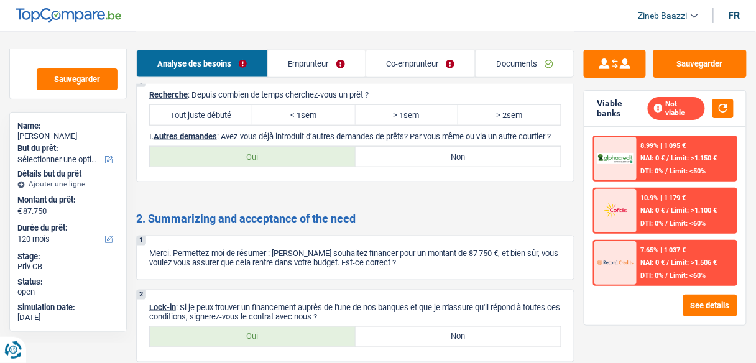
scroll to position [1560, 0]
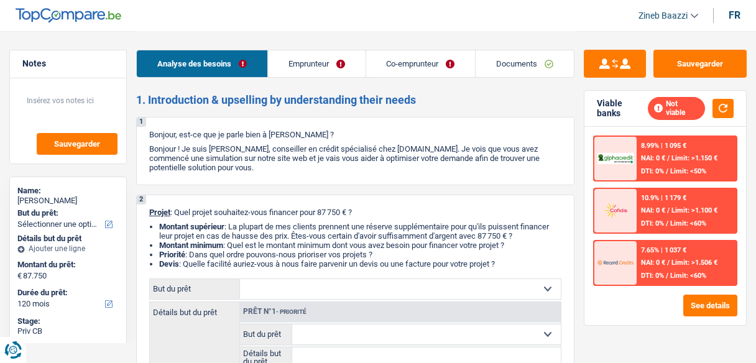
select select "120"
select select "renovationLoan"
select select "120"
